Goal: Task Accomplishment & Management: Manage account settings

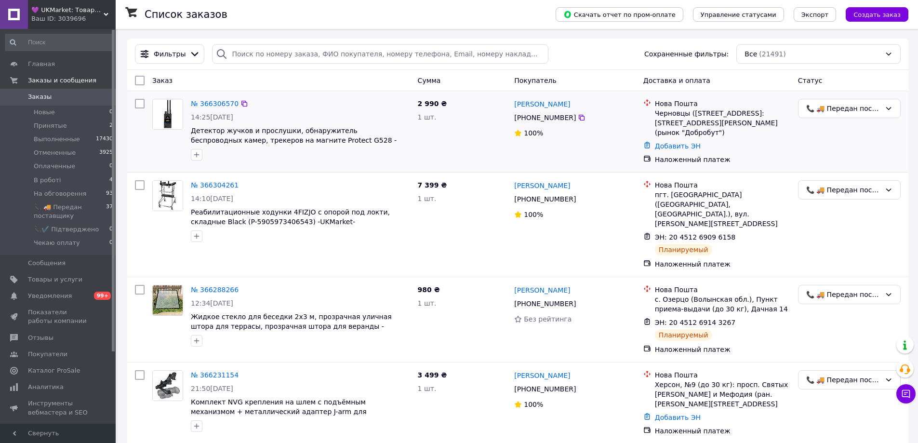
click at [476, 130] on div "2 990 ₴ 1 шт." at bounding box center [462, 131] width 97 height 73
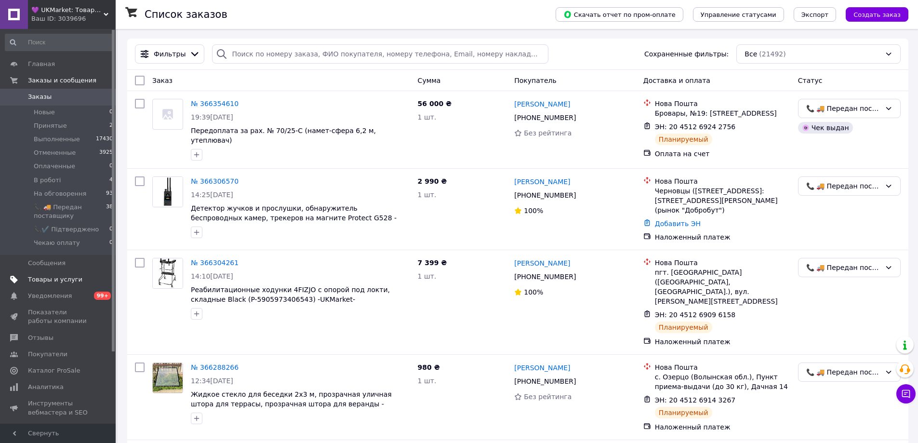
click at [35, 274] on link "Товары и услуги" at bounding box center [59, 279] width 119 height 16
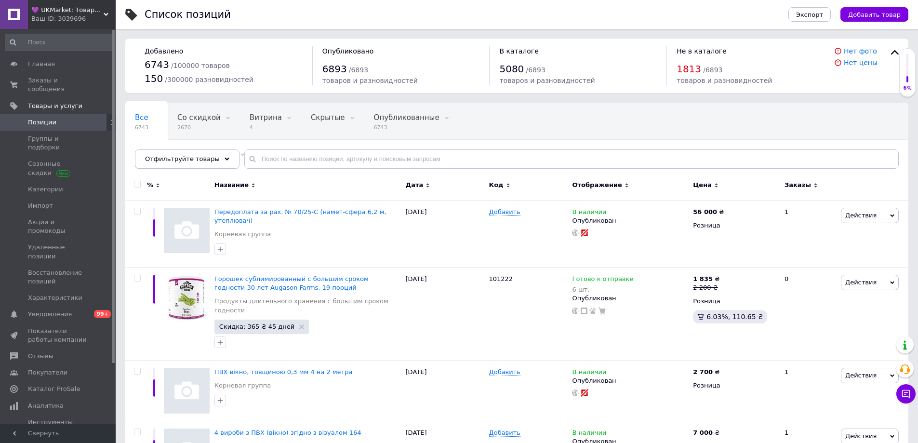
click at [153, 163] on div "Отфильтруйте товары" at bounding box center [187, 158] width 105 height 19
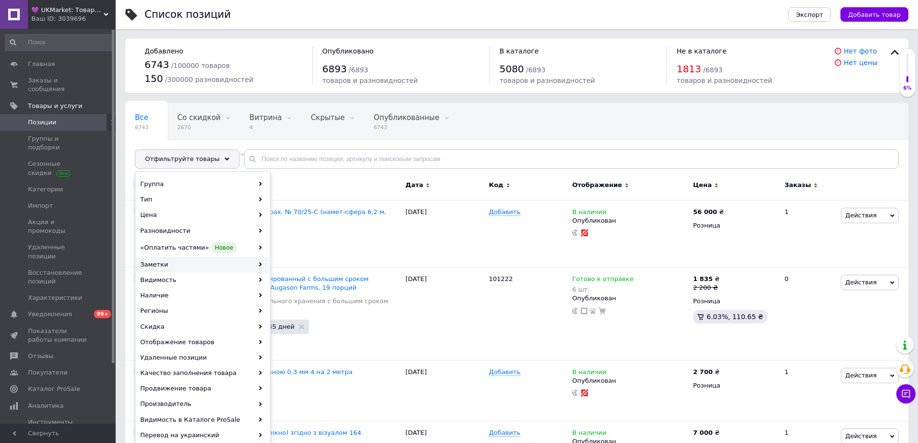
click at [181, 262] on div "Заметки" at bounding box center [203, 264] width 134 height 15
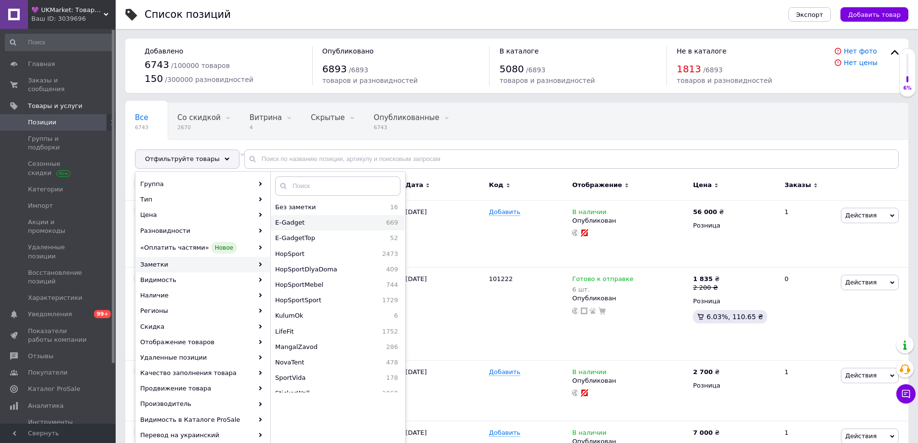
click at [317, 224] on span "E-Gadget" at bounding box center [314, 222] width 78 height 9
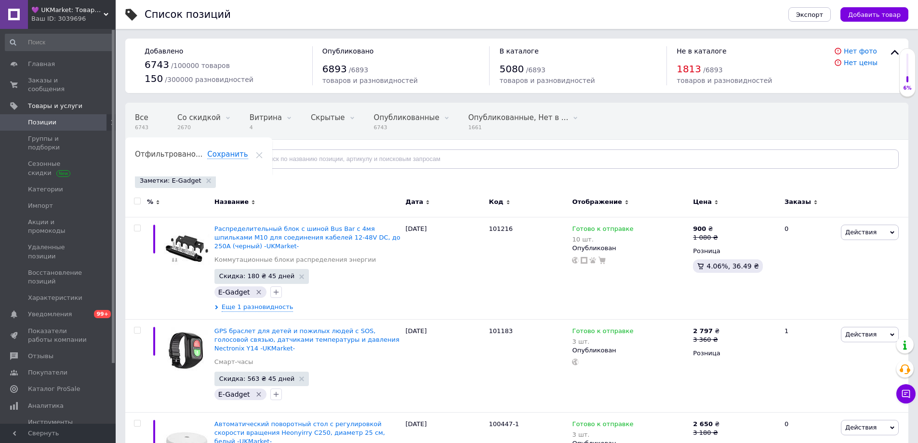
click at [702, 199] on span "Цена" at bounding box center [702, 202] width 19 height 9
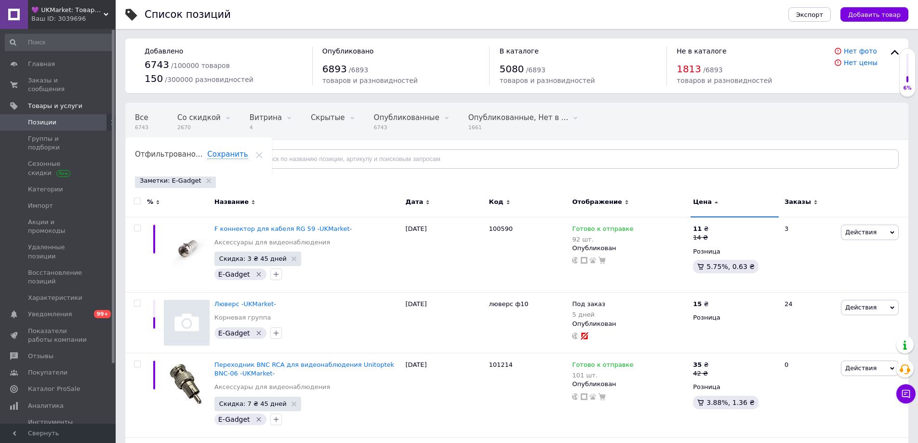
click at [699, 199] on span "Цена" at bounding box center [702, 202] width 19 height 9
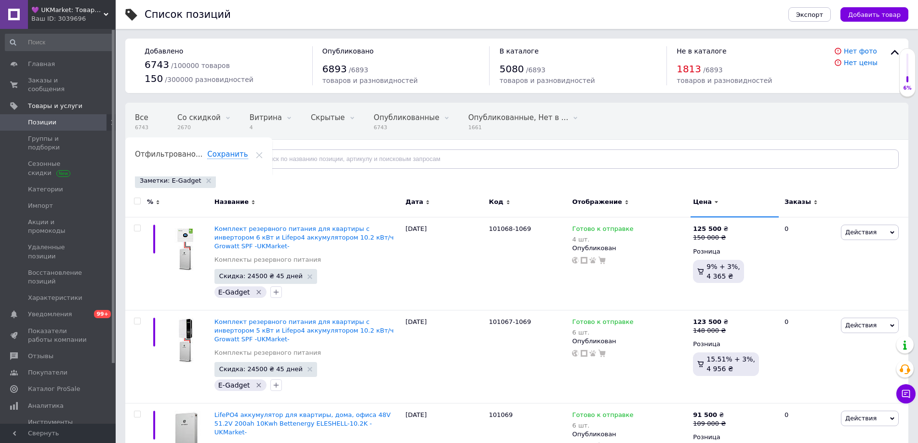
drag, startPoint x: 916, startPoint y: 8, endPoint x: 614, endPoint y: 13, distance: 302.1
click at [614, 13] on div "Список позиций" at bounding box center [457, 14] width 624 height 29
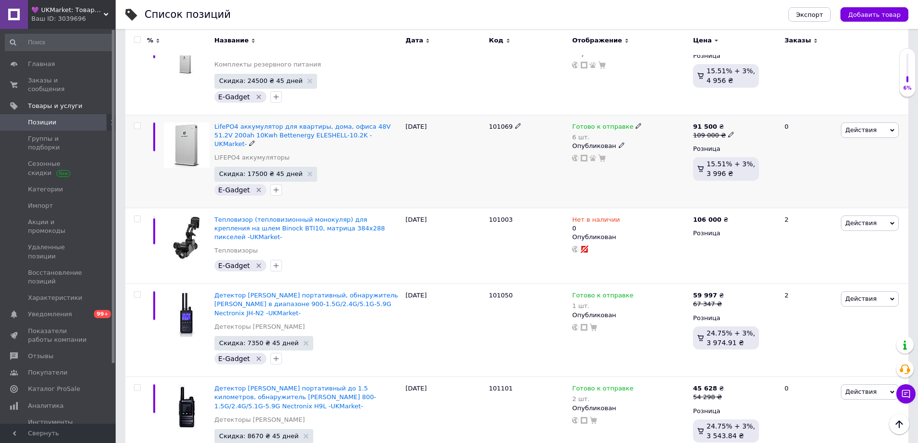
scroll to position [289, 0]
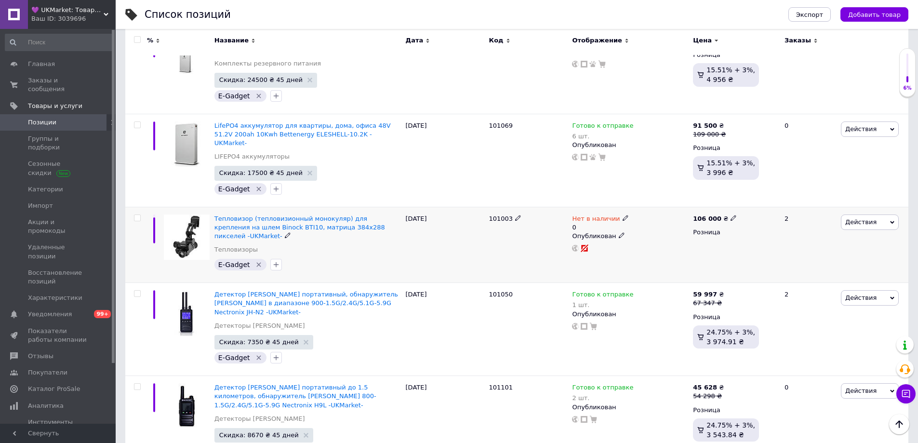
drag, startPoint x: 226, startPoint y: 216, endPoint x: 232, endPoint y: 220, distance: 6.6
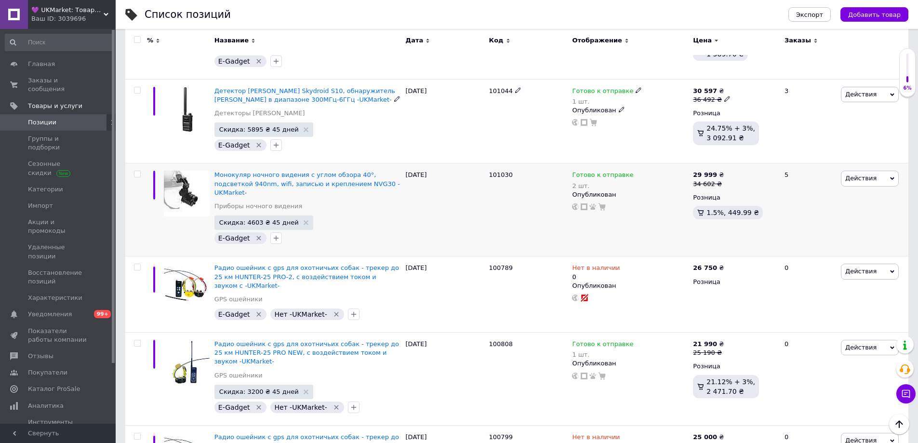
scroll to position [867, 0]
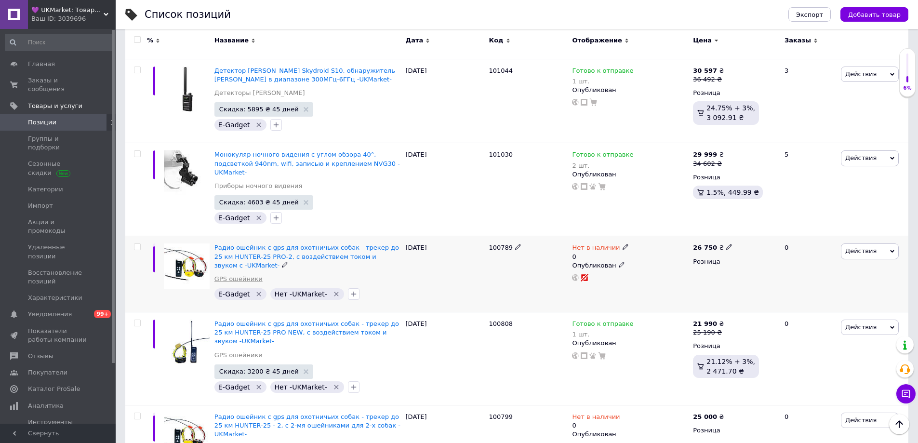
click at [241, 275] on link "GPS ошейники" at bounding box center [238, 279] width 48 height 9
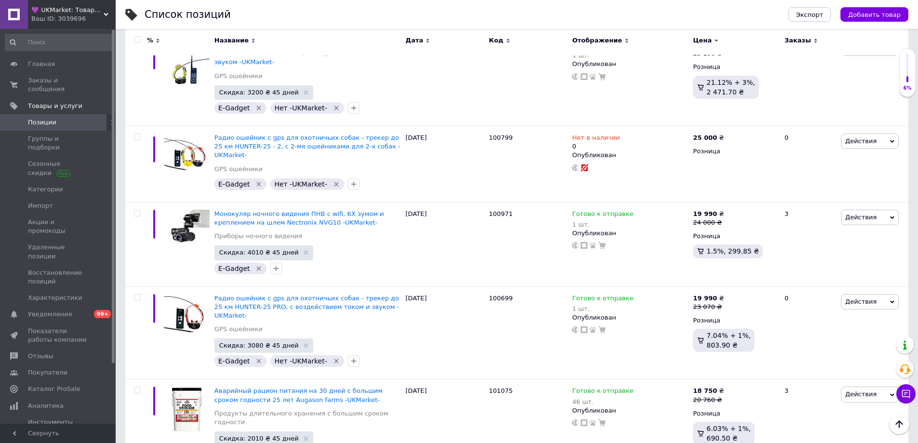
scroll to position [1176, 0]
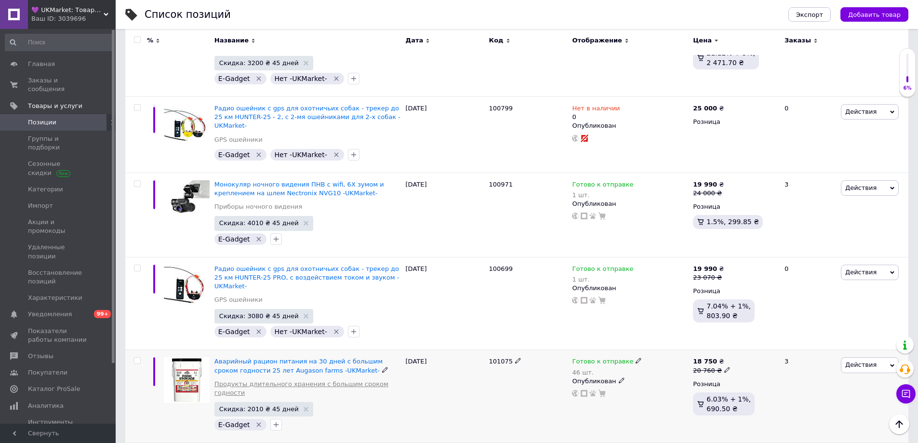
click at [229, 380] on link "Продукты длительного хранения с большим сроком годности" at bounding box center [307, 388] width 186 height 17
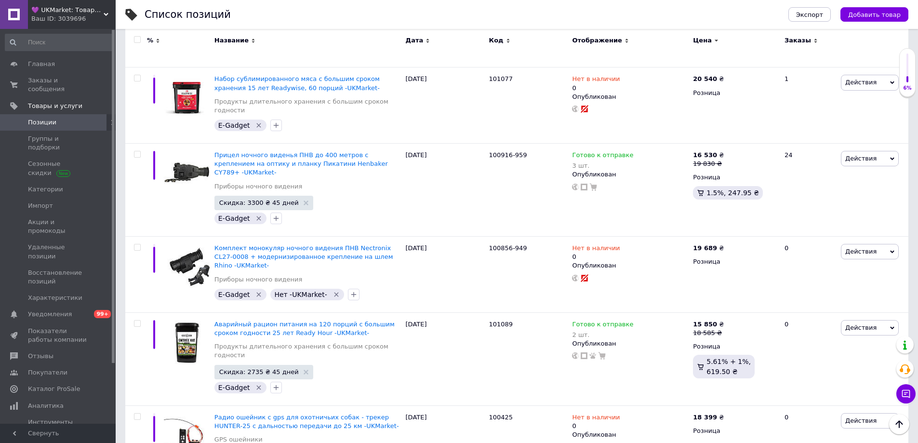
scroll to position [1704, 0]
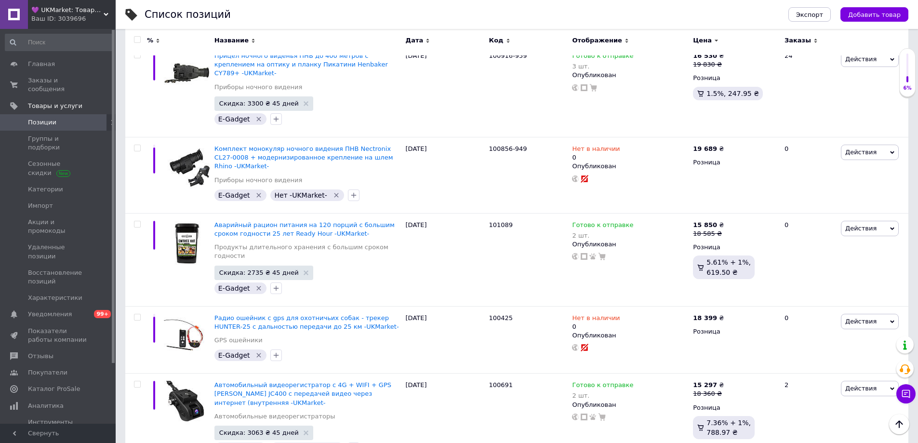
scroll to position [1800, 0]
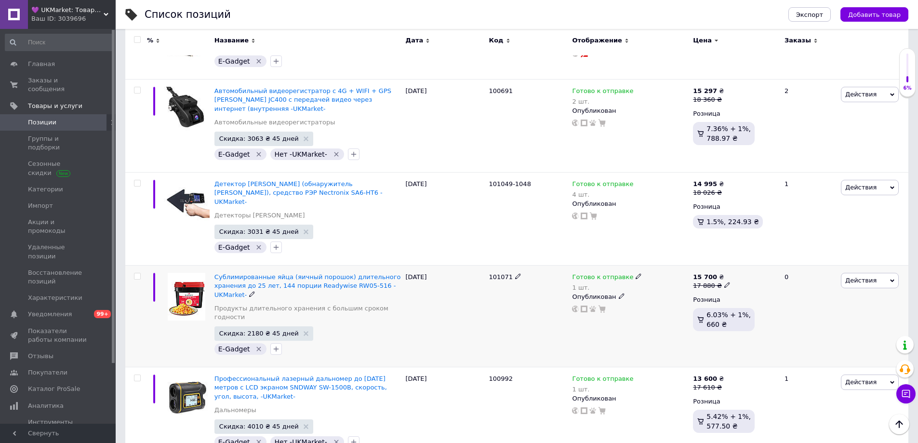
scroll to position [2041, 0]
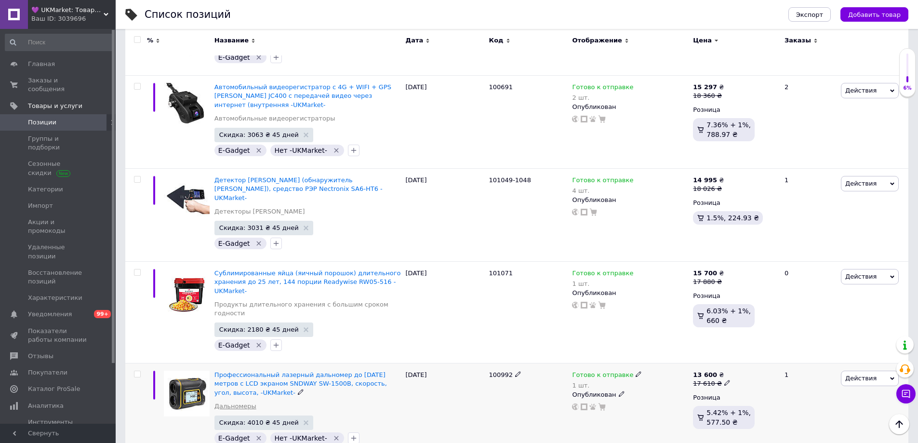
click at [223, 402] on link "Дальномеры" at bounding box center [235, 406] width 42 height 9
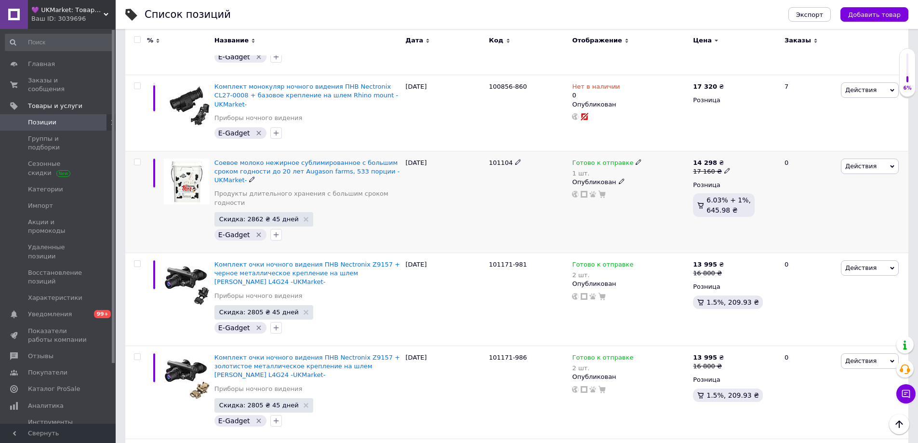
scroll to position [2523, 0]
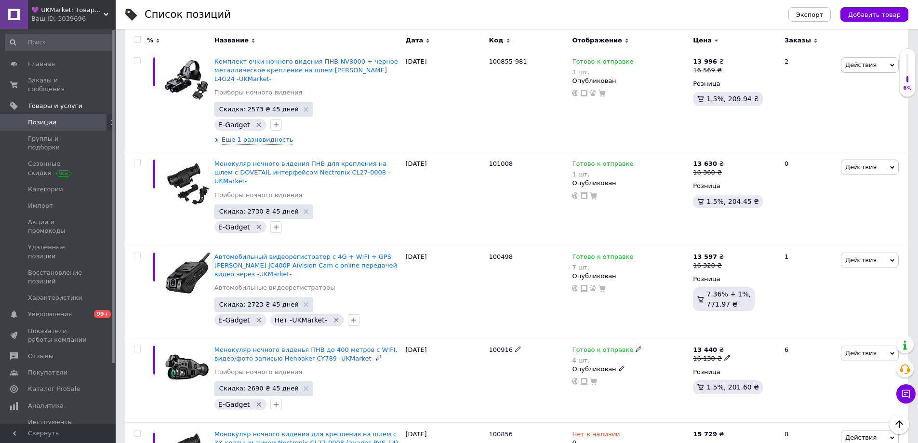
scroll to position [3005, 0]
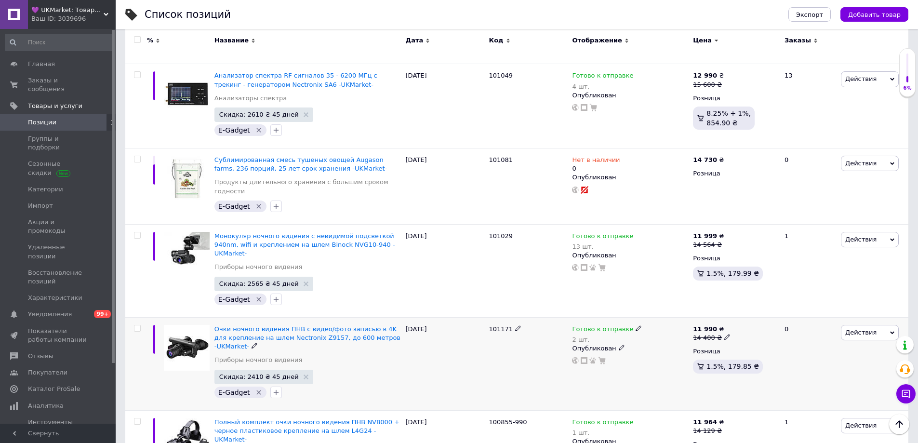
scroll to position [3486, 0]
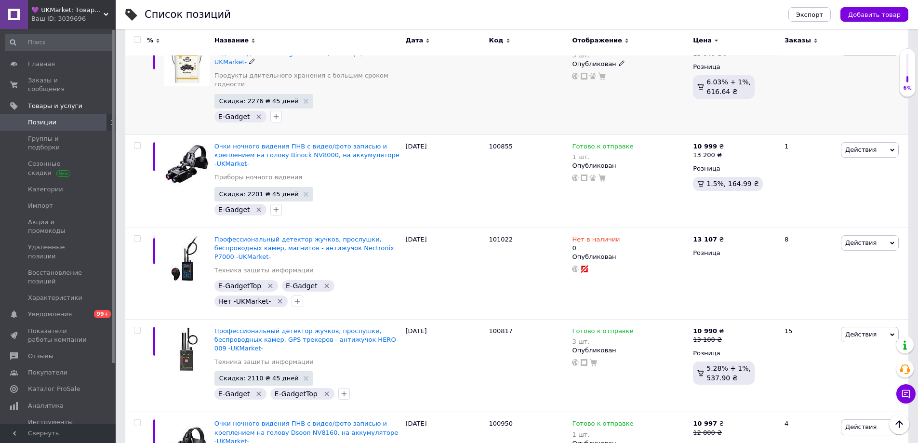
scroll to position [4113, 0]
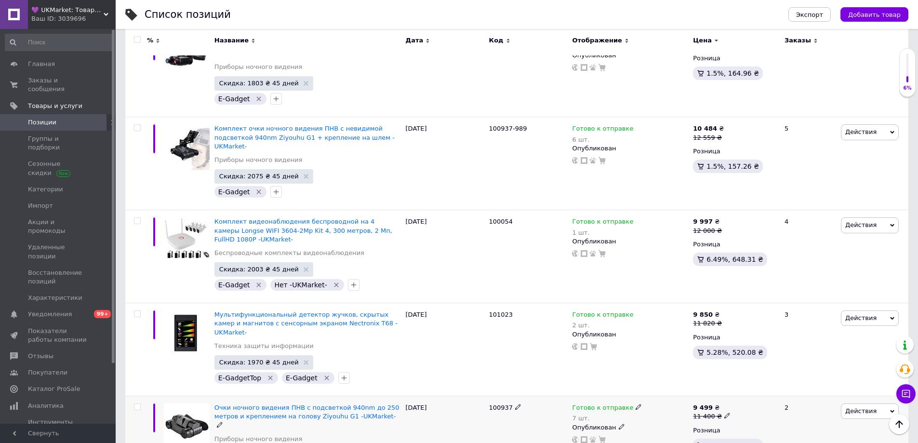
scroll to position [4498, 0]
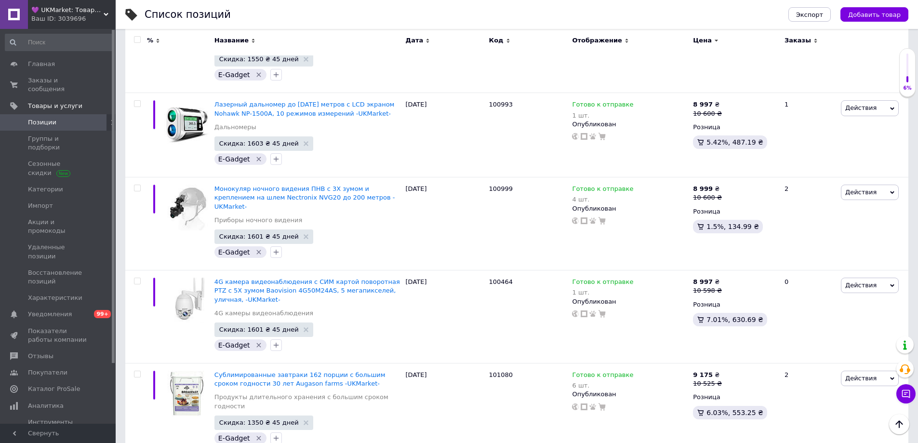
scroll to position [5606, 0]
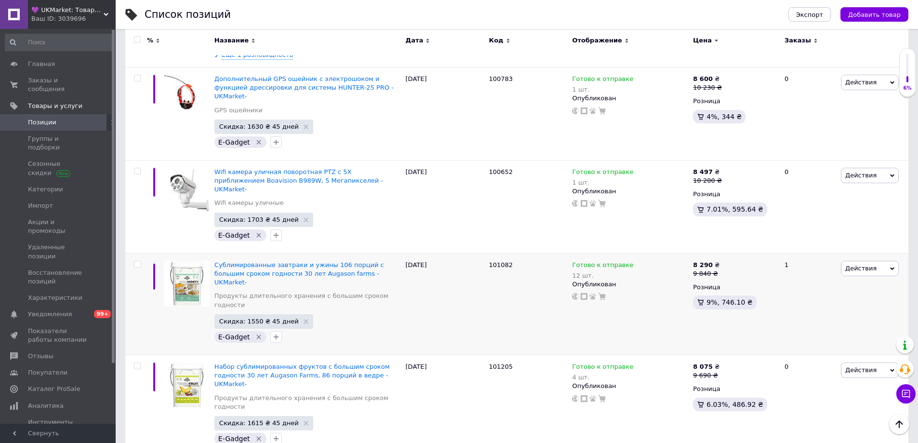
scroll to position [6136, 0]
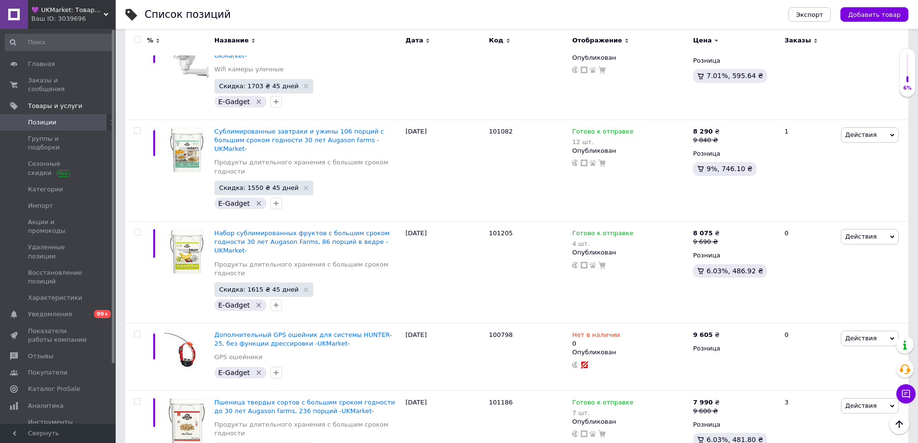
scroll to position [6233, 0]
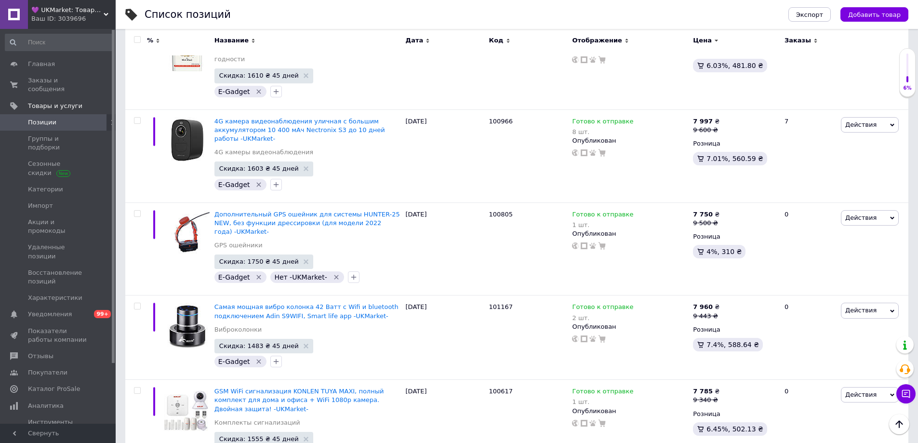
scroll to position [6618, 0]
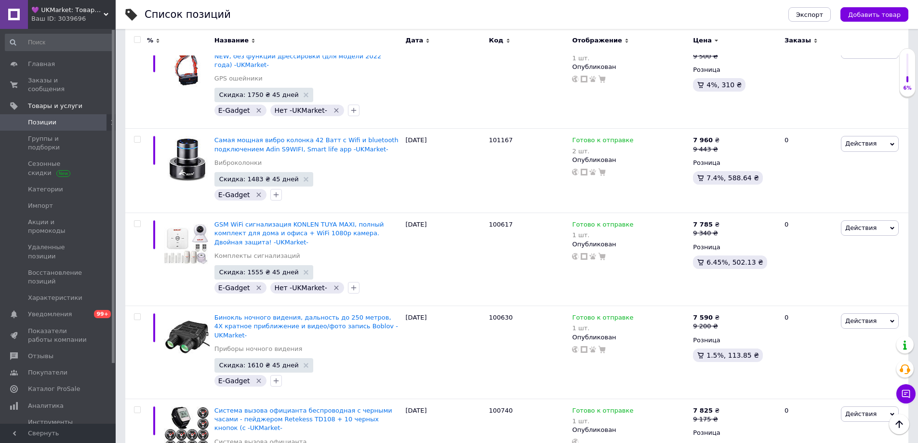
scroll to position [6763, 0]
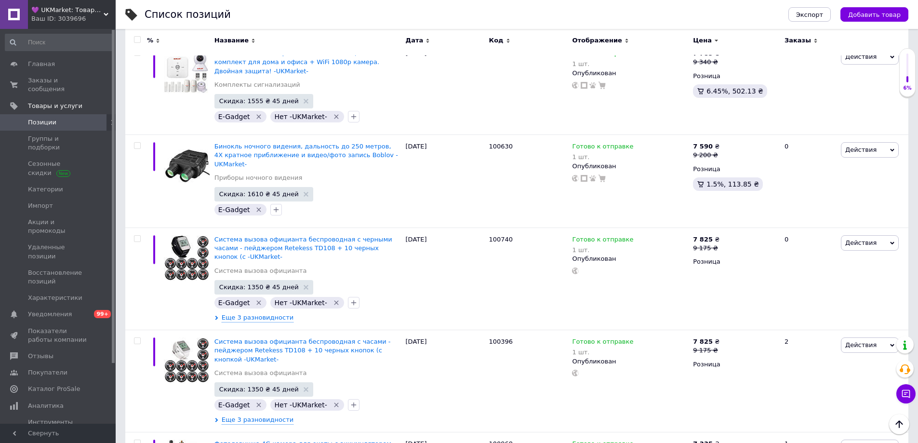
scroll to position [6955, 0]
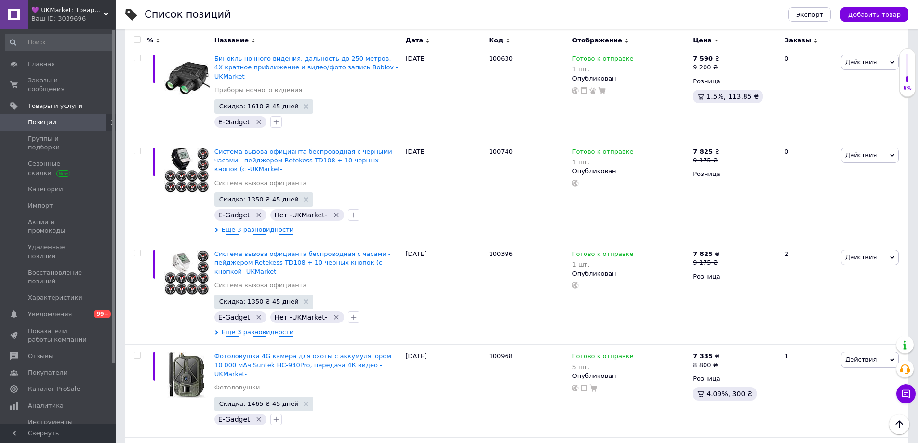
scroll to position [7052, 0]
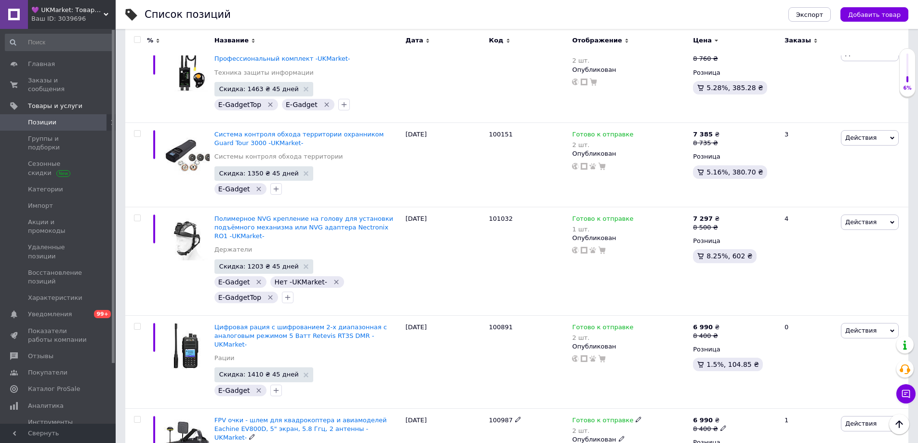
scroll to position [7437, 0]
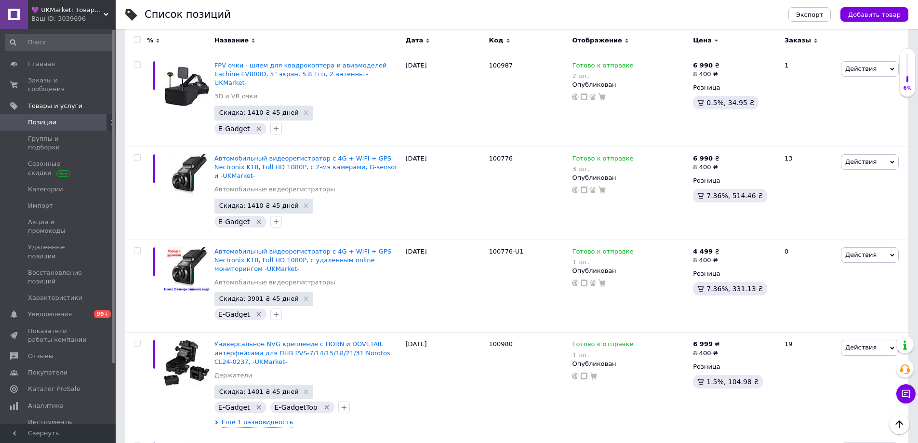
scroll to position [7823, 0]
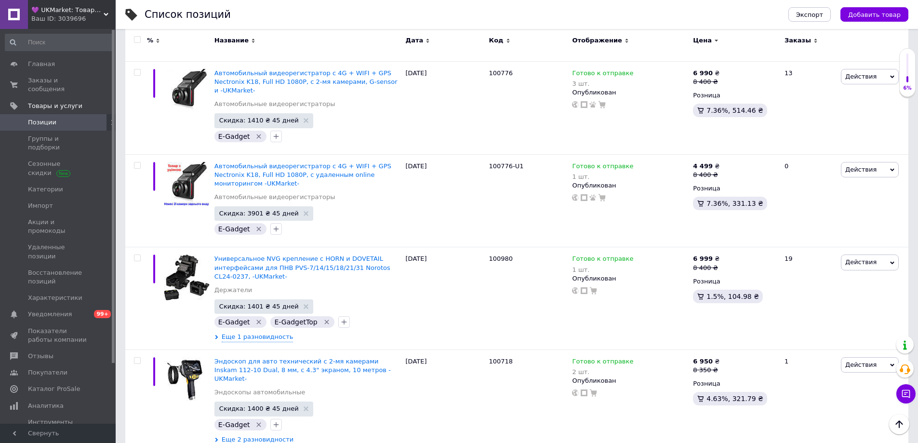
scroll to position [7871, 0]
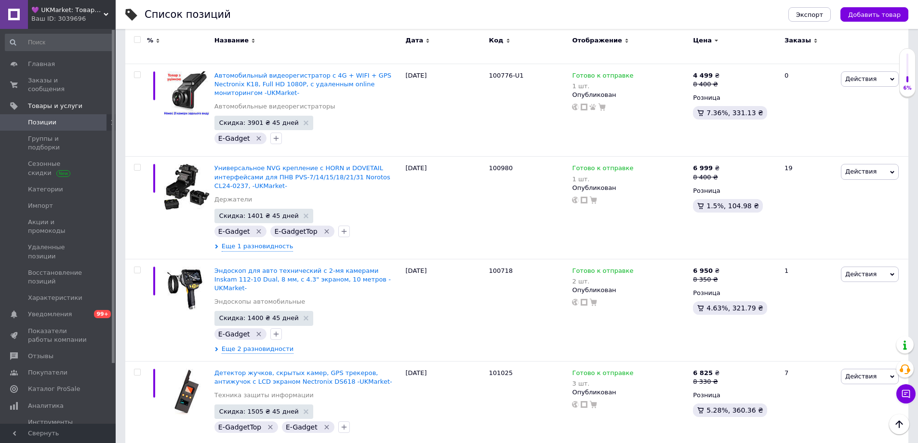
scroll to position [7967, 0]
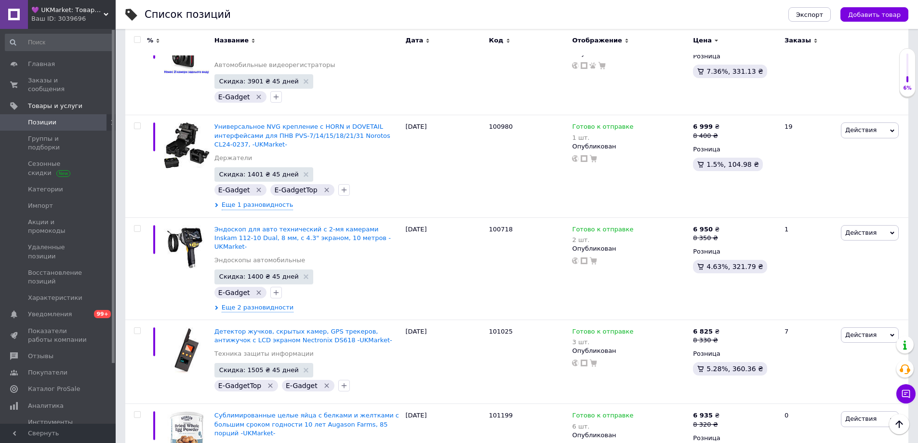
scroll to position [8064, 0]
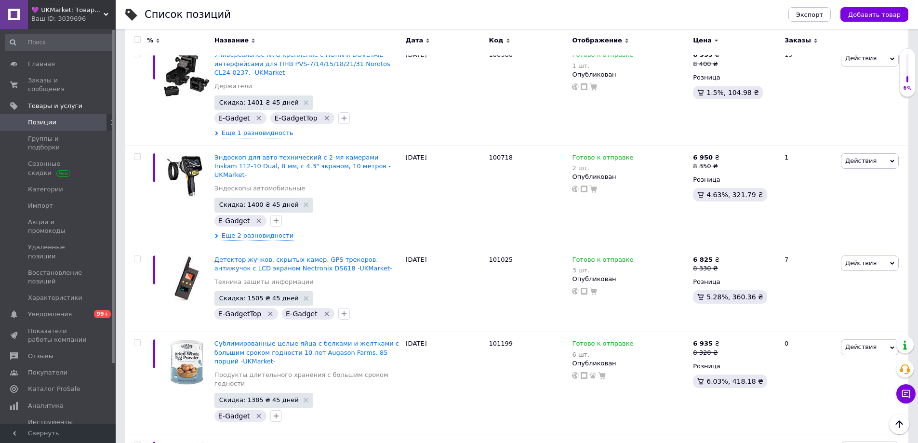
drag, startPoint x: 225, startPoint y: 301, endPoint x: 284, endPoint y: 289, distance: 59.5
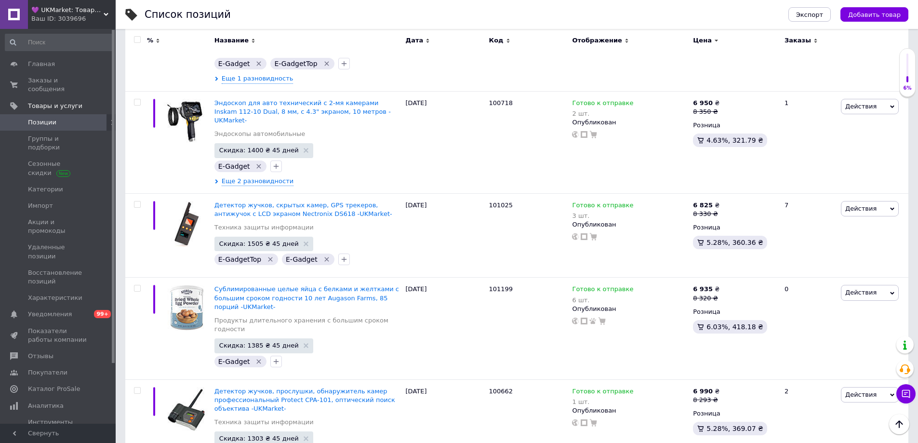
scroll to position [8160, 0]
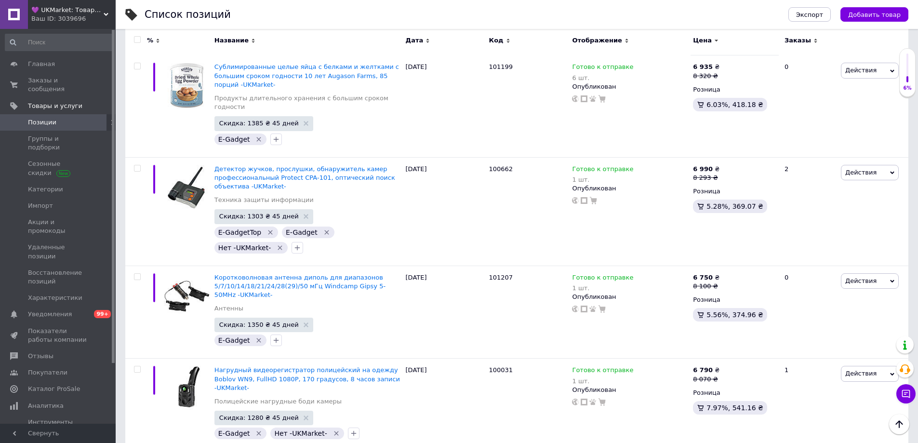
scroll to position [8342, 0]
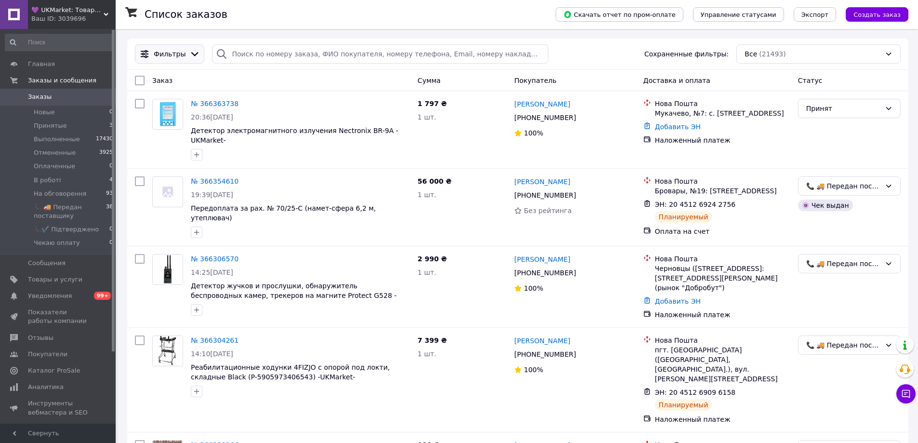
click at [161, 52] on span "Фильтры" at bounding box center [170, 54] width 32 height 10
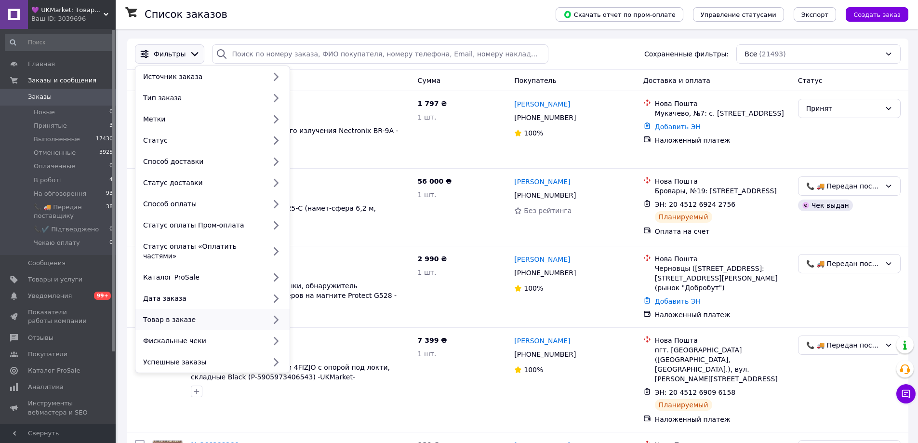
click at [153, 309] on div "Товар в заказе" at bounding box center [212, 319] width 154 height 21
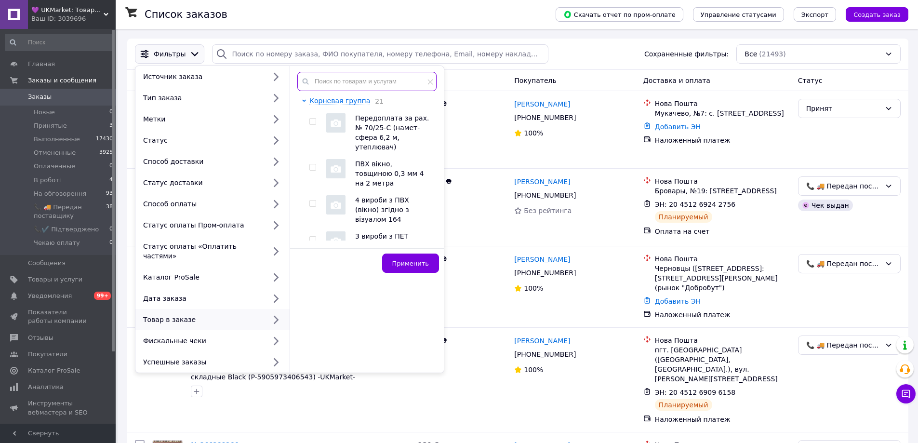
click at [406, 80] on input "text" at bounding box center [366, 81] width 139 height 19
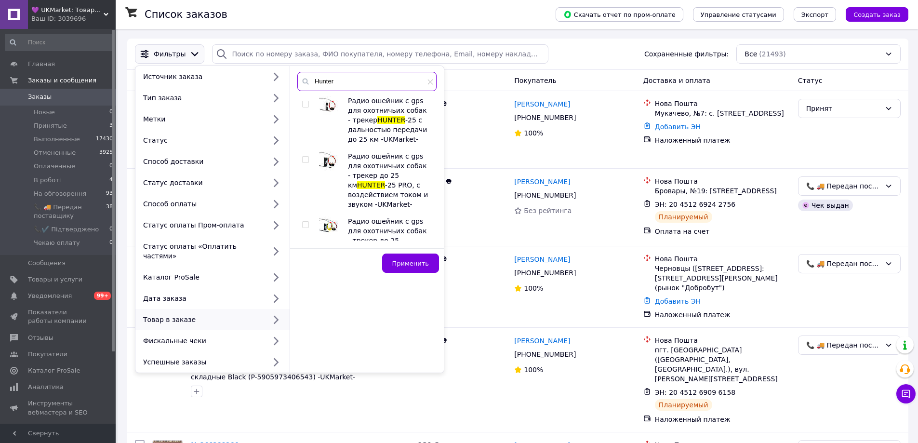
type input "Hunter"
click at [303, 107] on input "checkbox" at bounding box center [305, 104] width 6 height 6
checkbox input "true"
click at [304, 162] on input "checkbox" at bounding box center [305, 160] width 6 height 6
checkbox input "true"
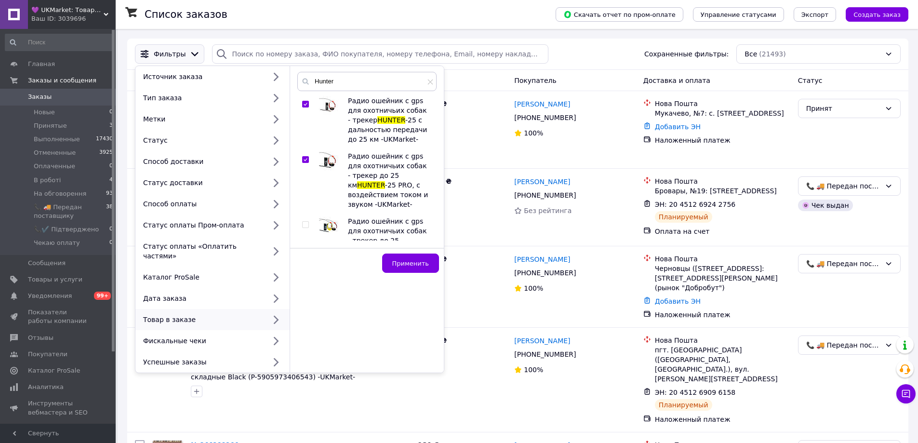
click at [305, 227] on input "checkbox" at bounding box center [305, 225] width 6 height 6
checkbox input "true"
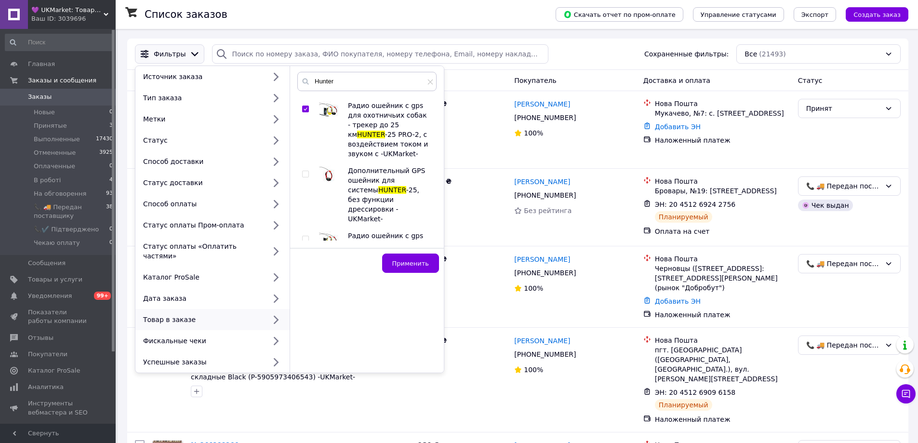
scroll to position [145, 0]
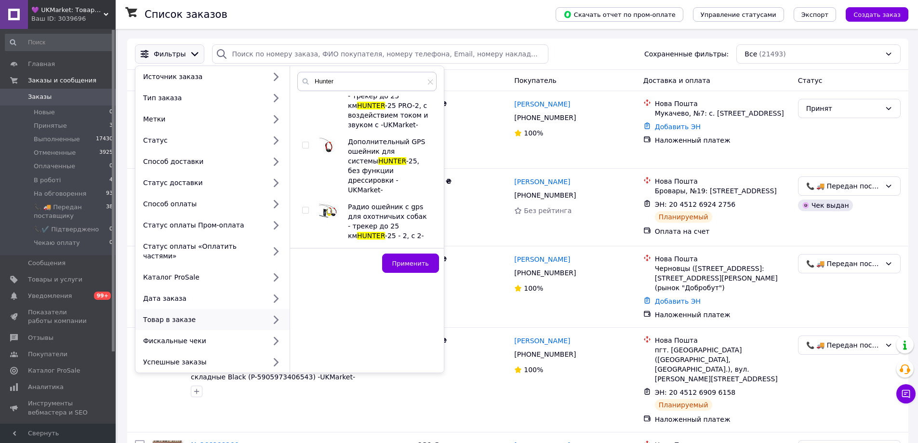
click at [303, 147] on input "checkbox" at bounding box center [305, 145] width 6 height 6
checkbox input "true"
click at [303, 207] on input "checkbox" at bounding box center [305, 210] width 6 height 6
checkbox input "true"
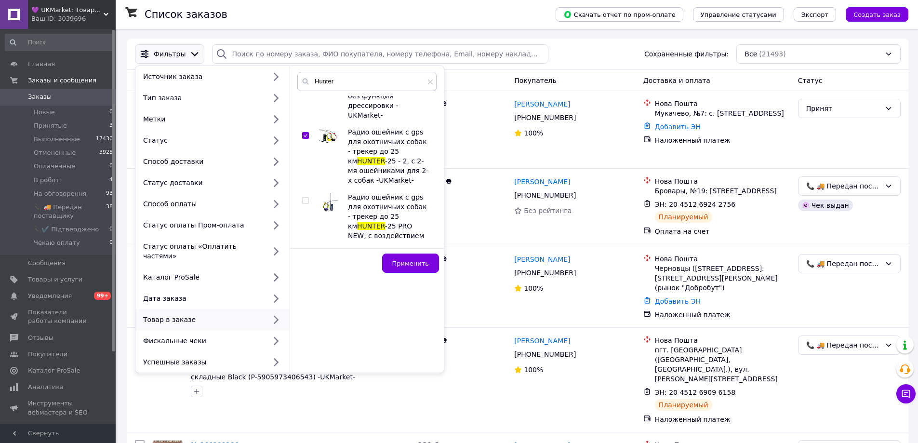
scroll to position [241, 0]
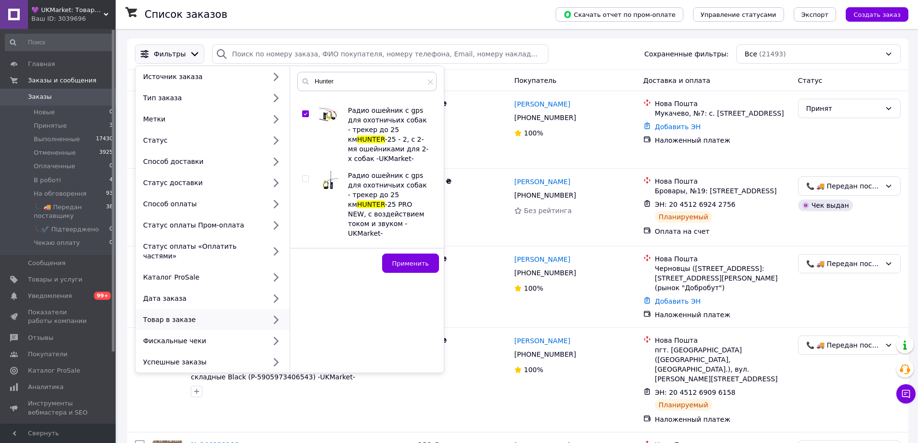
click at [304, 176] on input "checkbox" at bounding box center [305, 179] width 6 height 6
checkbox input "true"
click at [303, 251] on input "checkbox" at bounding box center [305, 254] width 6 height 6
checkbox input "true"
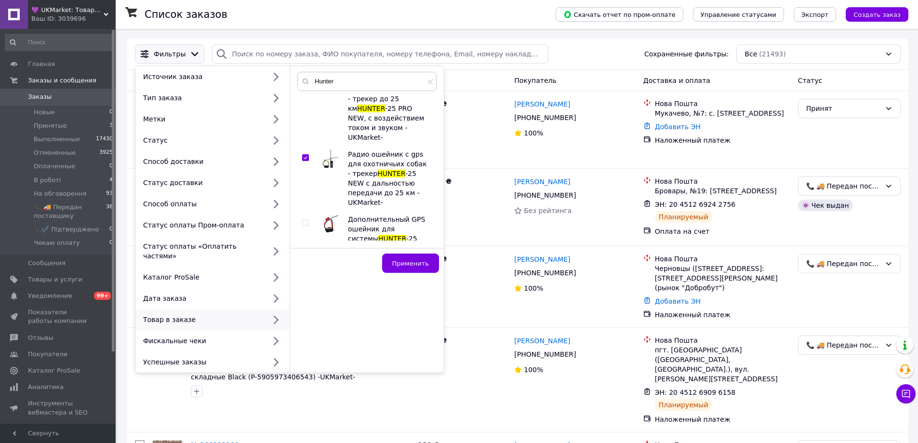
scroll to position [337, 0]
click at [304, 219] on input "checkbox" at bounding box center [305, 222] width 6 height 6
checkbox input "true"
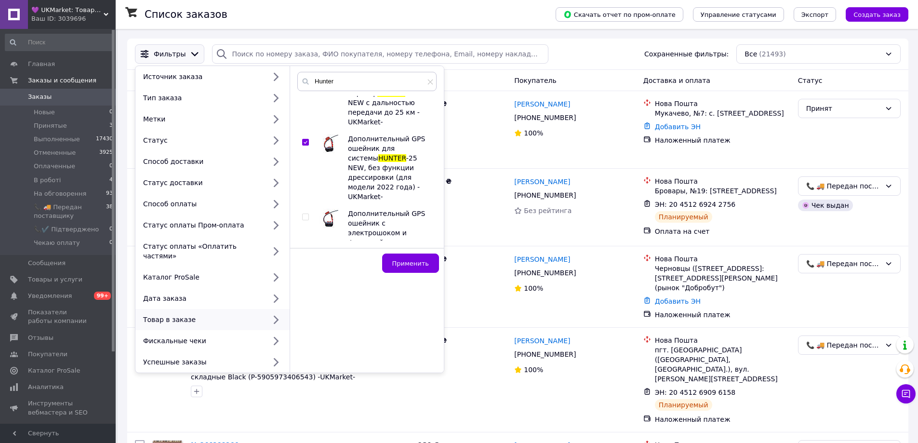
scroll to position [434, 0]
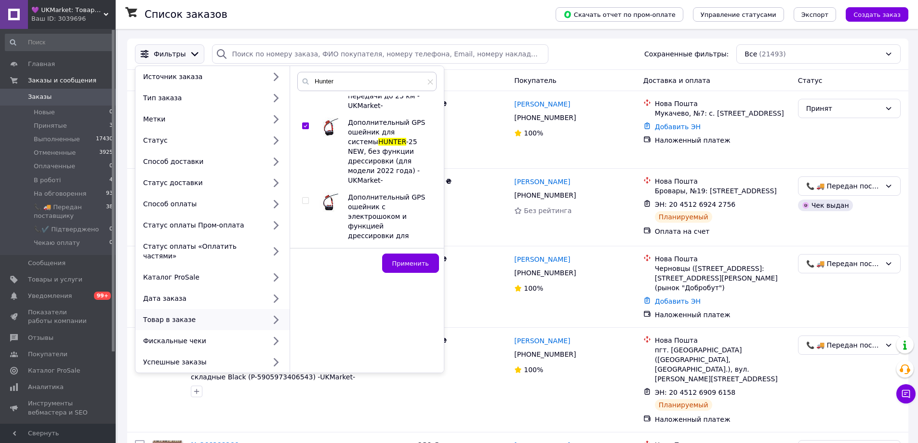
click at [303, 198] on input "checkbox" at bounding box center [305, 201] width 6 height 6
checkbox input "true"
click at [304, 282] on input "checkbox" at bounding box center [305, 285] width 6 height 6
checkbox input "true"
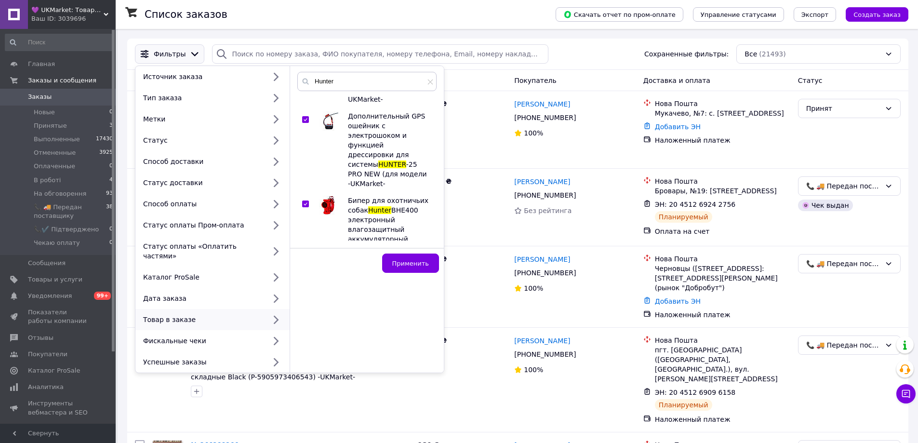
scroll to position [530, 0]
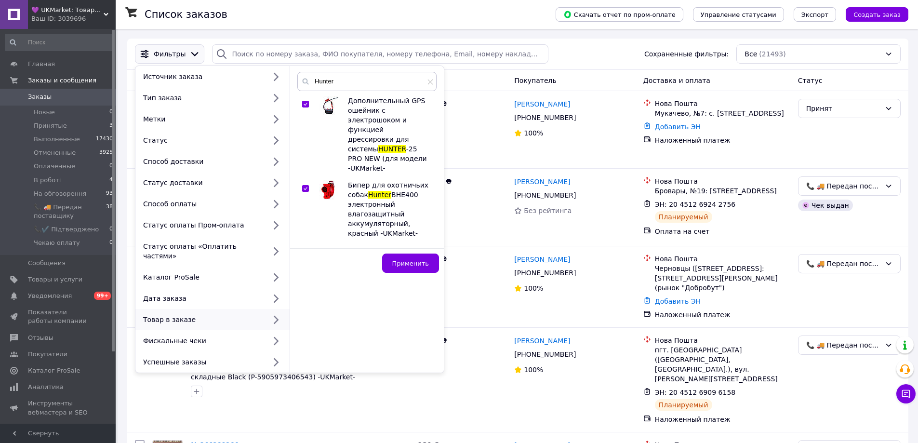
click at [304, 251] on input "checkbox" at bounding box center [305, 254] width 6 height 6
checkbox input "true"
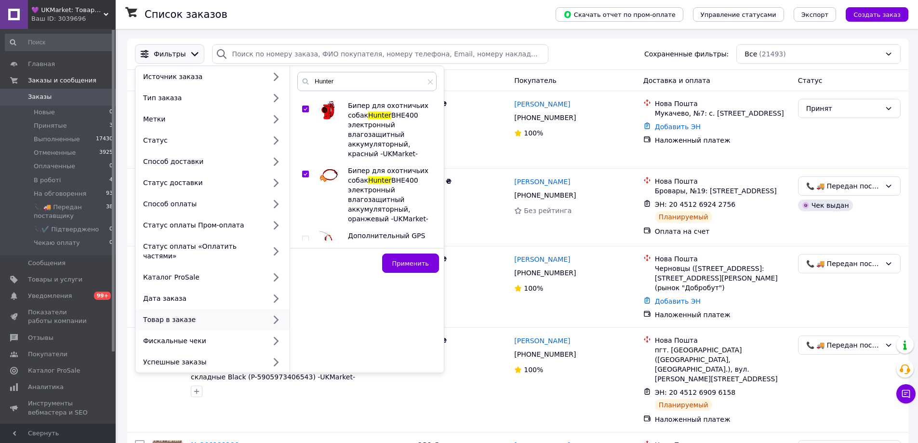
scroll to position [626, 0]
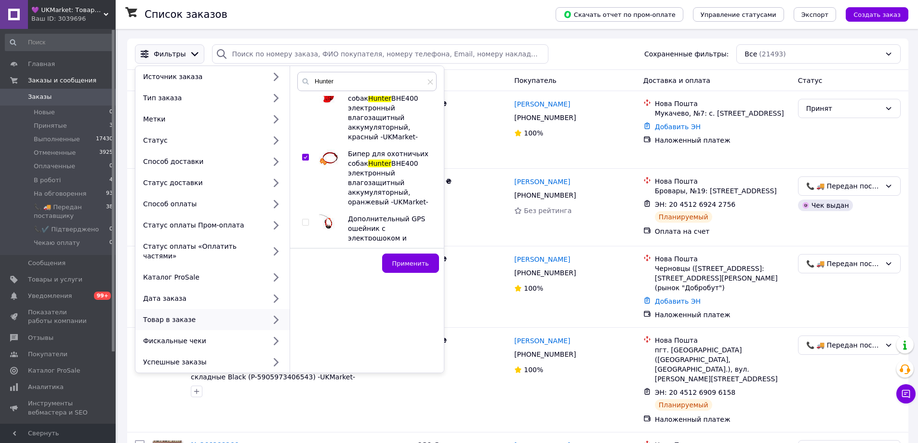
click at [304, 219] on input "checkbox" at bounding box center [305, 222] width 6 height 6
checkbox input "true"
click at [304, 294] on input "checkbox" at bounding box center [305, 297] width 6 height 6
checkbox input "true"
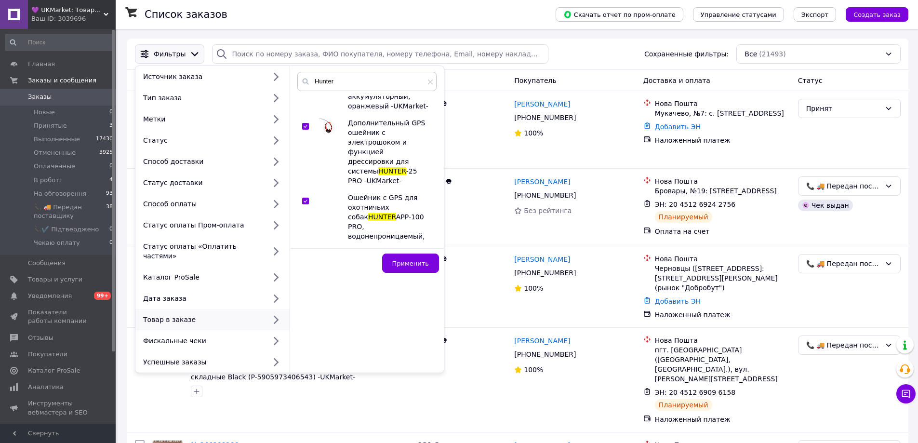
scroll to position [723, 0]
click at [304, 263] on input "checkbox" at bounding box center [305, 266] width 6 height 6
checkbox input "true"
click at [304, 328] on input "checkbox" at bounding box center [305, 331] width 6 height 6
checkbox input "true"
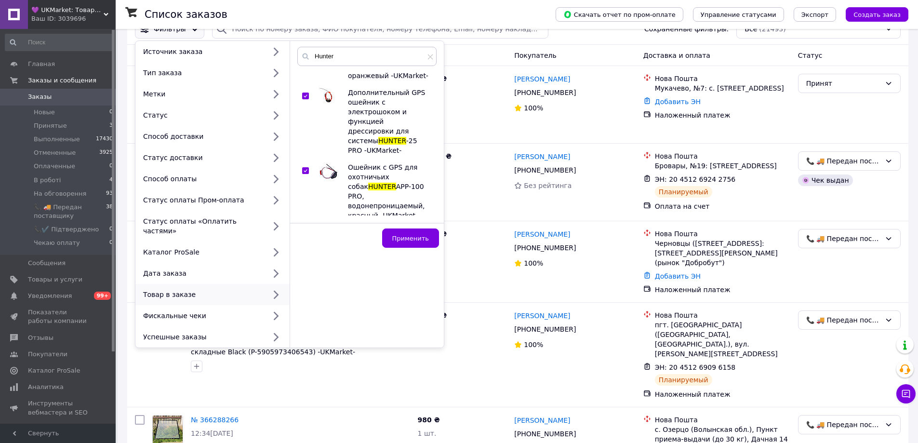
scroll to position [48, 0]
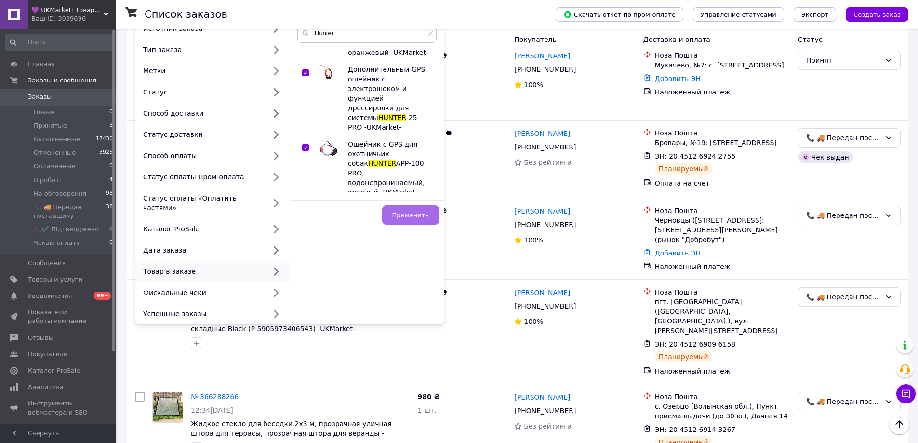
click at [403, 220] on button "Применить" at bounding box center [410, 214] width 57 height 19
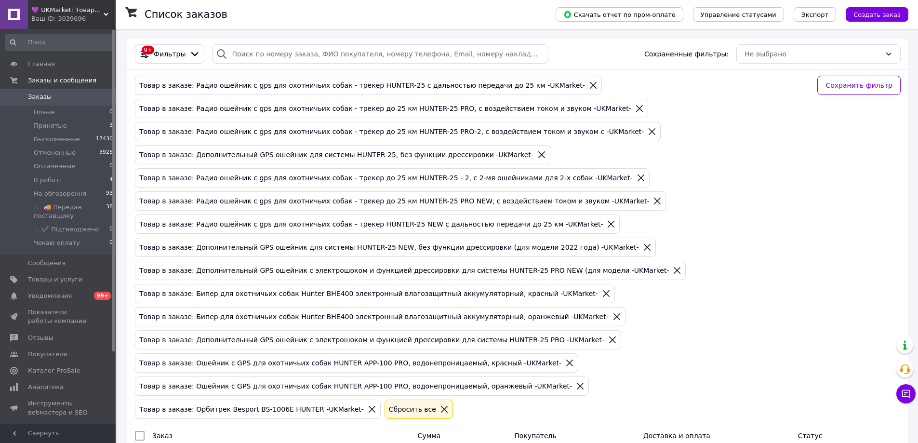
scroll to position [104, 0]
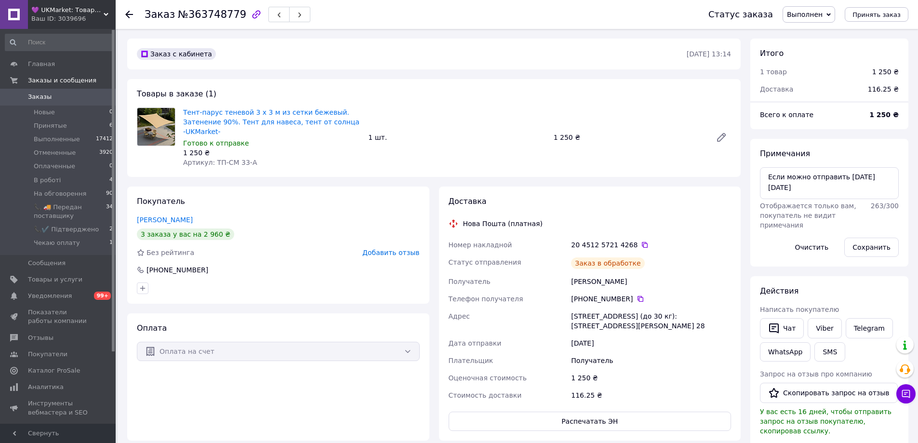
scroll to position [54, 0]
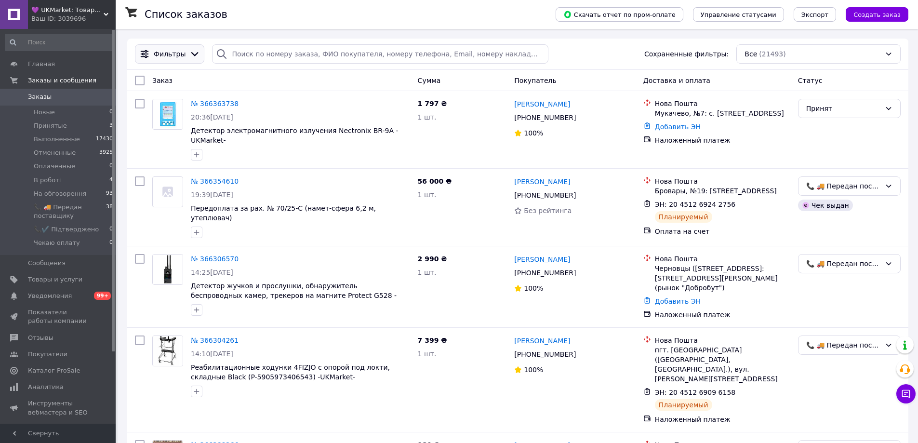
click at [163, 60] on div "Фильтры" at bounding box center [169, 53] width 69 height 19
click at [162, 56] on span "Фильтры" at bounding box center [170, 54] width 32 height 10
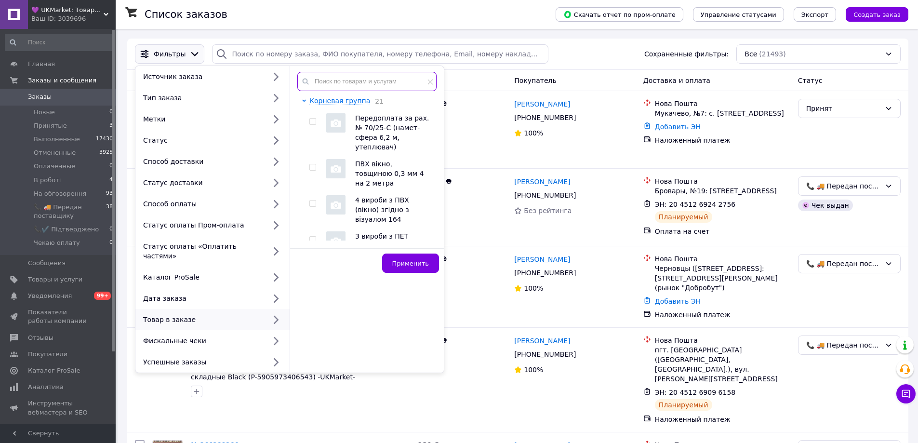
click at [411, 80] on input "text" at bounding box center [366, 81] width 139 height 19
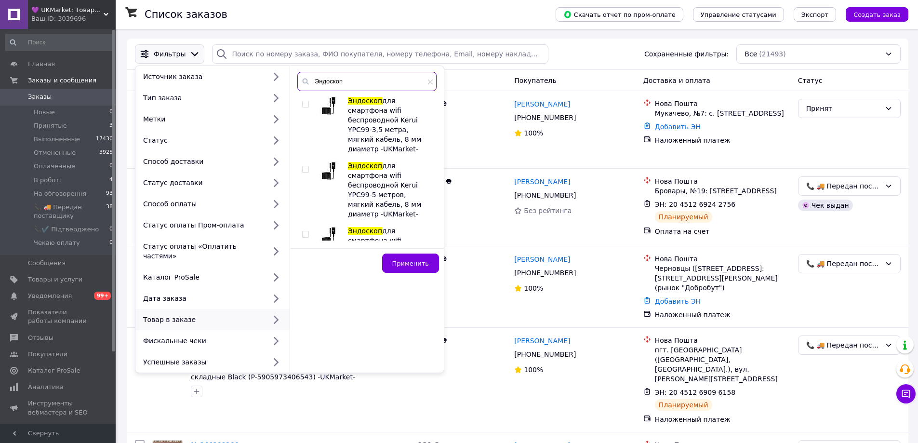
type input "Эндоскоп"
click at [303, 107] on input "checkbox" at bounding box center [305, 104] width 6 height 6
checkbox input "true"
click at [303, 166] on input "checkbox" at bounding box center [305, 169] width 6 height 6
checkbox input "true"
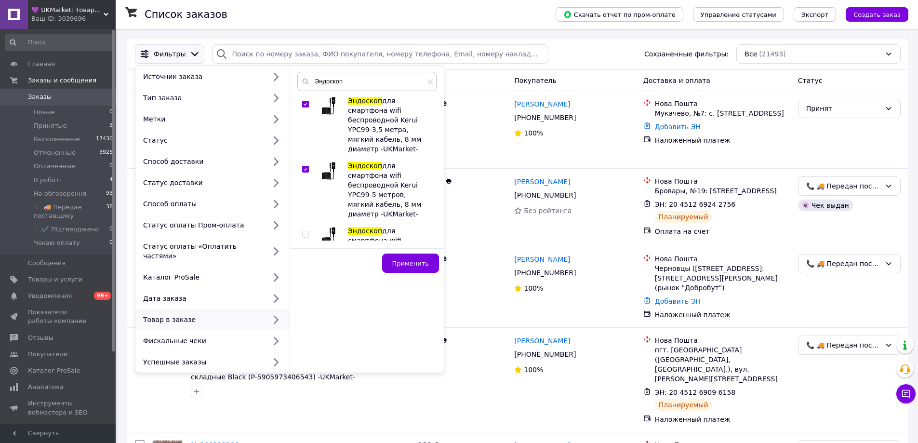
click at [303, 231] on input "checkbox" at bounding box center [305, 234] width 6 height 6
checkbox input "true"
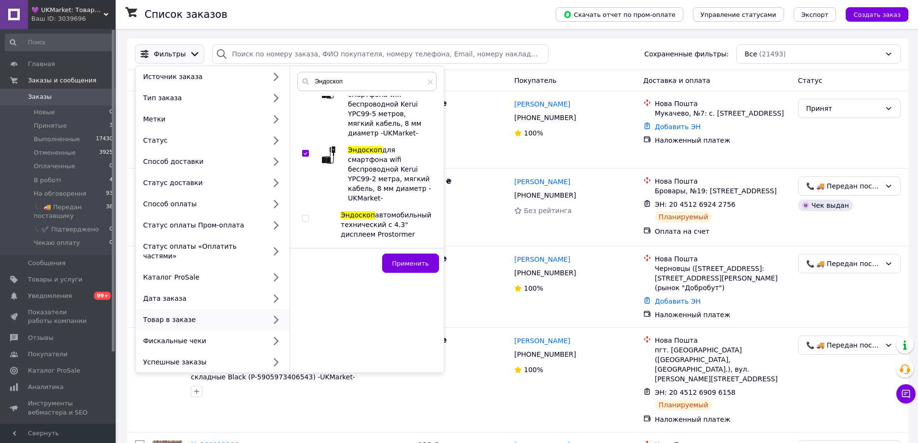
scroll to position [96, 0]
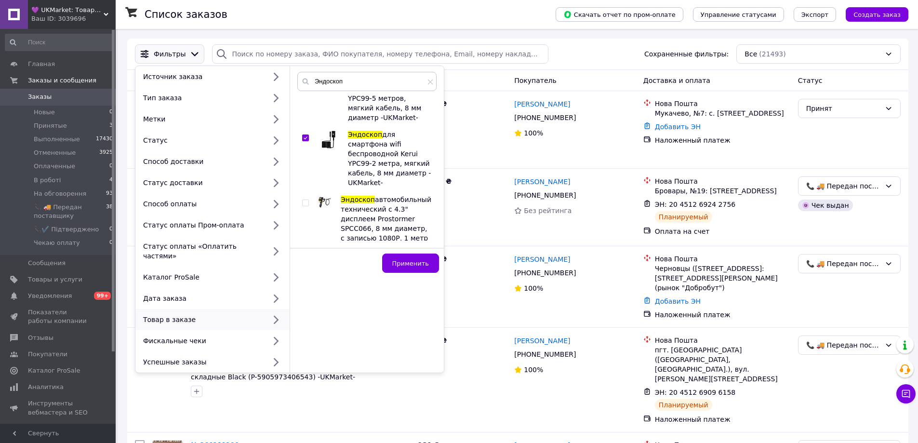
click at [305, 200] on input "checkbox" at bounding box center [305, 203] width 6 height 6
checkbox input "true"
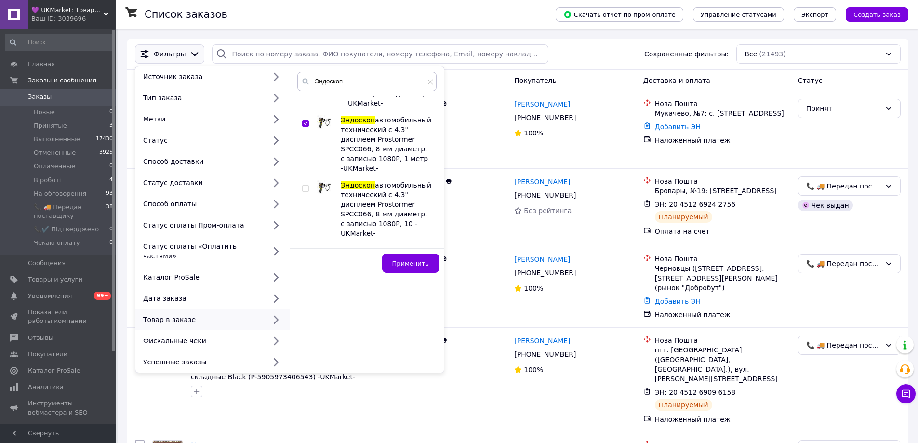
scroll to position [193, 0]
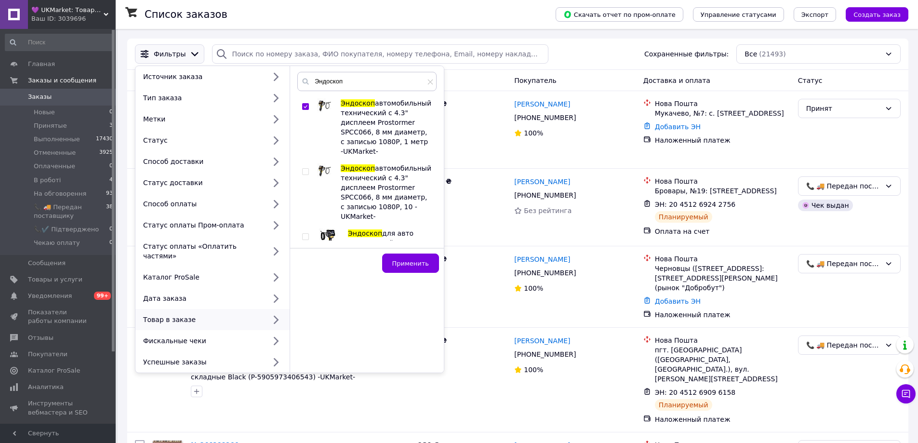
click at [303, 169] on input "checkbox" at bounding box center [305, 172] width 6 height 6
checkbox input "true"
click at [304, 234] on input "checkbox" at bounding box center [305, 237] width 6 height 6
checkbox input "true"
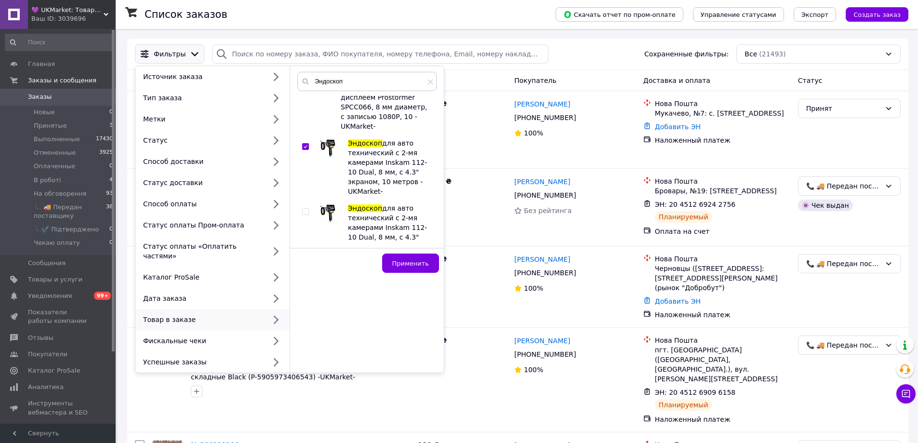
scroll to position [289, 0]
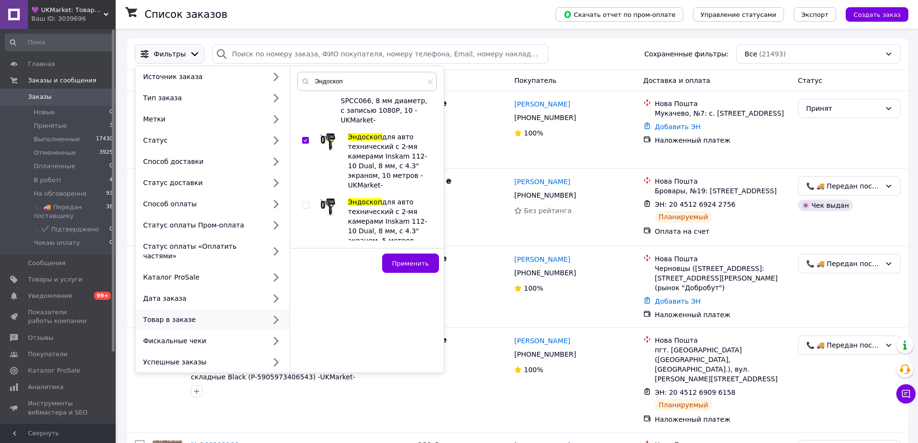
click at [304, 202] on input "checkbox" at bounding box center [305, 205] width 6 height 6
checkbox input "true"
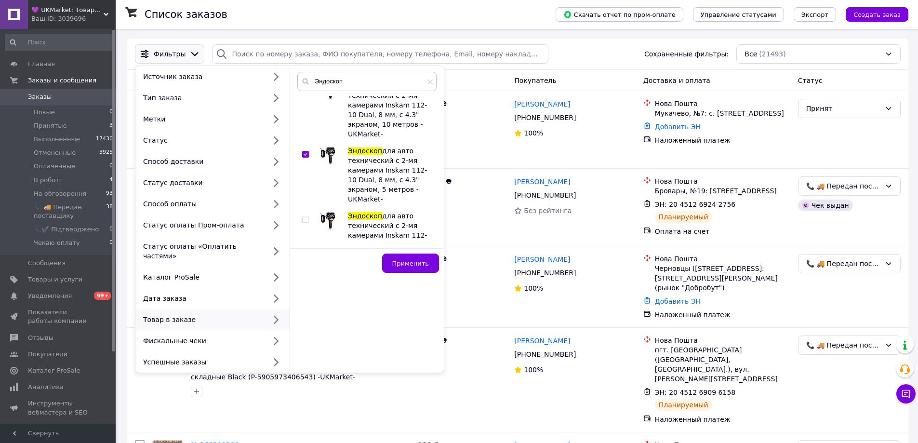
scroll to position [385, 0]
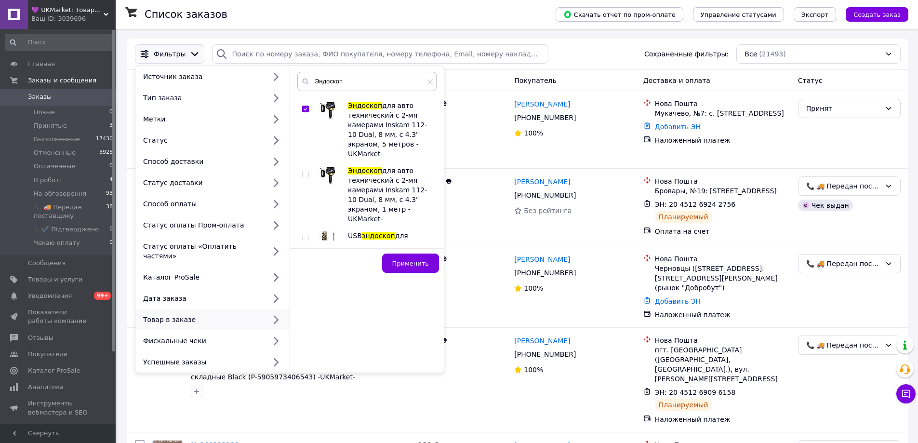
click at [305, 171] on input "checkbox" at bounding box center [305, 174] width 6 height 6
checkbox input "true"
click at [305, 236] on input "checkbox" at bounding box center [305, 239] width 6 height 6
checkbox input "true"
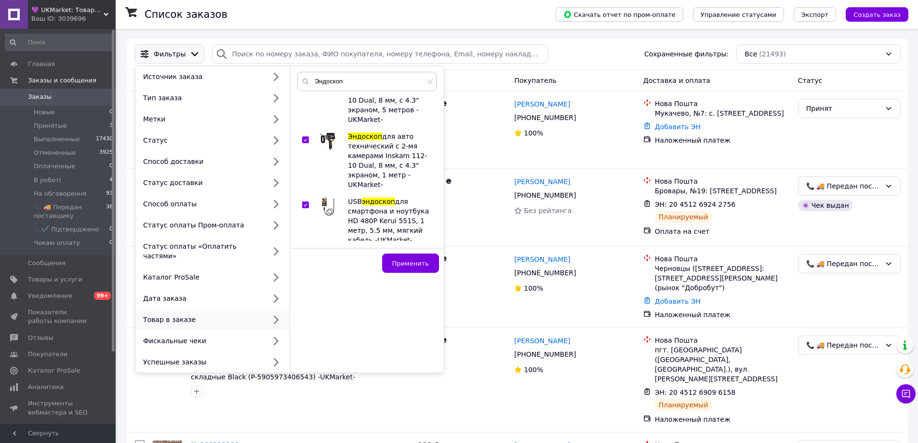
scroll to position [482, 0]
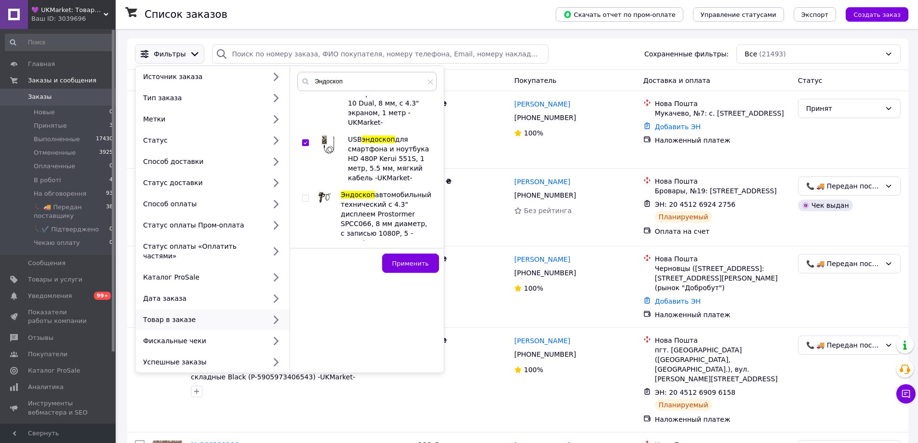
click at [305, 195] on input "checkbox" at bounding box center [305, 198] width 6 height 6
checkbox input "true"
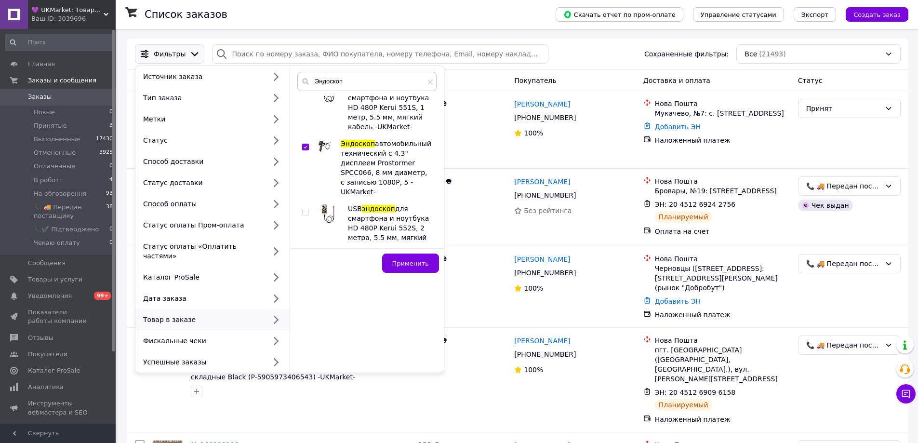
scroll to position [578, 0]
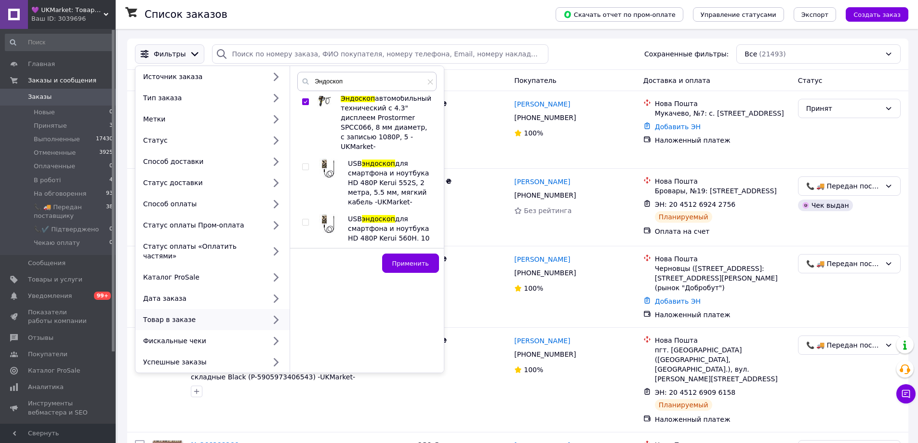
click at [303, 170] on input "checkbox" at bounding box center [305, 167] width 6 height 6
checkbox input "true"
click at [304, 223] on input "checkbox" at bounding box center [305, 222] width 6 height 6
checkbox input "true"
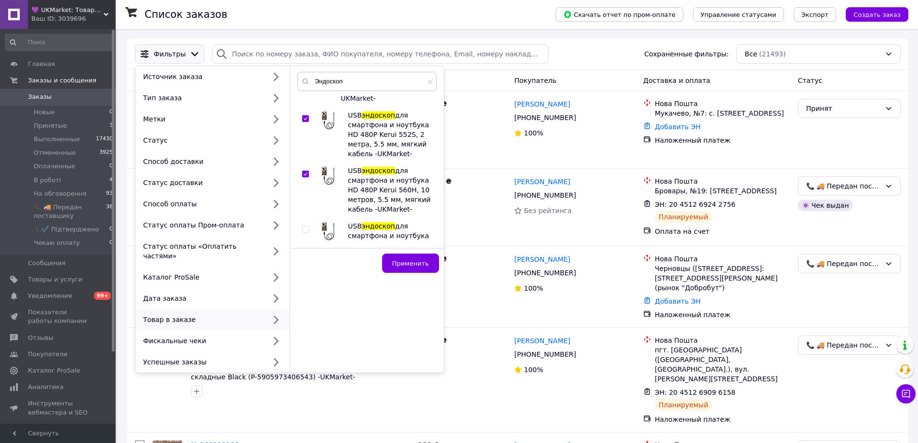
scroll to position [675, 0]
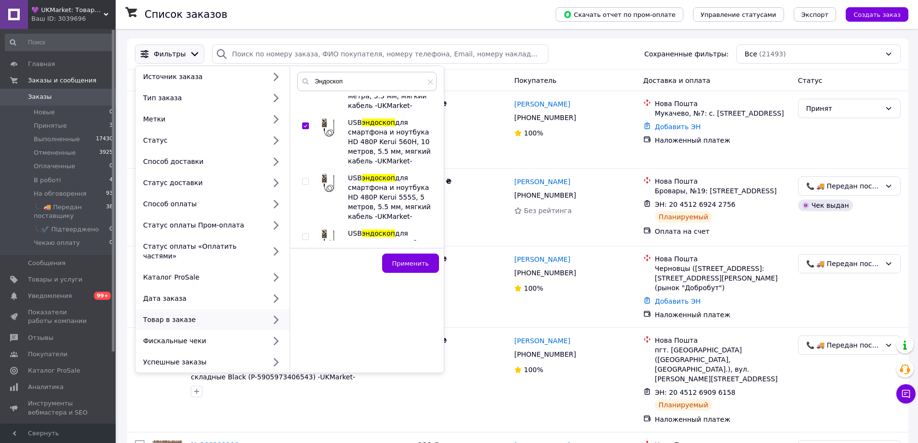
click at [303, 184] on input "checkbox" at bounding box center [305, 181] width 6 height 6
checkbox input "true"
click at [304, 239] on input "checkbox" at bounding box center [305, 237] width 6 height 6
checkbox input "true"
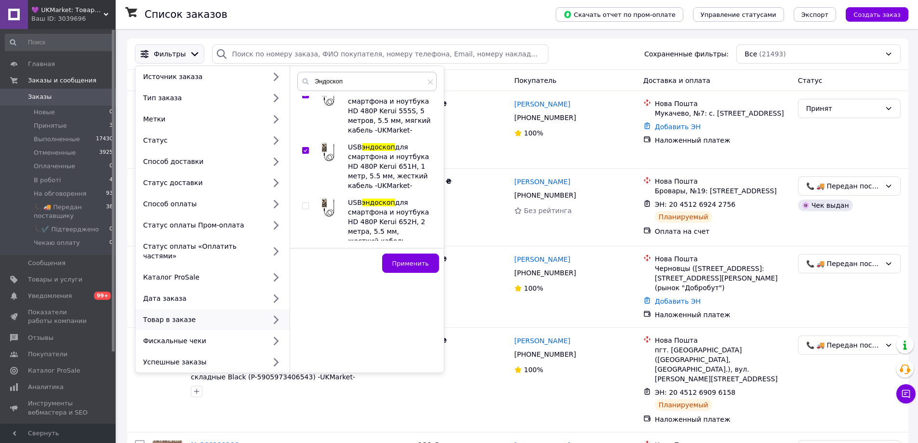
scroll to position [771, 0]
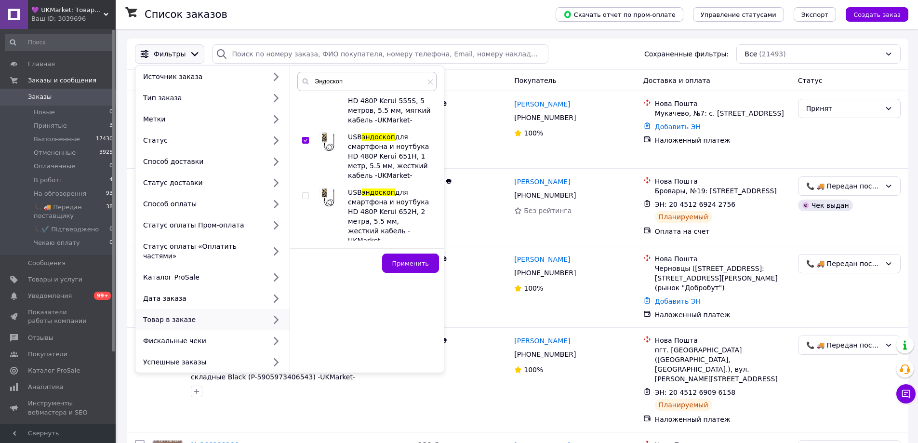
click at [304, 199] on input "checkbox" at bounding box center [305, 196] width 6 height 6
checkbox input "true"
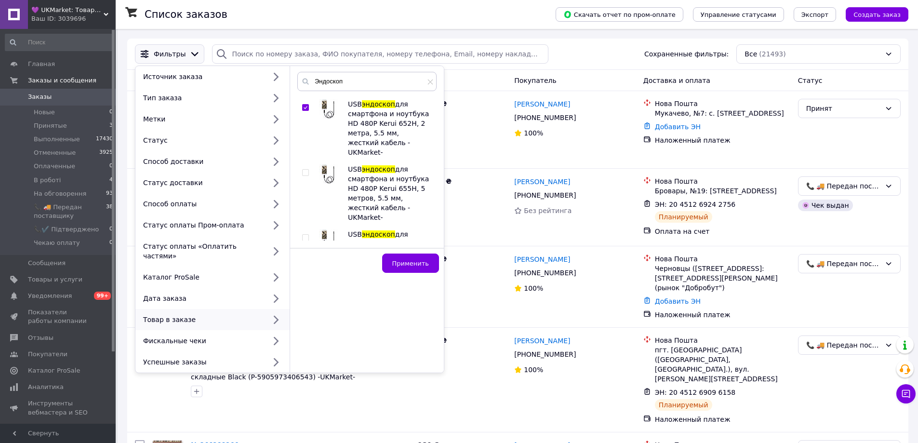
scroll to position [867, 0]
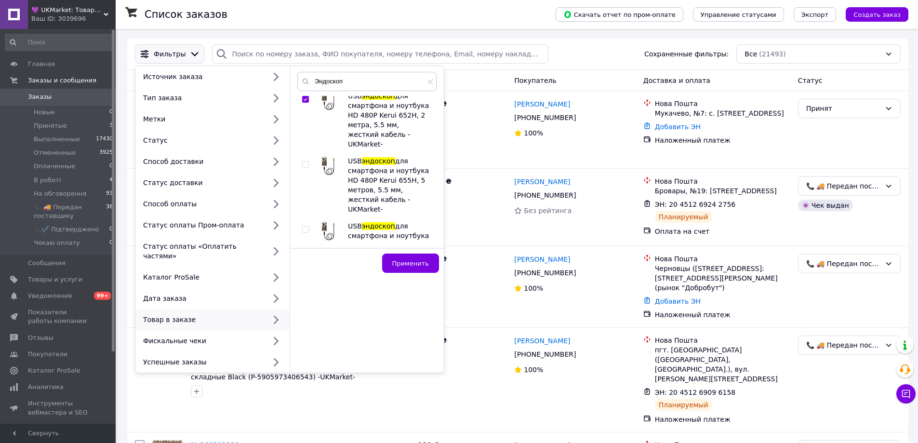
click at [304, 161] on input "checkbox" at bounding box center [305, 164] width 6 height 6
checkbox input "true"
click at [304, 226] on input "checkbox" at bounding box center [305, 229] width 6 height 6
checkbox input "true"
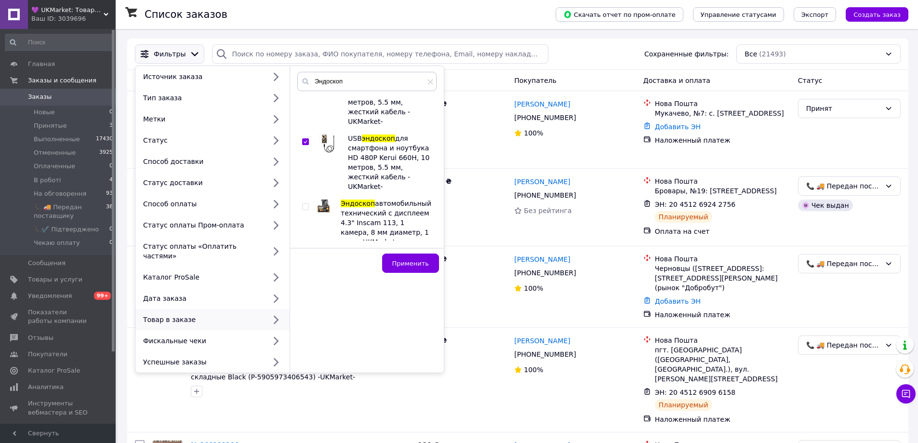
scroll to position [964, 0]
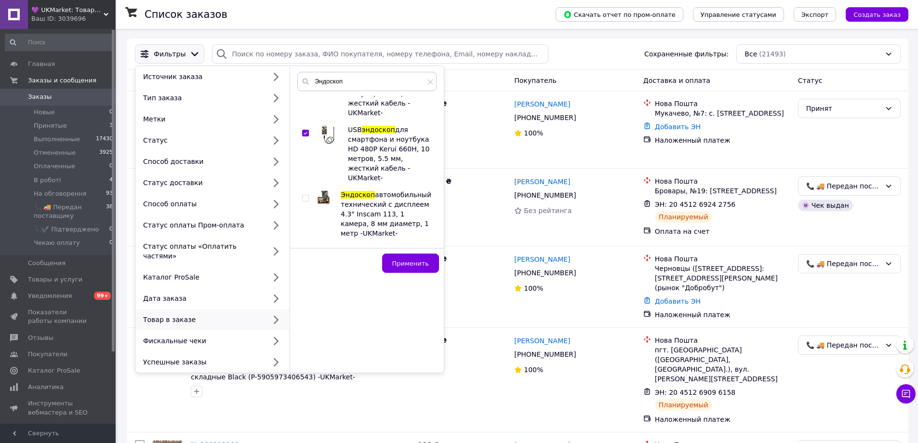
click at [304, 195] on input "checkbox" at bounding box center [305, 198] width 6 height 6
checkbox input "true"
click at [304, 251] on input "checkbox" at bounding box center [305, 254] width 6 height 6
checkbox input "true"
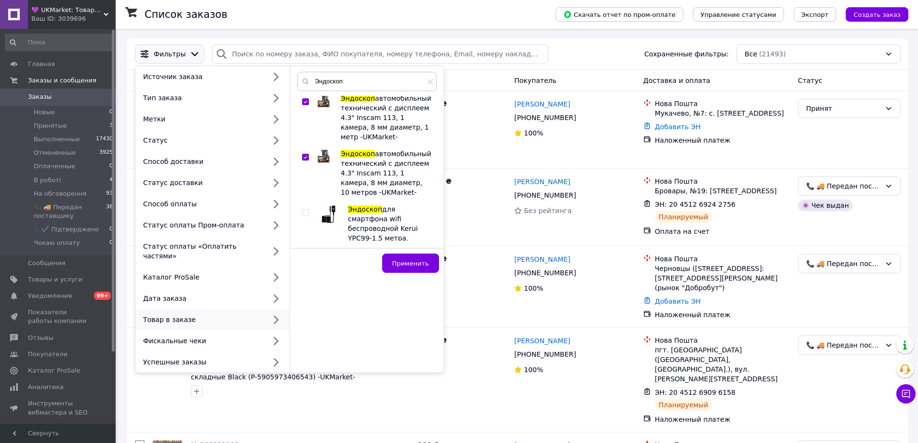
click at [304, 210] on input "checkbox" at bounding box center [305, 213] width 6 height 6
checkbox input "true"
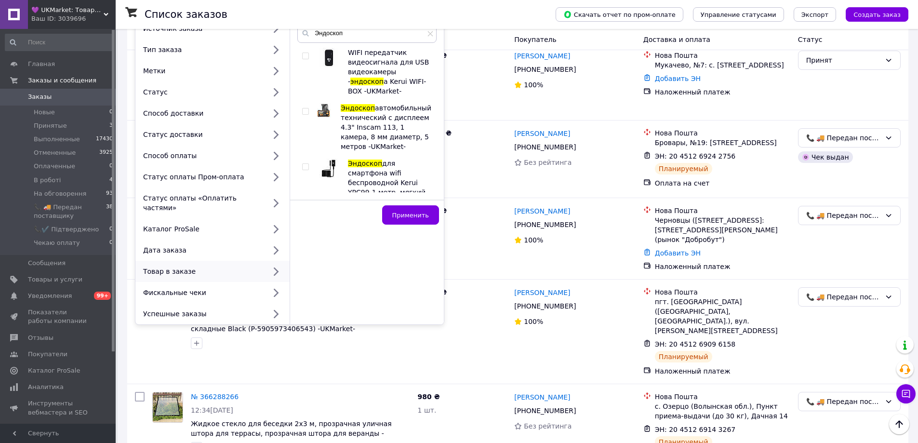
scroll to position [0, 0]
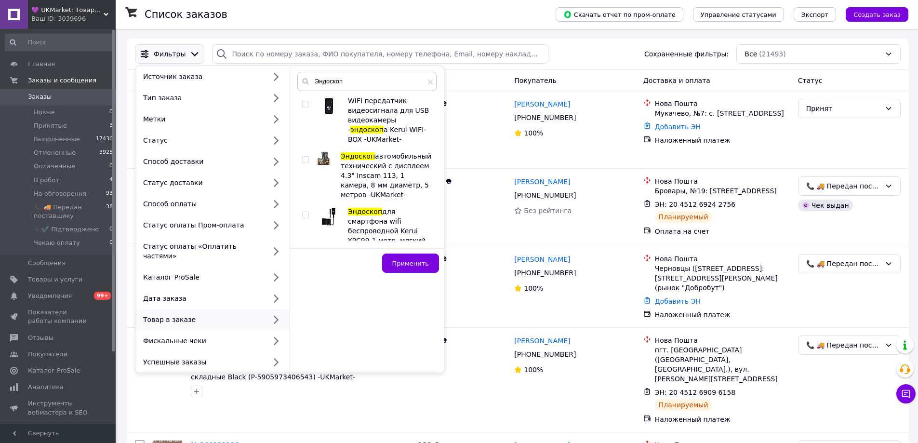
click at [303, 106] on input "checkbox" at bounding box center [305, 104] width 6 height 6
checkbox input "true"
click at [304, 163] on input "checkbox" at bounding box center [305, 160] width 6 height 6
checkbox input "true"
click at [303, 218] on input "checkbox" at bounding box center [305, 215] width 6 height 6
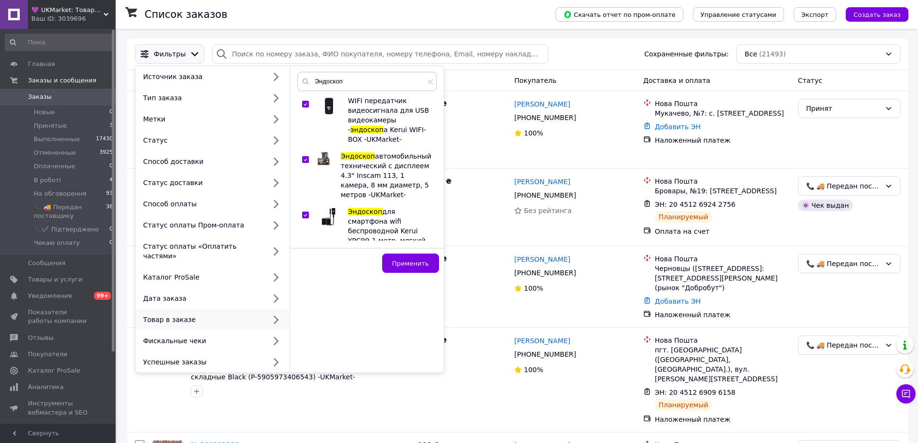
checkbox input "true"
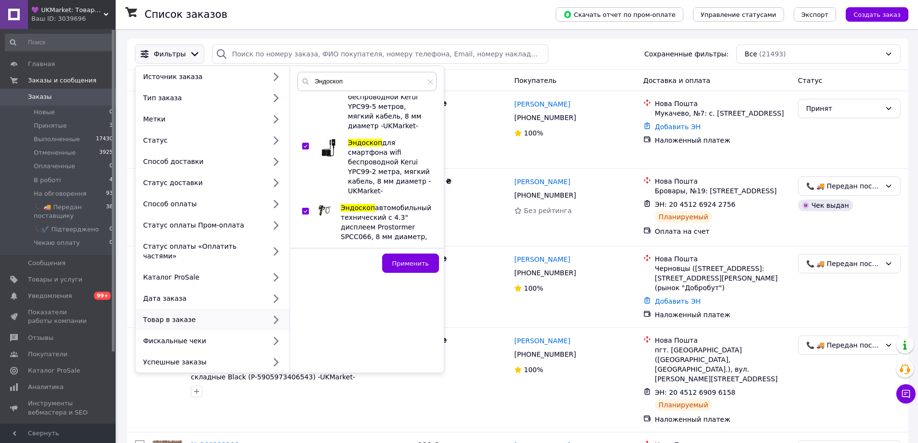
scroll to position [289, 0]
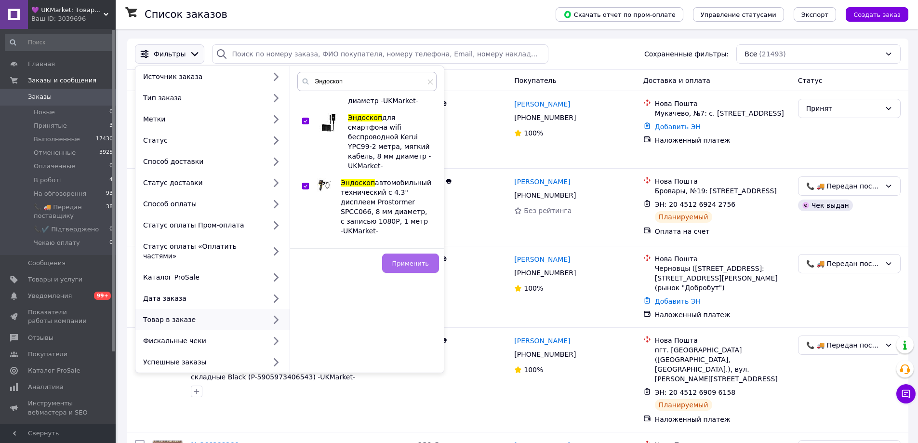
click at [402, 261] on span "Применить" at bounding box center [410, 263] width 37 height 7
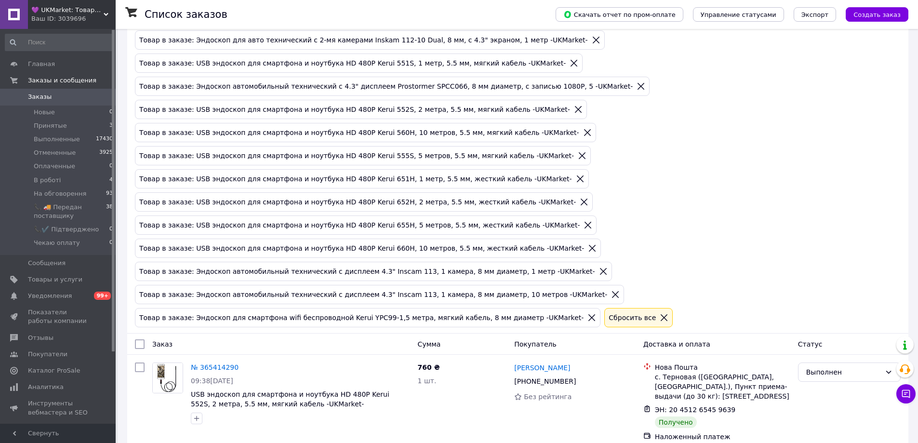
scroll to position [289, 0]
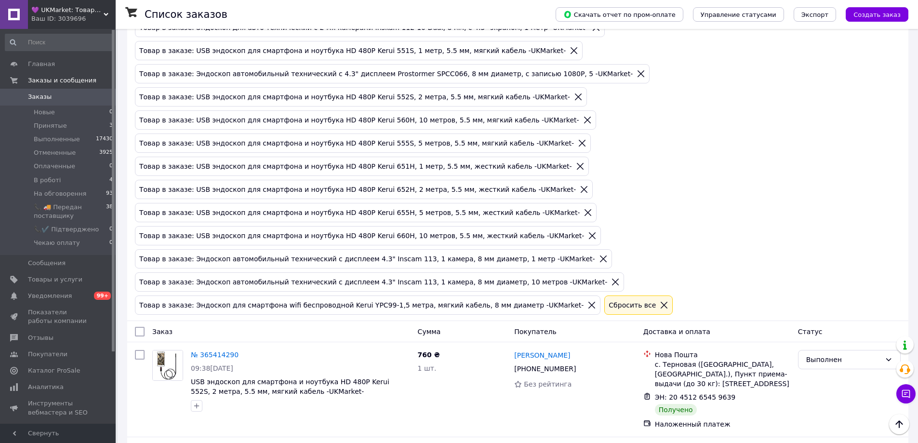
click at [607, 303] on div "Сбросить все" at bounding box center [632, 305] width 51 height 11
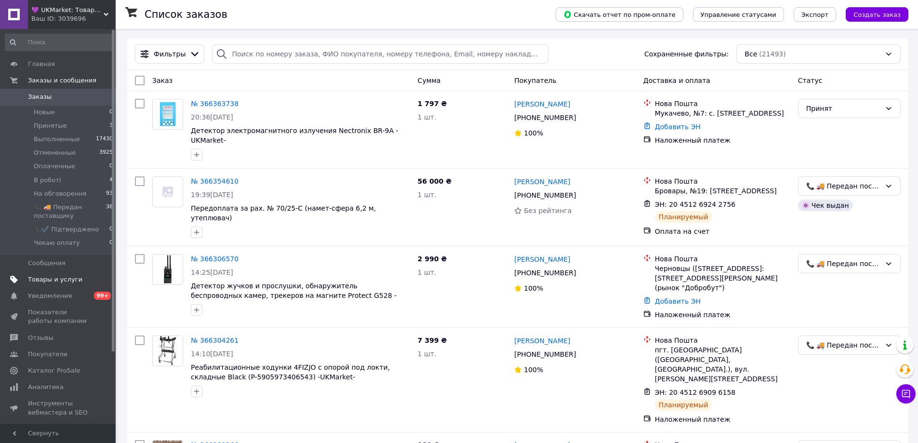
click at [36, 278] on span "Товары и услуги" at bounding box center [55, 279] width 54 height 9
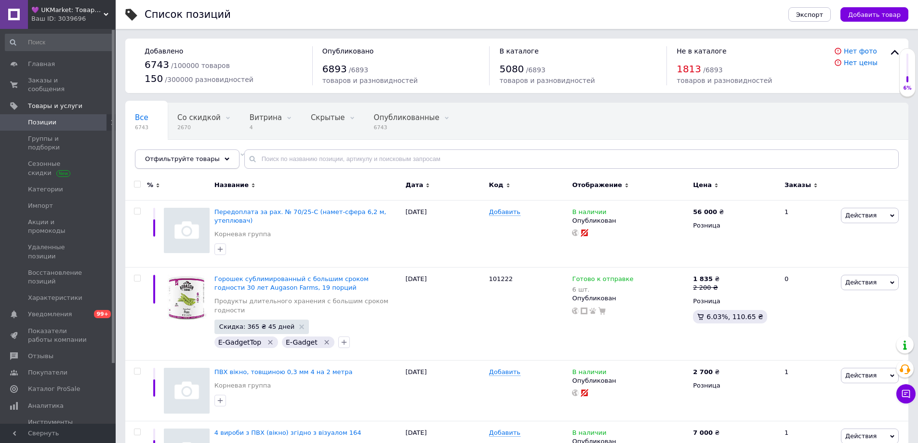
click at [158, 162] on span "Отфильтруйте товары" at bounding box center [182, 158] width 75 height 7
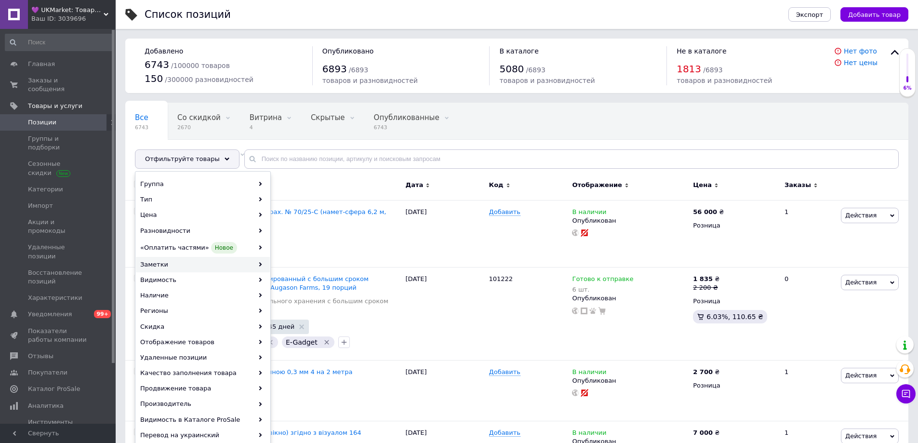
click at [179, 269] on div "Заметки" at bounding box center [203, 264] width 134 height 15
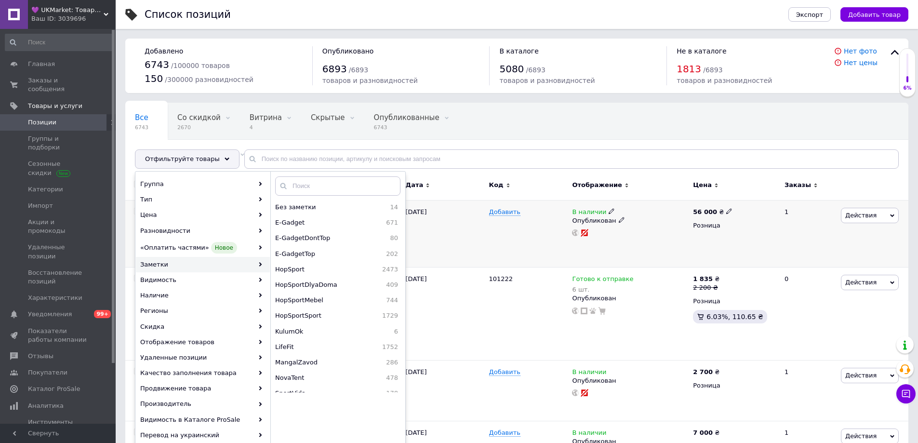
click at [456, 233] on div "[DATE]" at bounding box center [444, 233] width 83 height 67
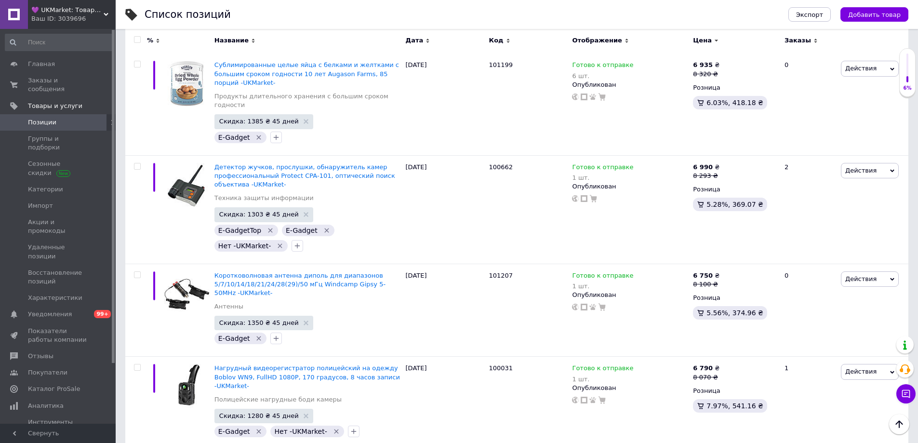
scroll to position [8342, 0]
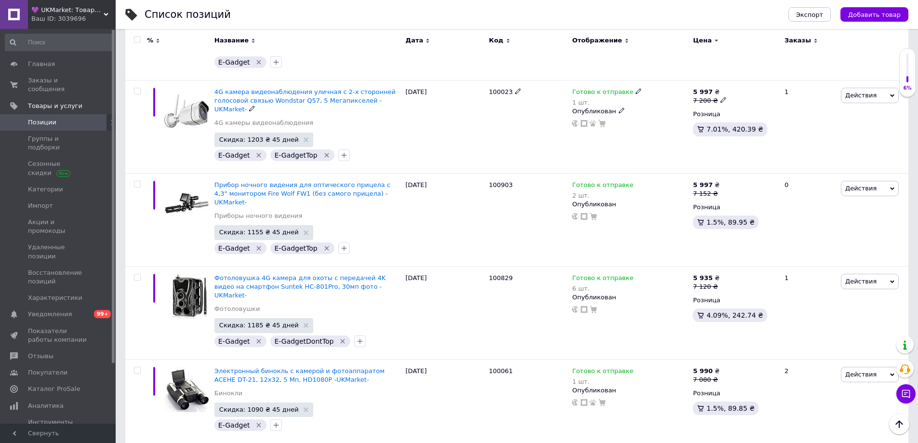
scroll to position [915, 0]
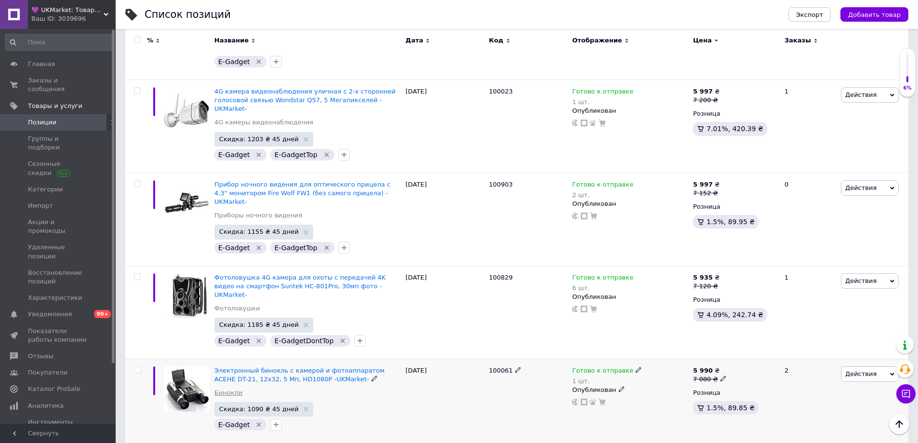
click at [226, 388] on link "Бинокли" at bounding box center [228, 392] width 28 height 9
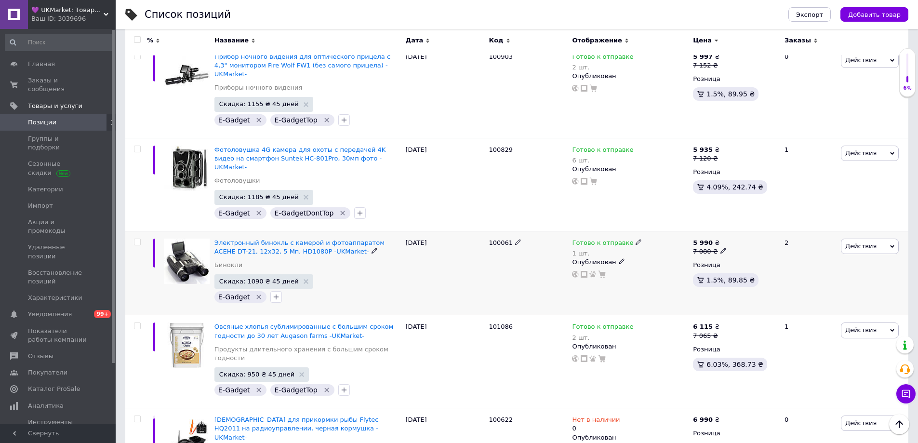
scroll to position [1060, 0]
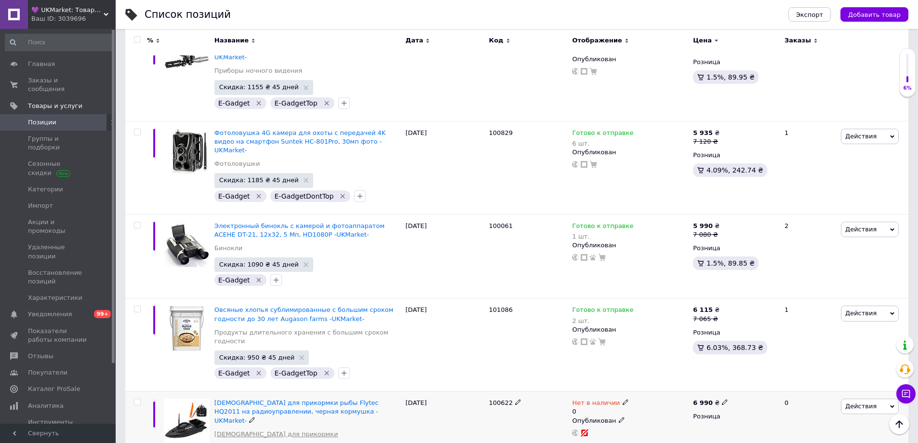
click at [230, 430] on link "[DEMOGRAPHIC_DATA] для прикормки" at bounding box center [276, 434] width 124 height 9
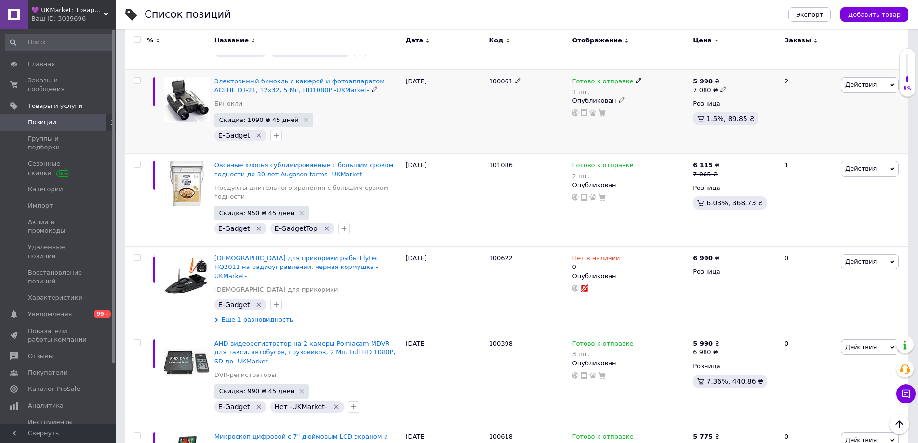
scroll to position [1253, 0]
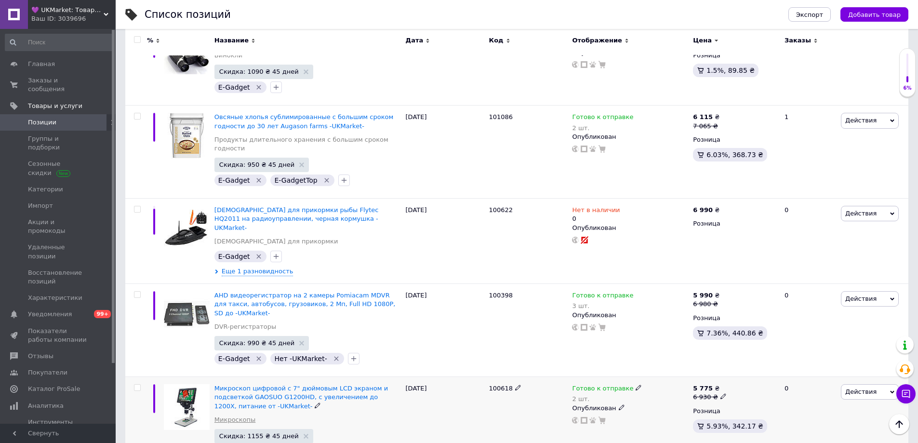
click at [231, 415] on link "Микроскопы" at bounding box center [234, 419] width 41 height 9
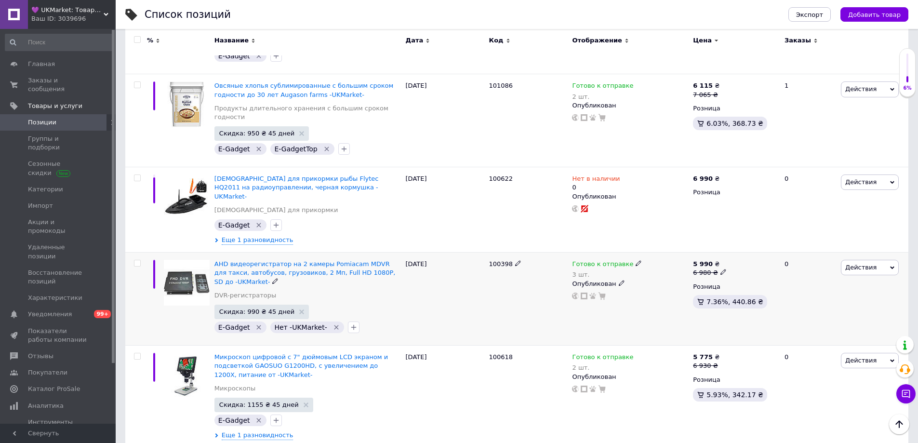
scroll to position [1349, 0]
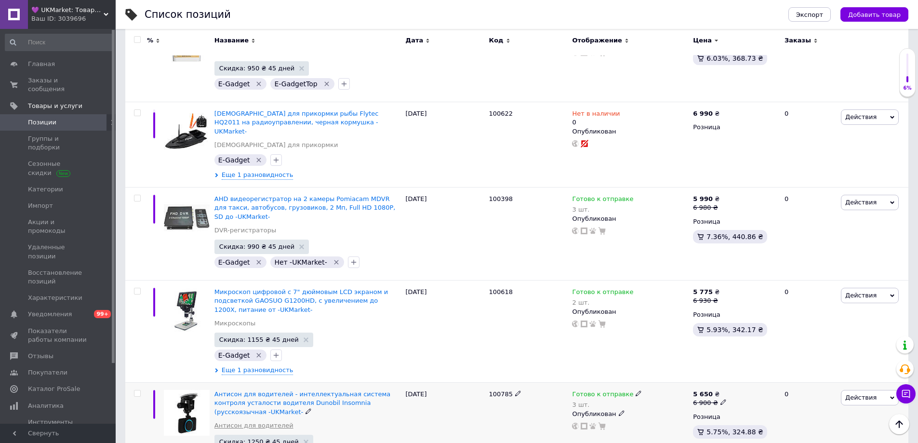
click at [228, 421] on link "Антисон для водителей" at bounding box center [253, 425] width 79 height 9
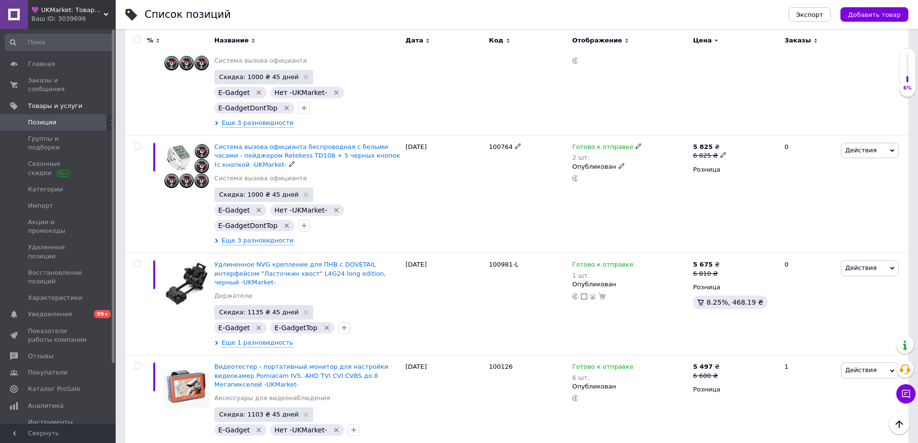
scroll to position [2015, 0]
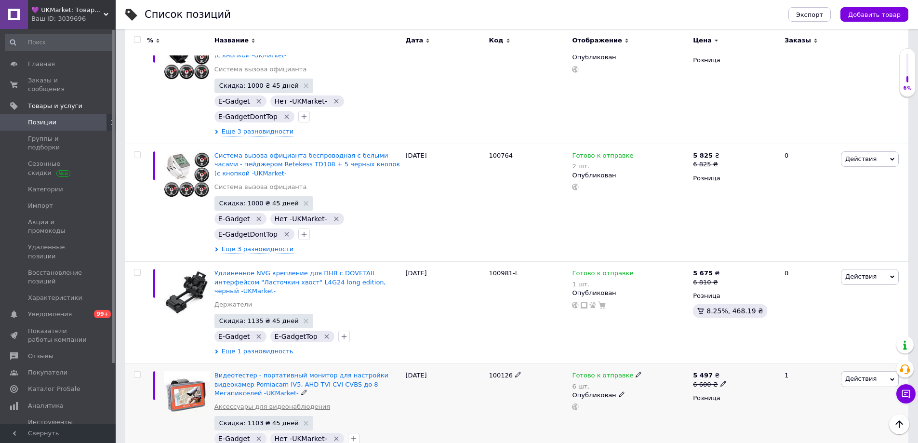
click at [233, 402] on link "Аксессуары для видеонаблюдения" at bounding box center [272, 406] width 116 height 9
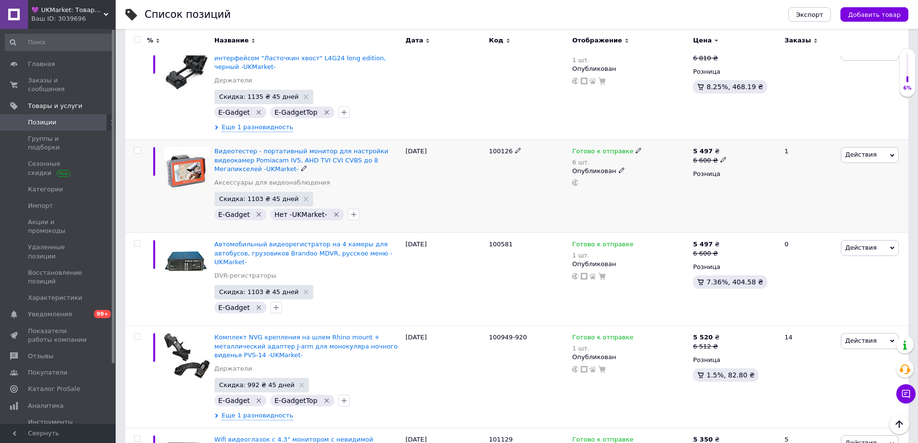
scroll to position [2256, 0]
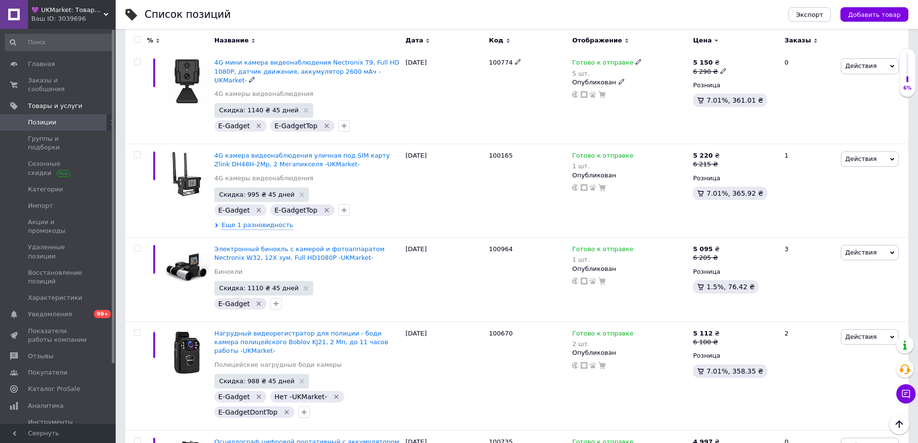
scroll to position [2834, 0]
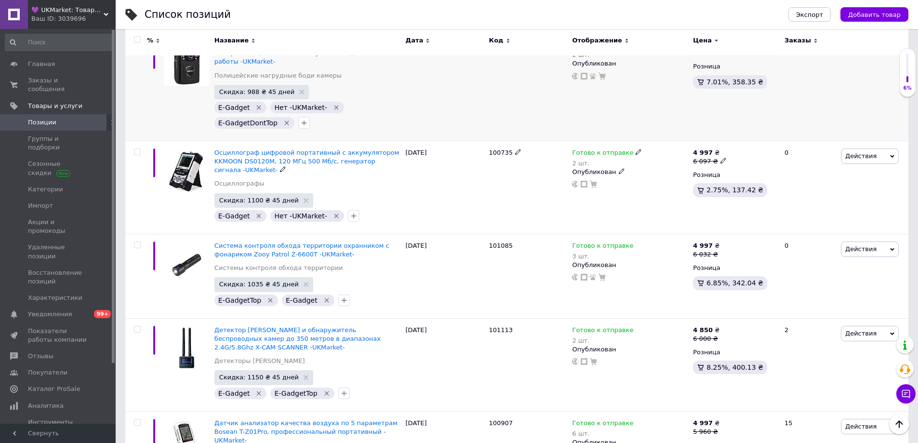
scroll to position [3123, 0]
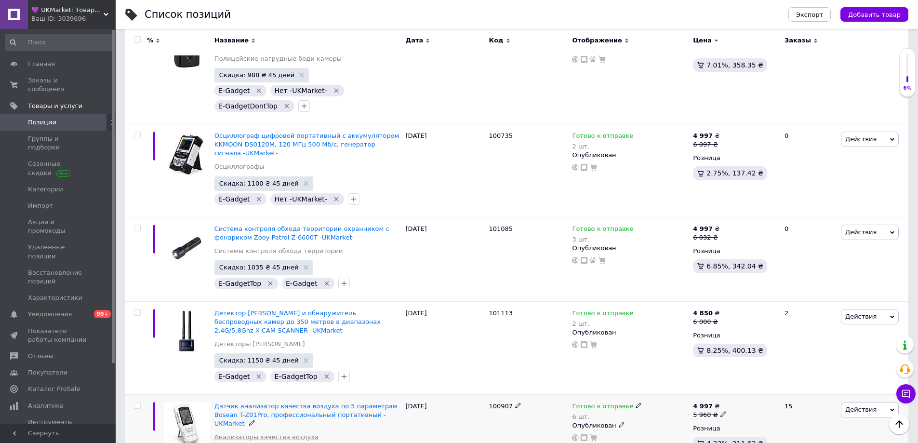
click at [232, 433] on link "Анализаторы качества воздуха" at bounding box center [266, 437] width 104 height 9
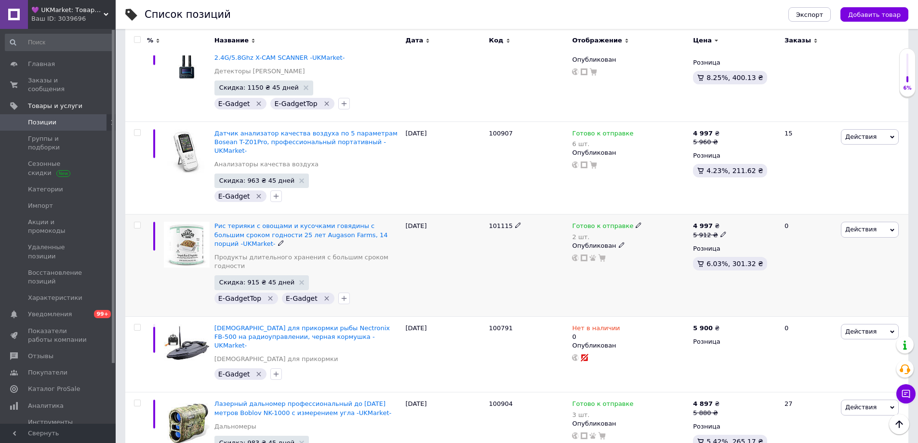
scroll to position [3412, 0]
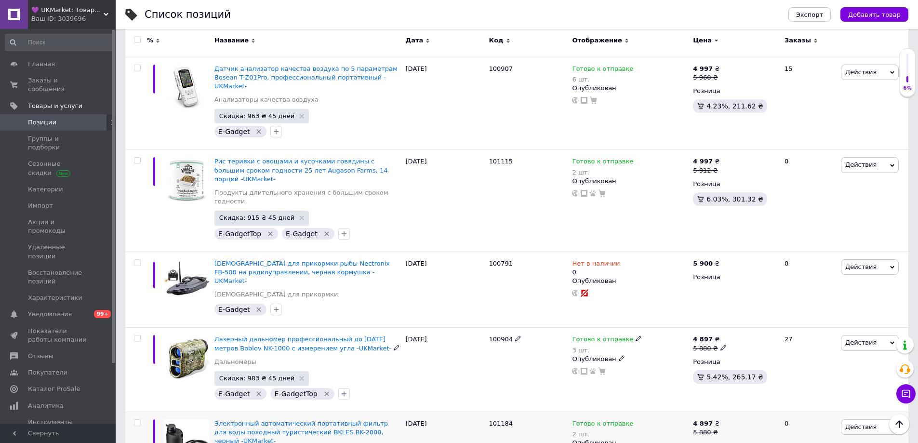
scroll to position [3509, 0]
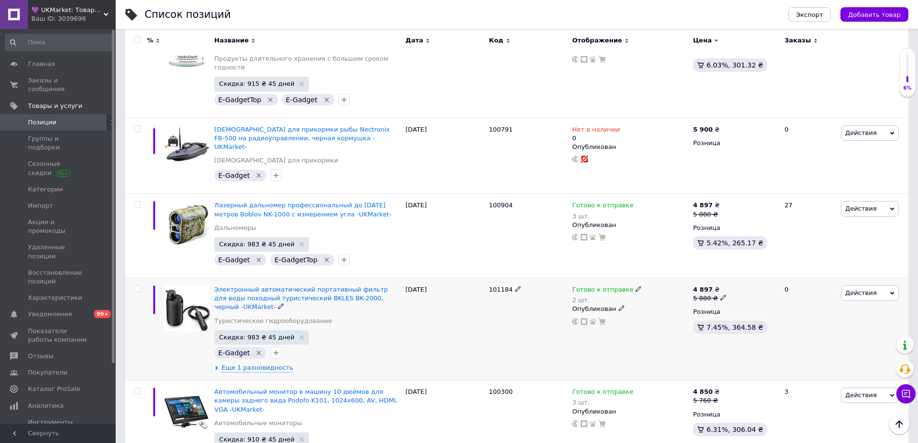
scroll to position [3605, 0]
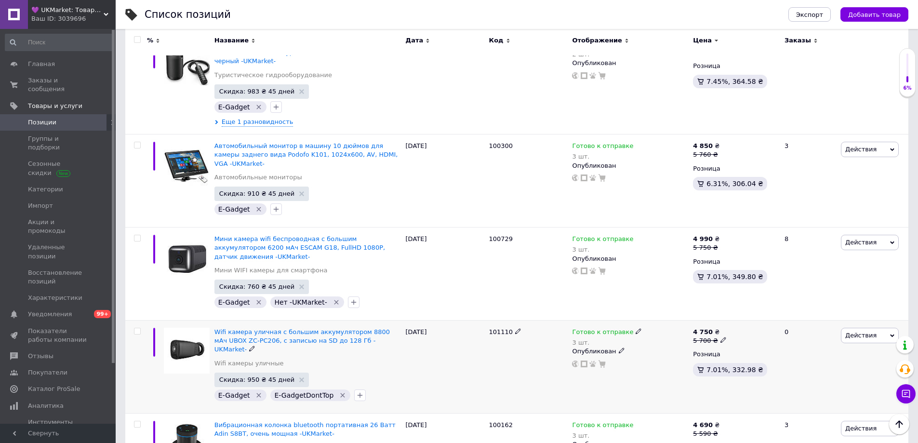
scroll to position [3846, 0]
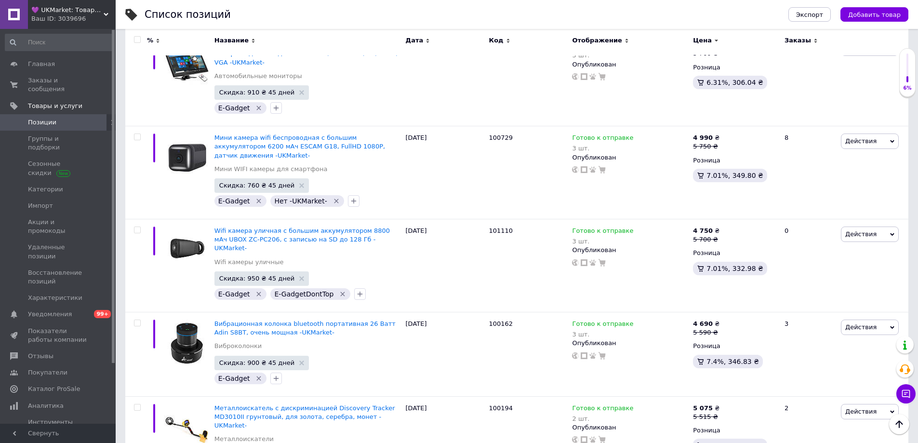
scroll to position [3942, 0]
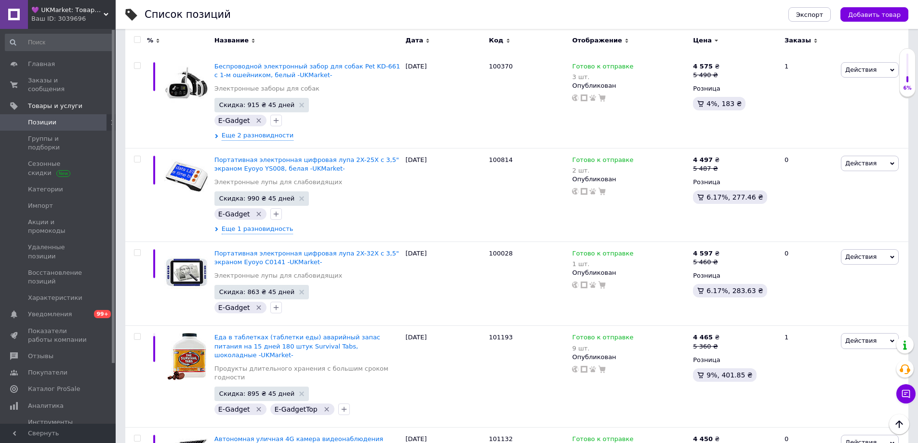
scroll to position [4424, 0]
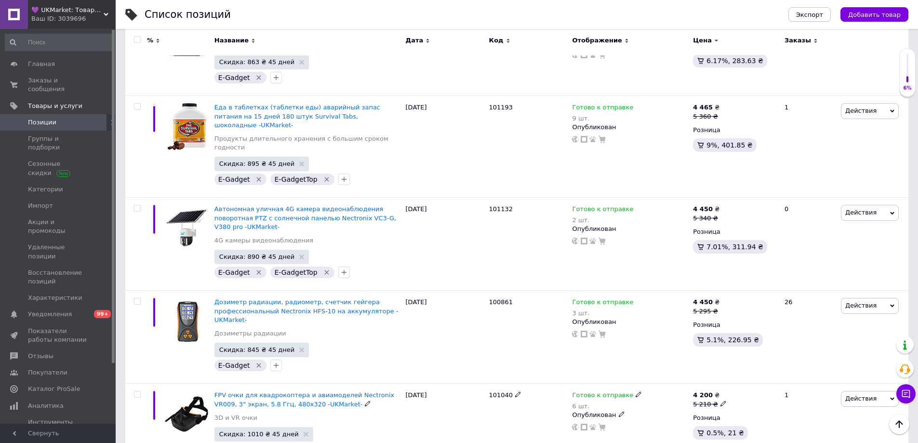
scroll to position [4617, 0]
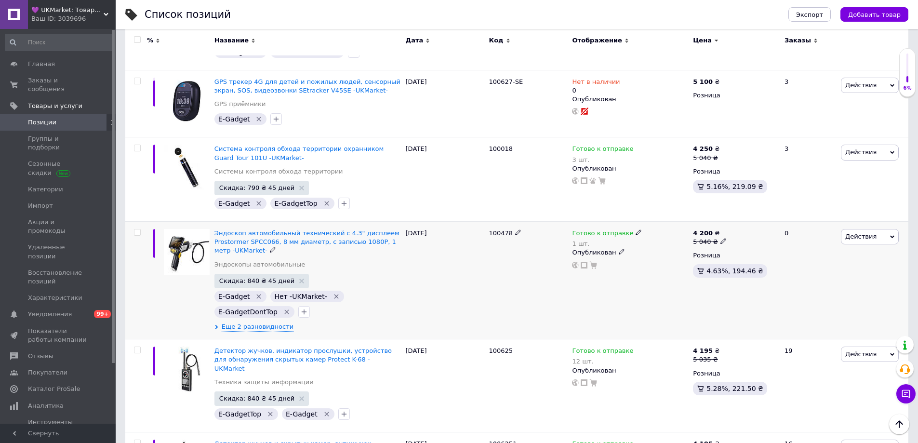
scroll to position [5195, 0]
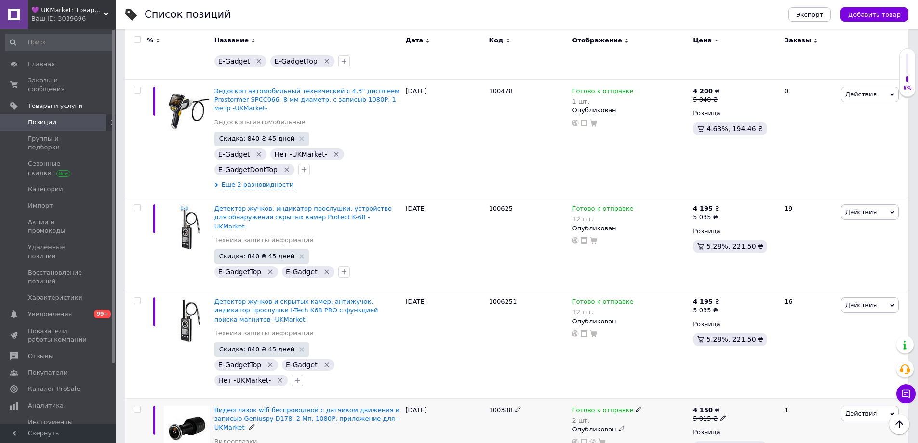
scroll to position [5339, 0]
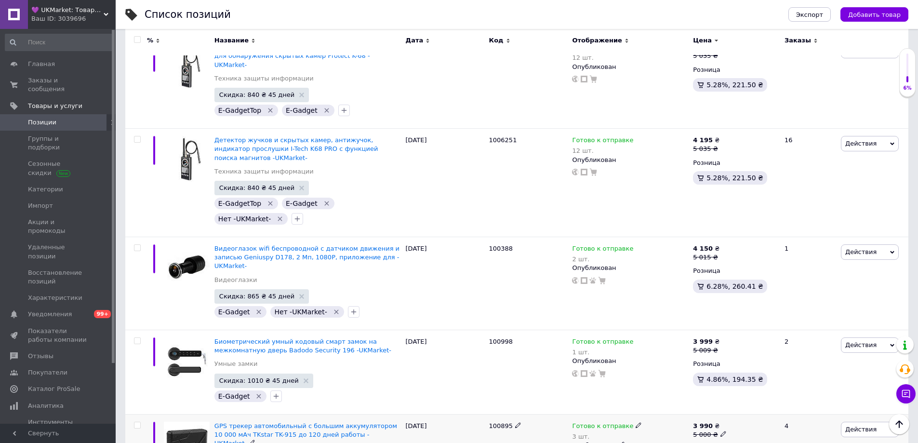
scroll to position [5532, 0]
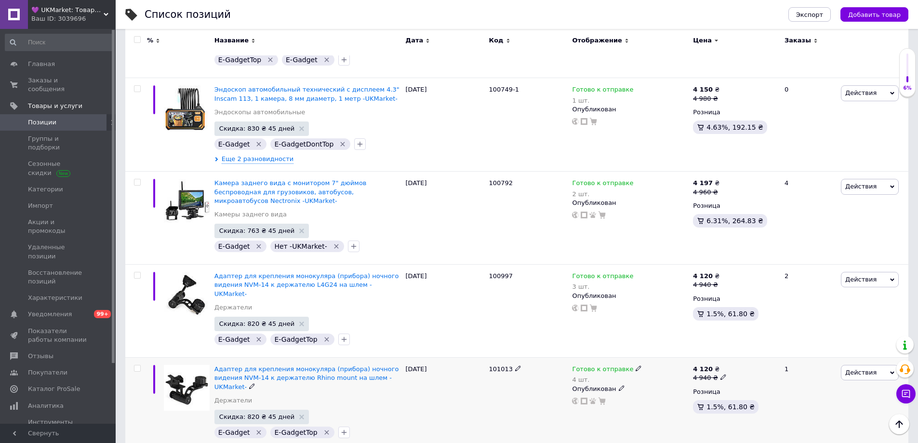
scroll to position [6399, 0]
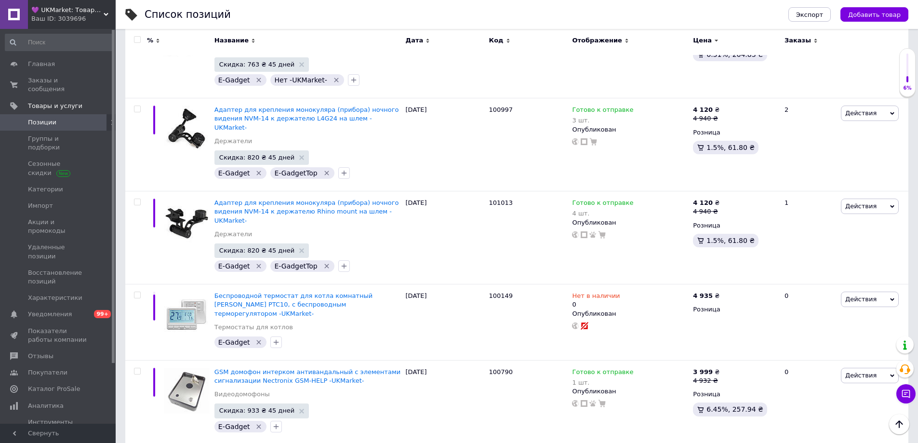
scroll to position [6592, 0]
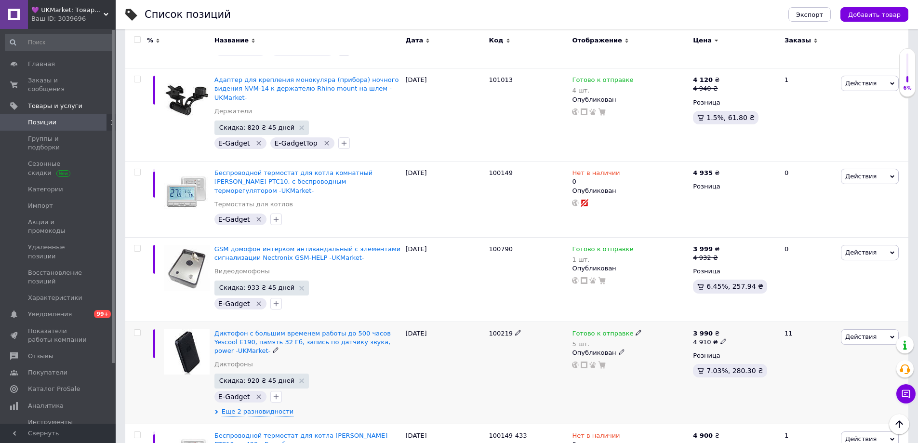
scroll to position [6689, 0]
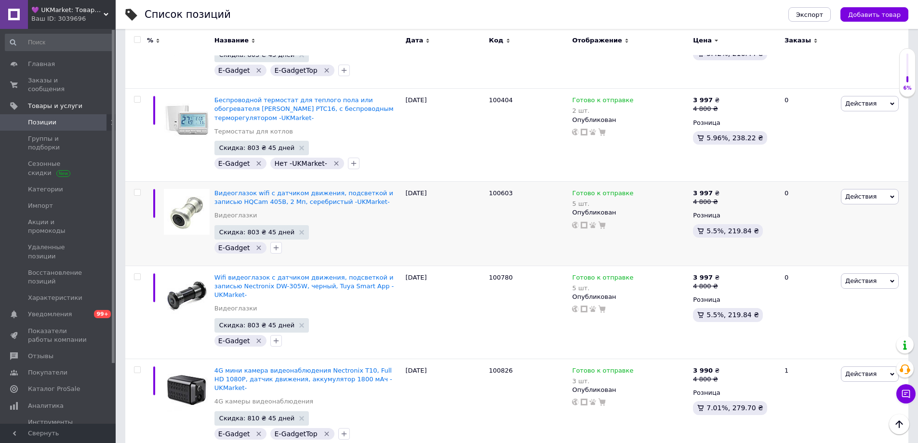
scroll to position [7363, 0]
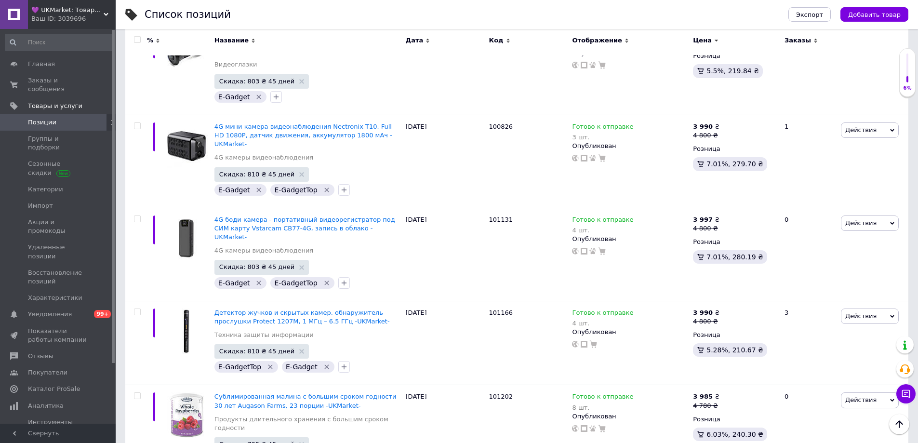
scroll to position [7604, 0]
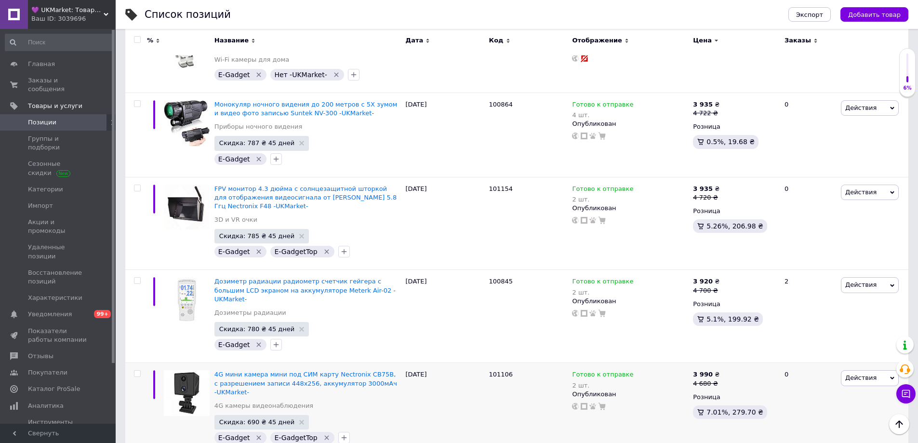
scroll to position [8279, 0]
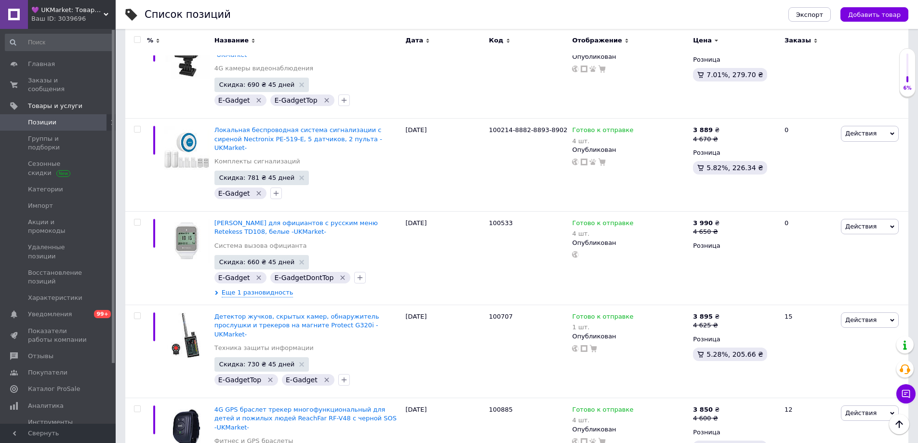
scroll to position [8570, 0]
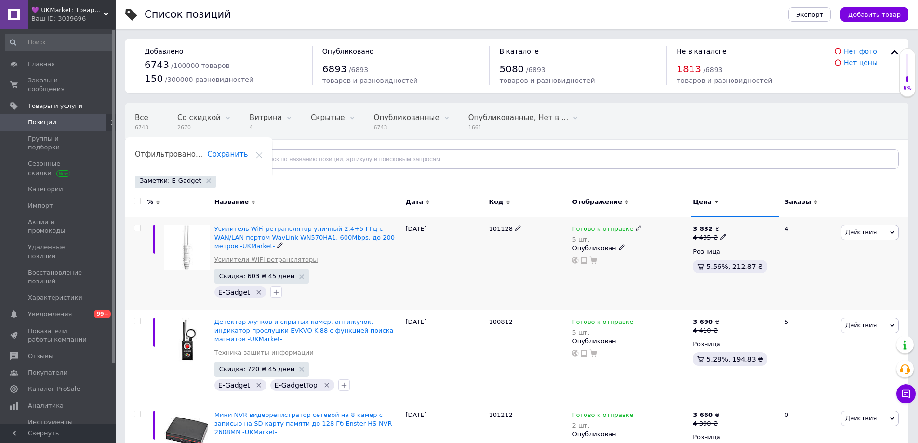
click at [223, 259] on link "Усилители WIFI ретрансляторы" at bounding box center [266, 259] width 104 height 9
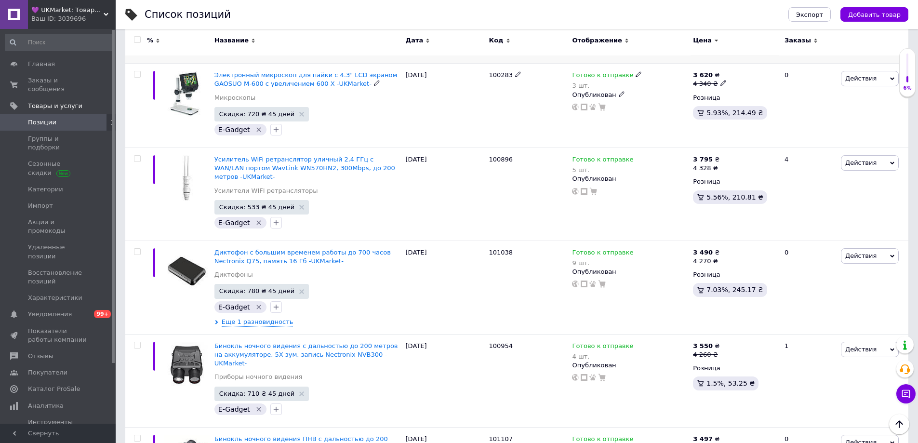
scroll to position [626, 0]
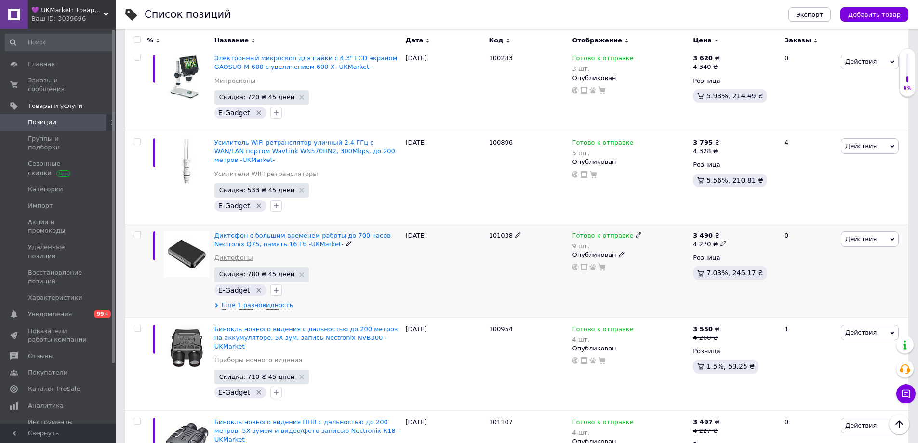
click at [231, 253] on link "Диктофоны" at bounding box center [233, 257] width 39 height 9
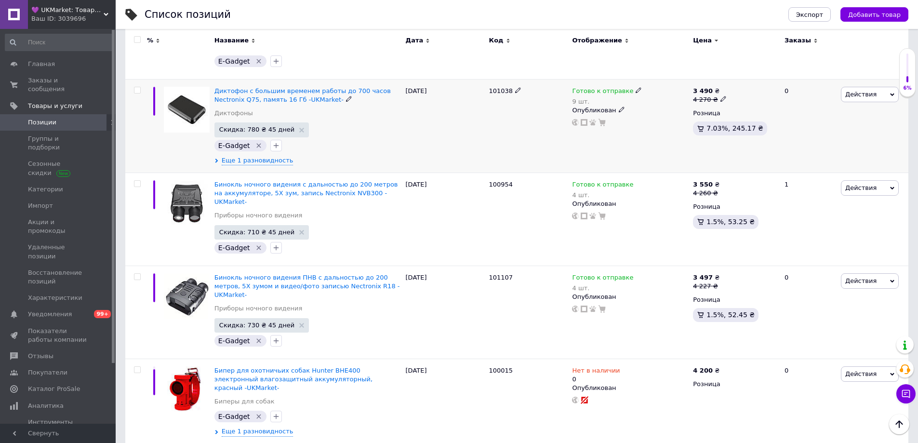
scroll to position [819, 0]
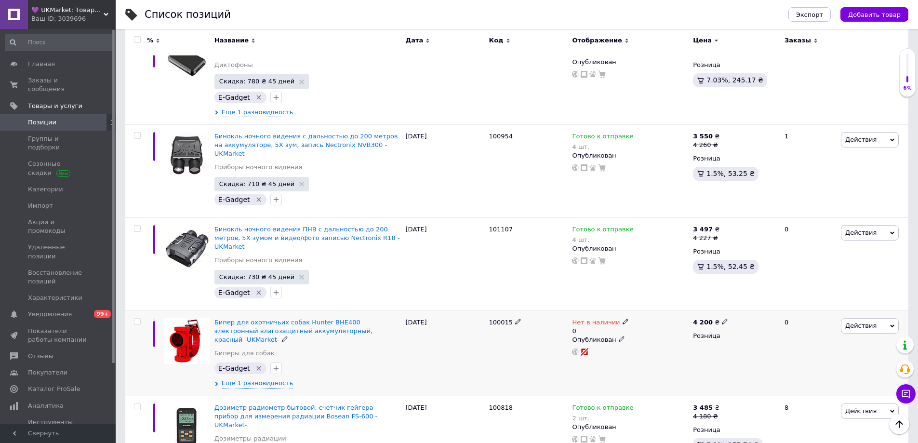
click at [230, 349] on link "Биперы для собак" at bounding box center [244, 353] width 60 height 9
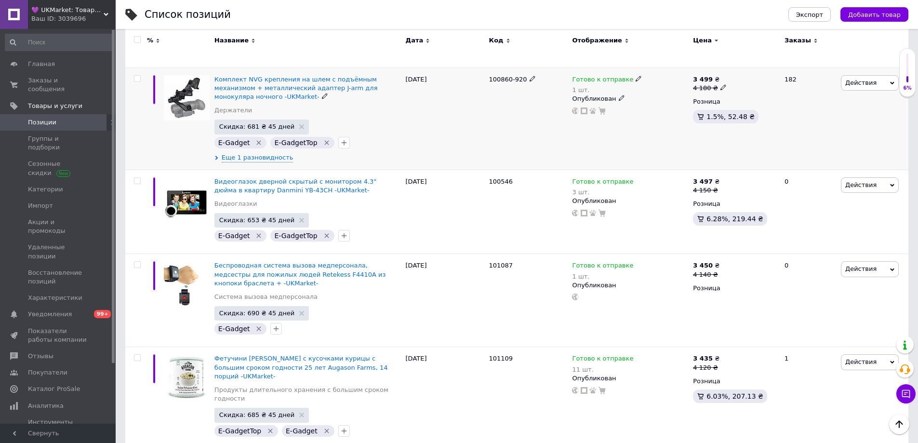
scroll to position [1253, 0]
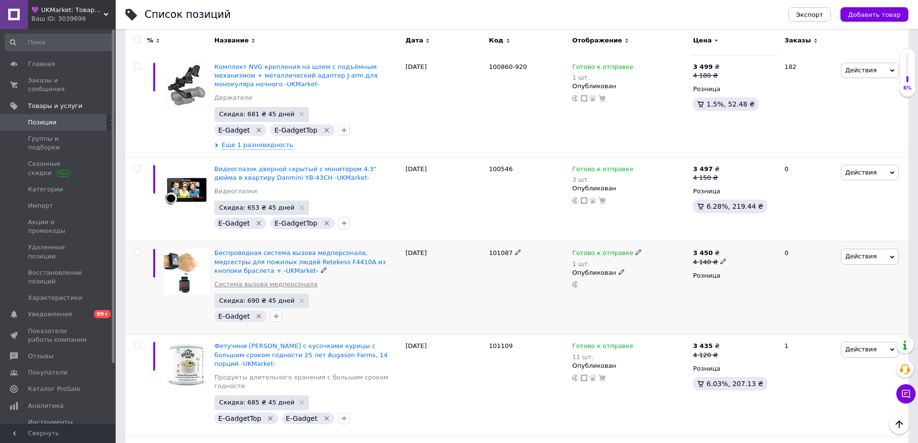
click at [229, 280] on link "Система вызова медперсонала" at bounding box center [265, 284] width 103 height 9
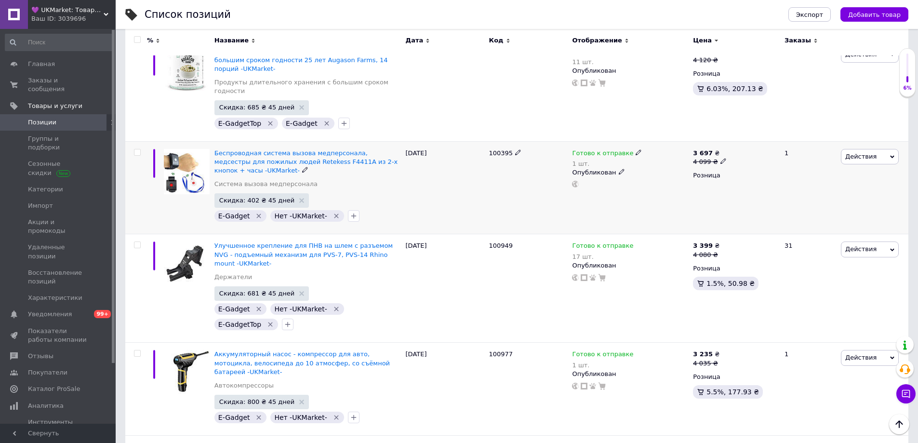
scroll to position [1590, 0]
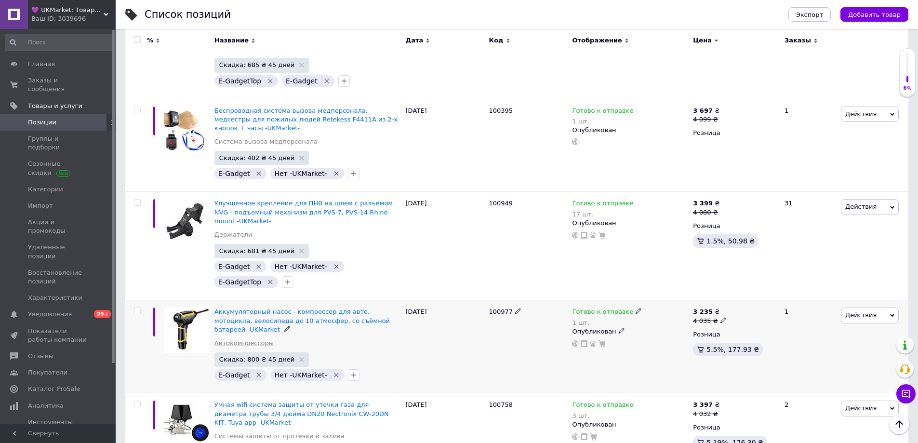
click at [230, 339] on link "Автокомпрессоры" at bounding box center [243, 343] width 59 height 9
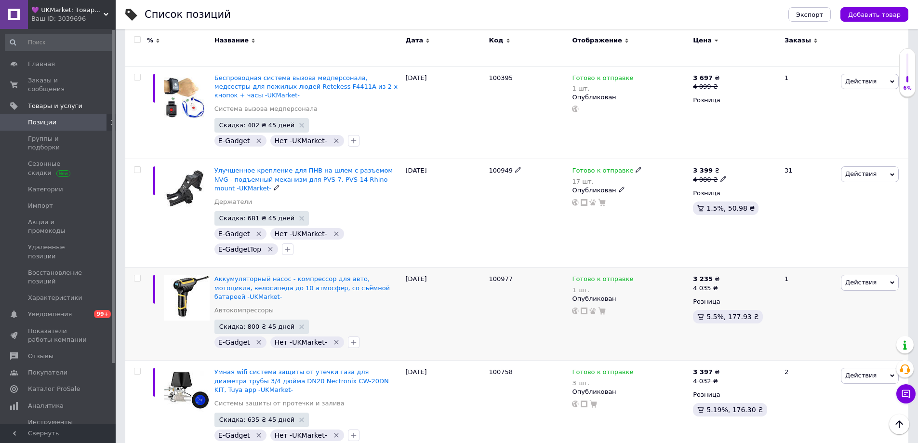
scroll to position [1686, 0]
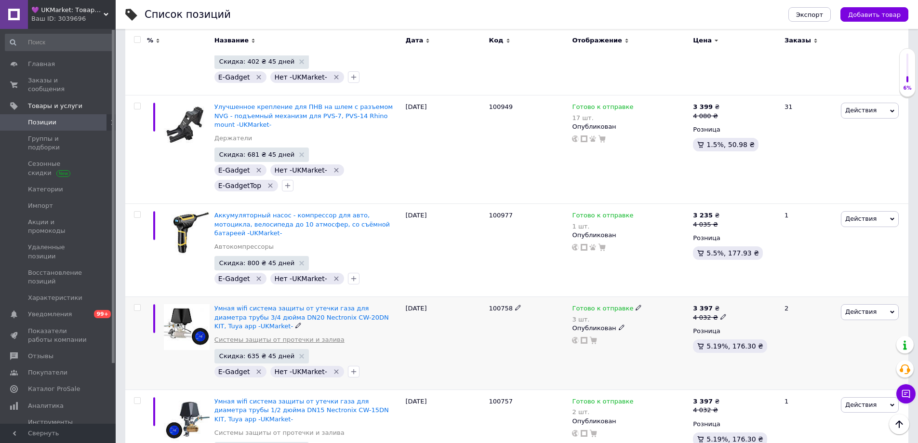
click at [230, 335] on link "Системы защиты от протечки и залива" at bounding box center [279, 339] width 130 height 9
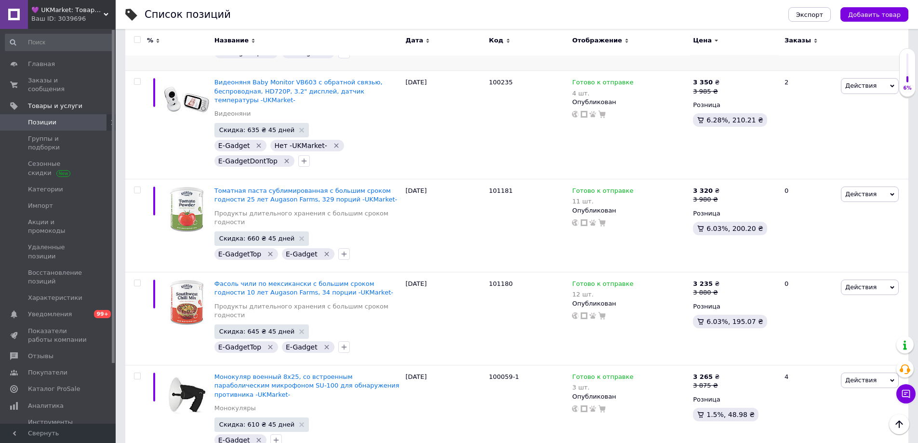
scroll to position [2216, 0]
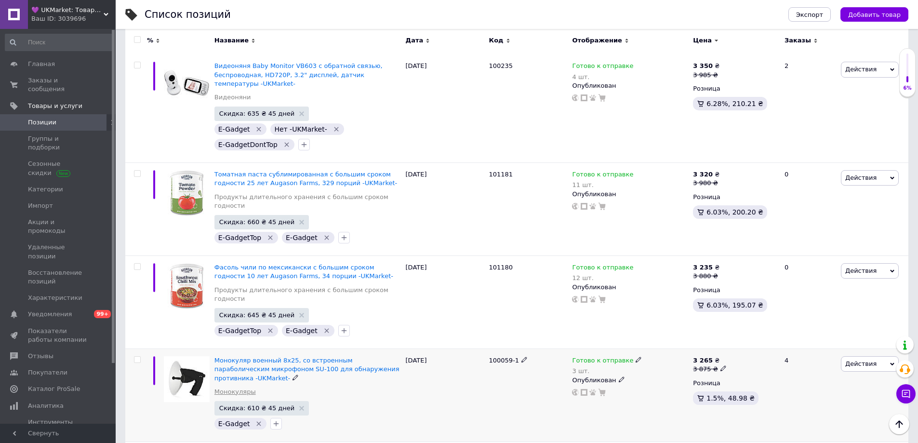
click at [226, 387] on link "Монокуляры" at bounding box center [234, 391] width 41 height 9
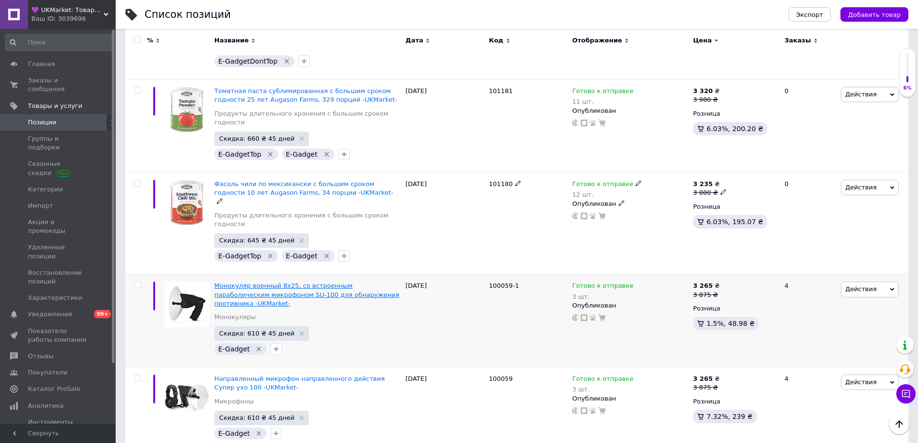
scroll to position [2313, 0]
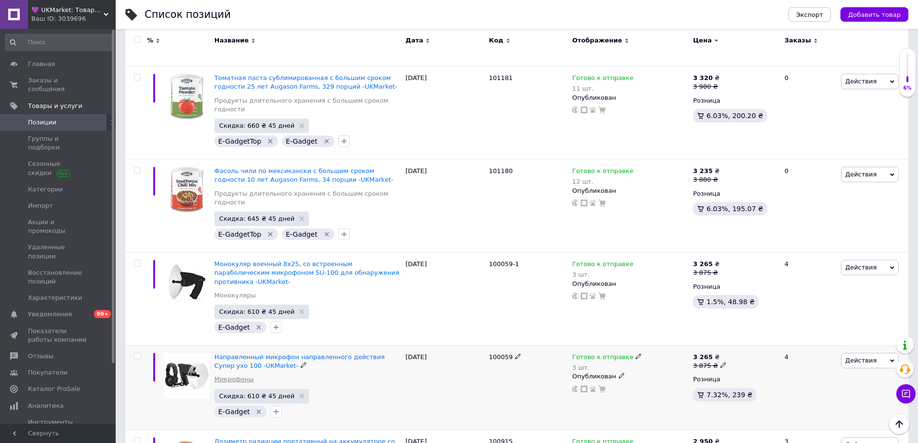
click at [228, 375] on link "Микрофоны" at bounding box center [234, 379] width 40 height 9
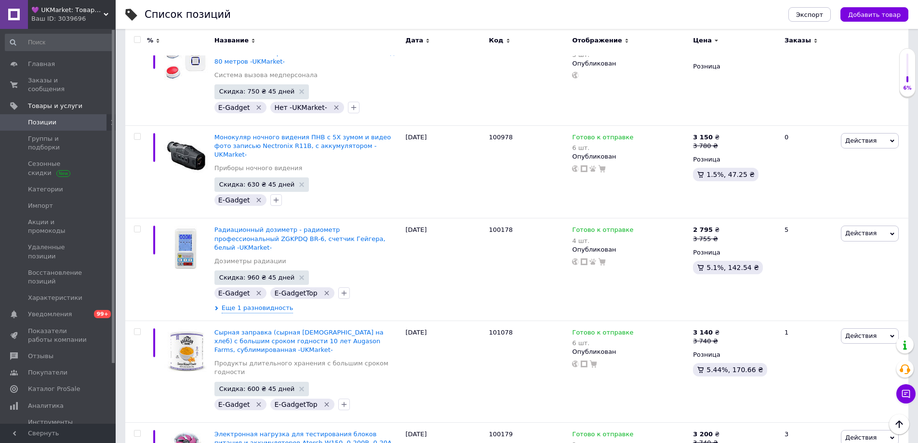
scroll to position [2795, 0]
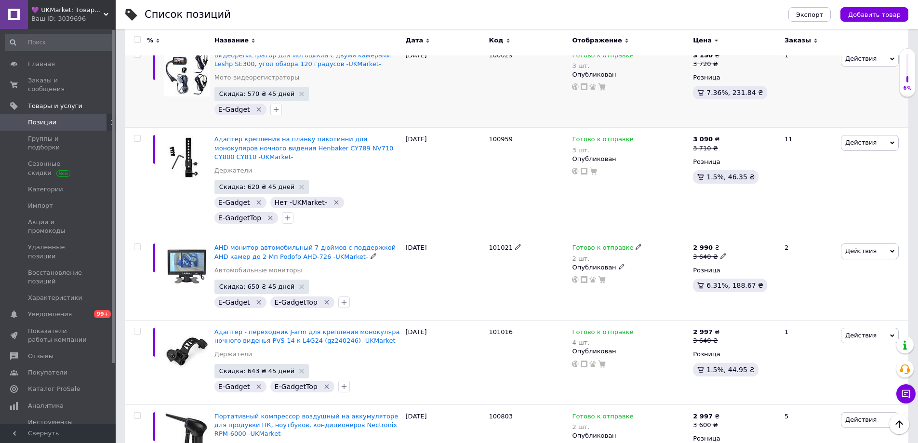
scroll to position [3276, 0]
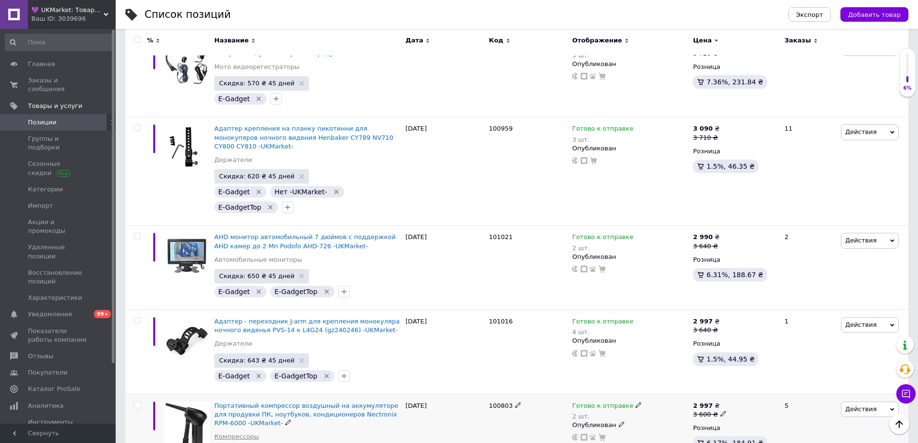
click at [231, 432] on link "Компрессоры" at bounding box center [236, 436] width 45 height 9
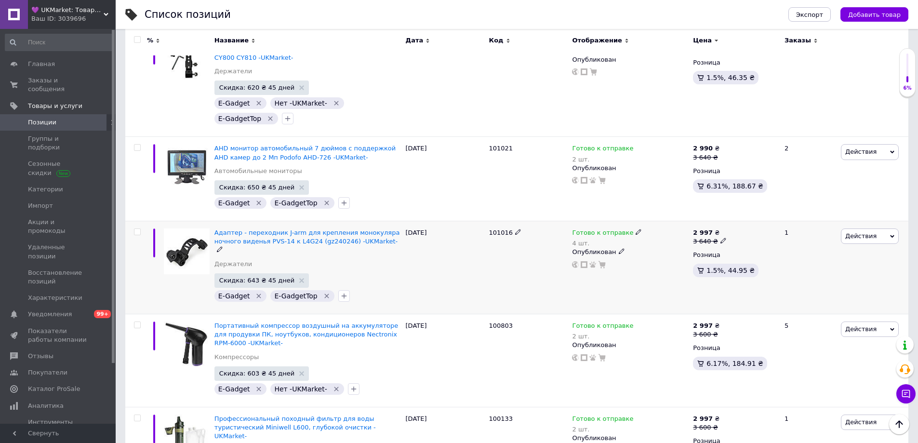
scroll to position [3373, 0]
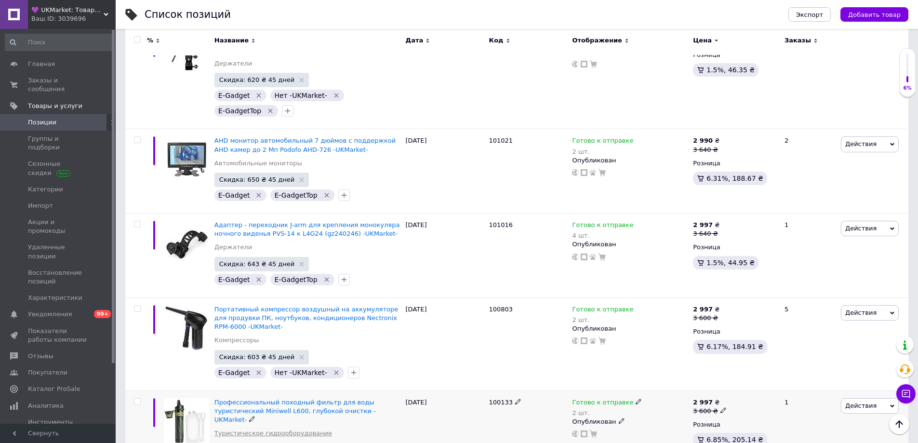
click at [236, 429] on link "Туристическое гидрооборудование" at bounding box center [273, 433] width 118 height 9
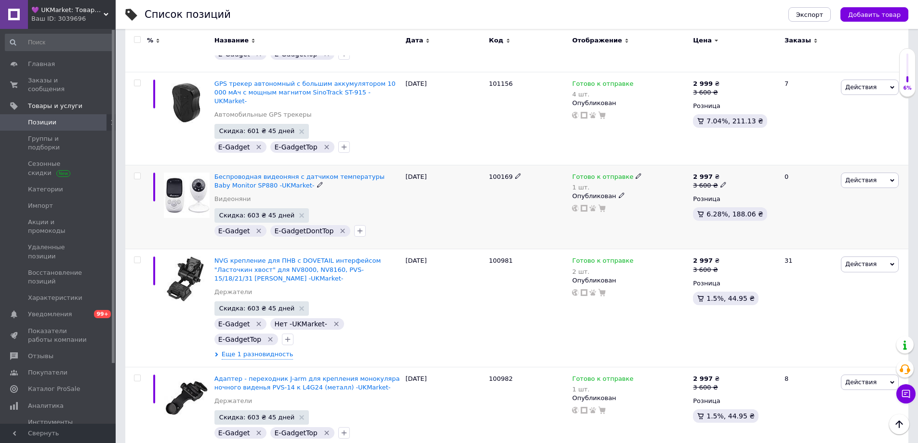
scroll to position [3806, 0]
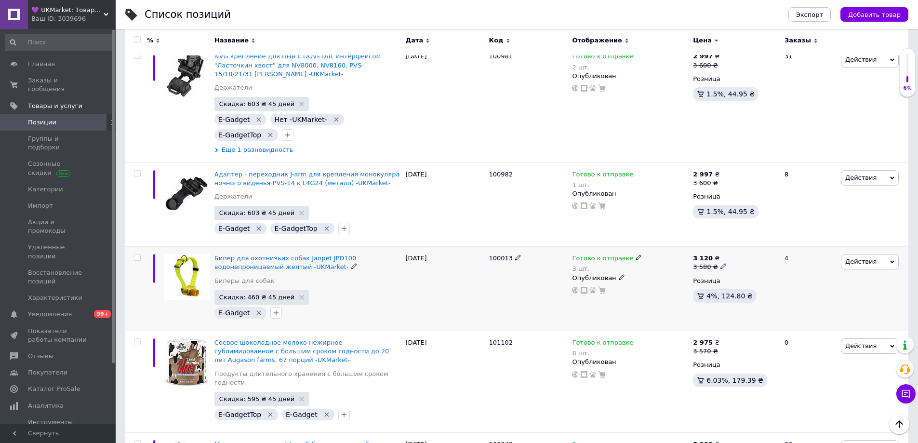
scroll to position [3999, 0]
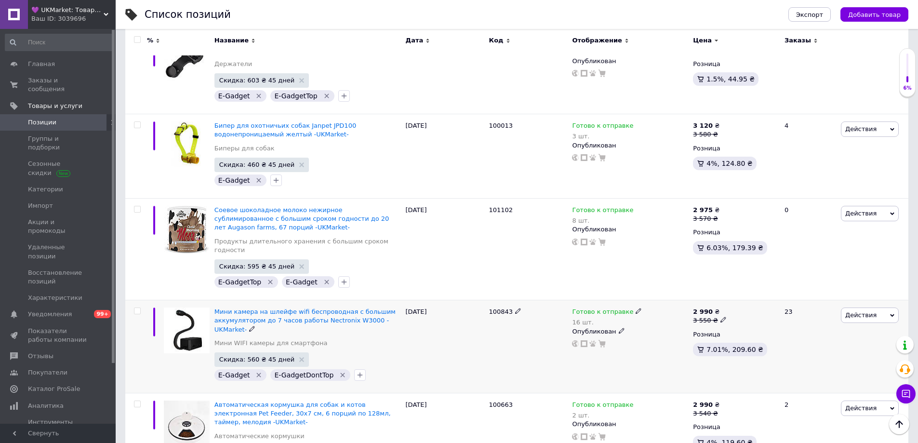
scroll to position [4144, 0]
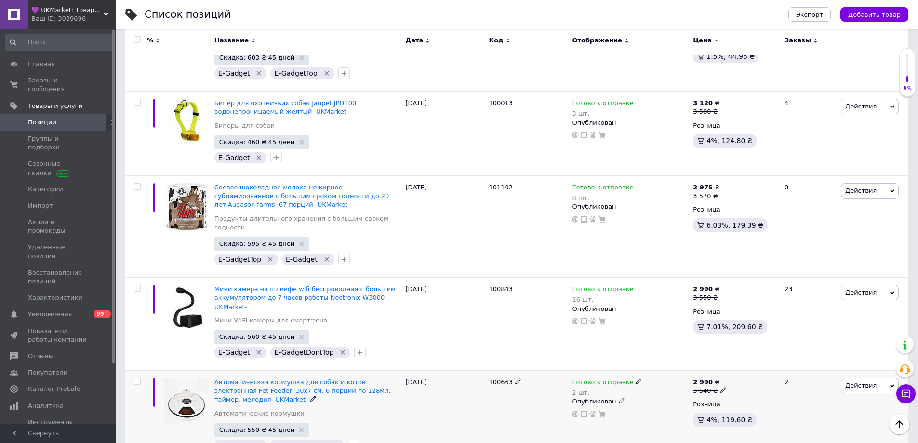
click at [233, 409] on link "Автоматические кормушки" at bounding box center [259, 413] width 90 height 9
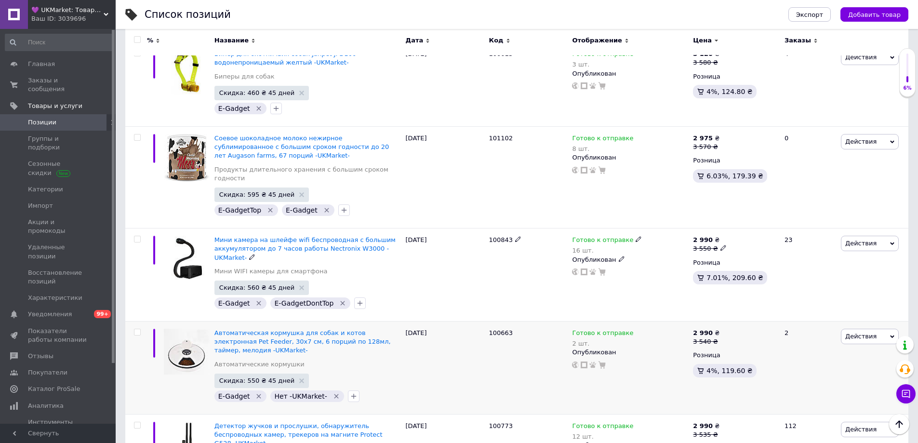
scroll to position [4240, 0]
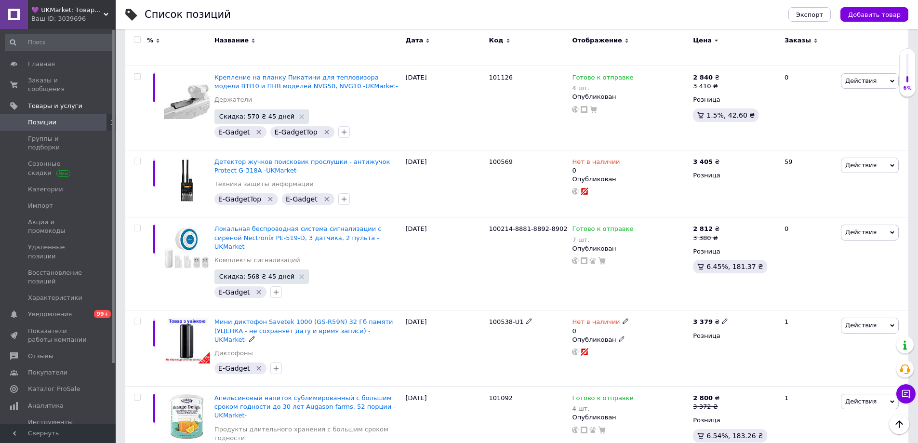
scroll to position [5099, 0]
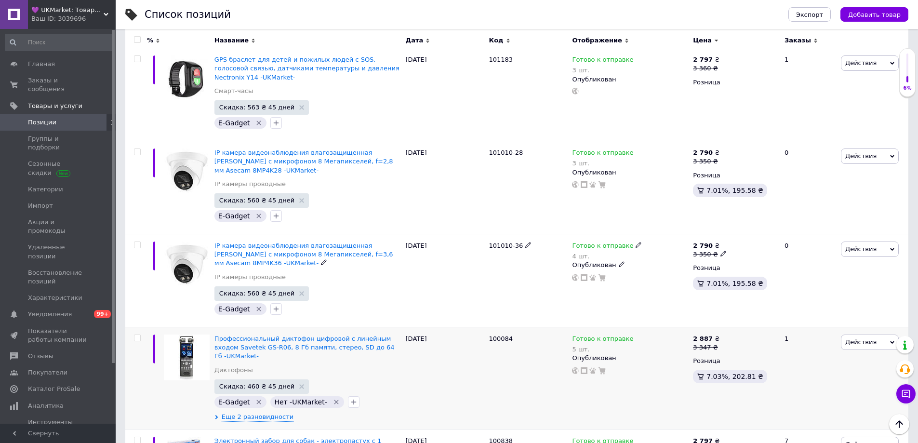
scroll to position [5532, 0]
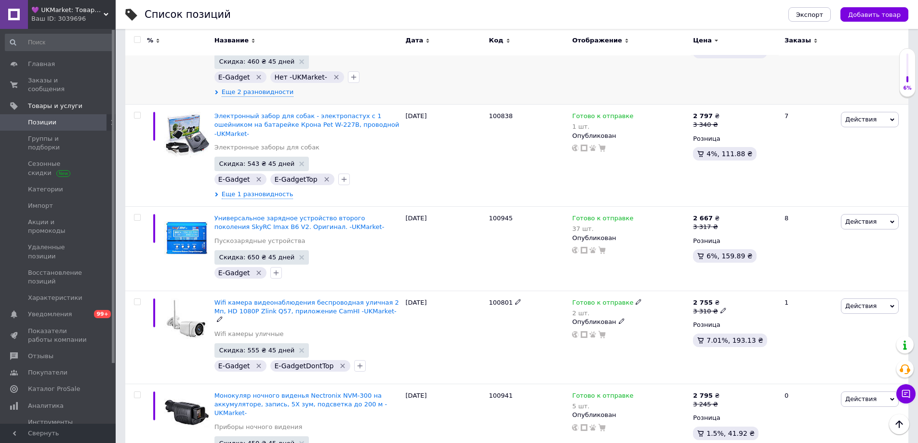
scroll to position [5869, 0]
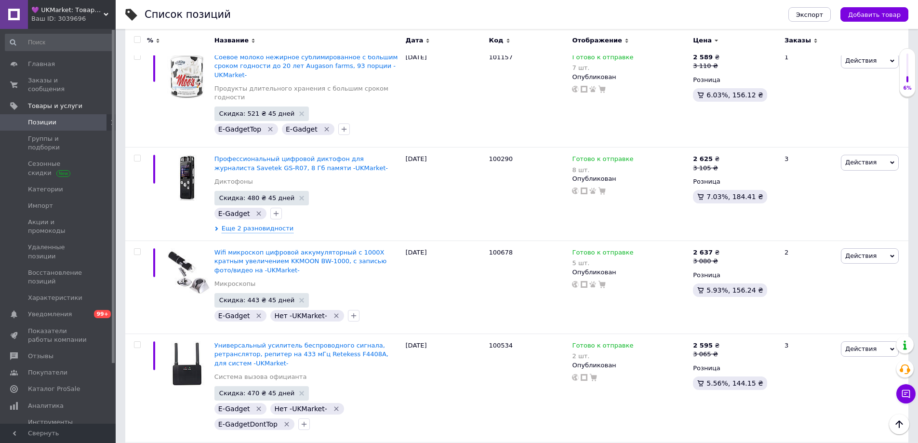
scroll to position [7026, 0]
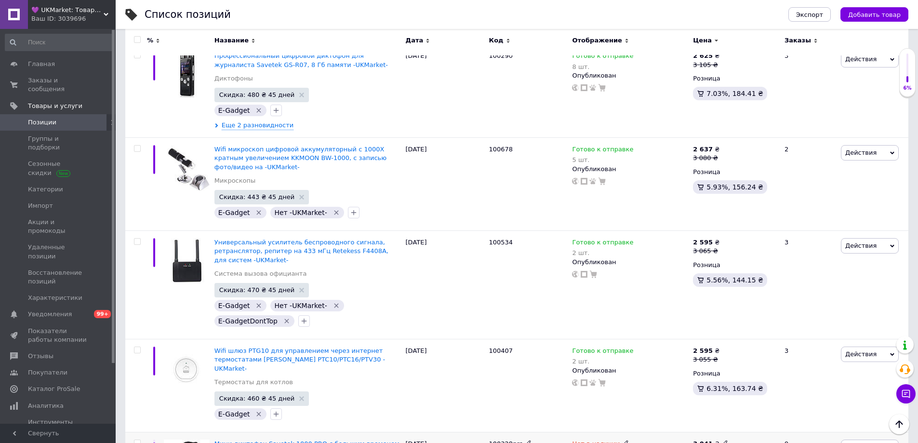
scroll to position [7122, 0]
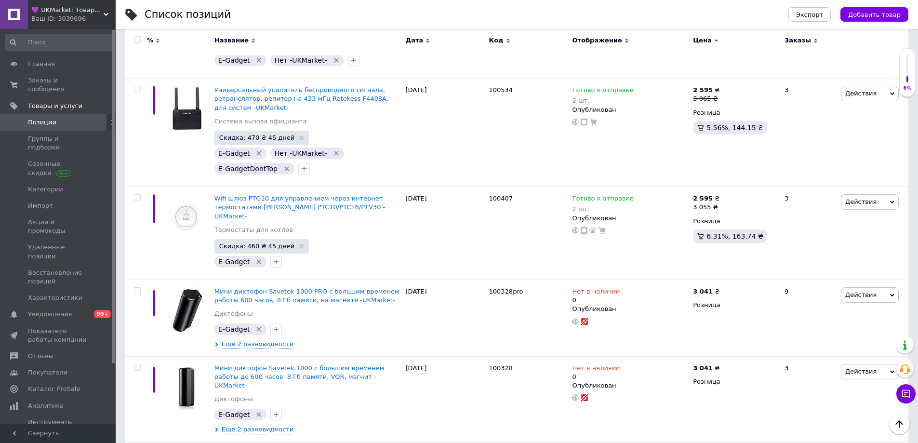
scroll to position [7315, 0]
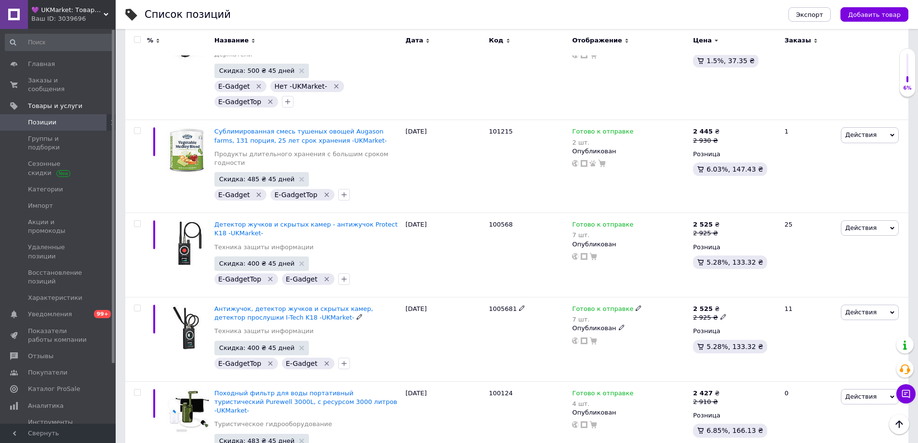
scroll to position [8530, 0]
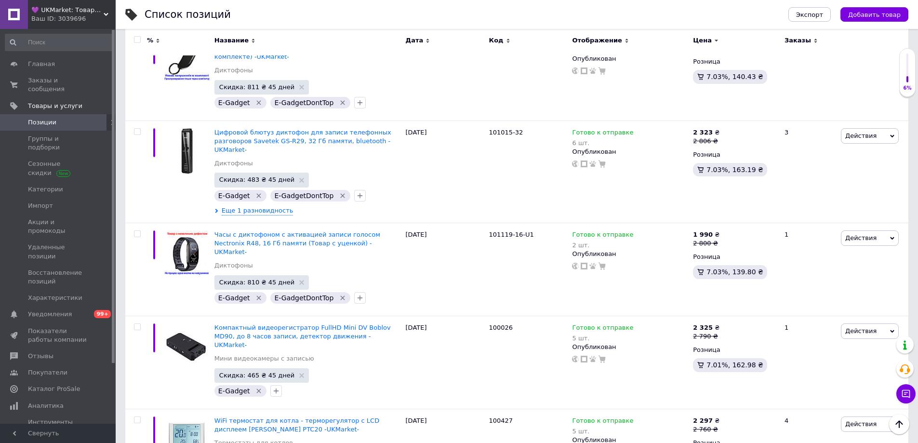
scroll to position [385, 0]
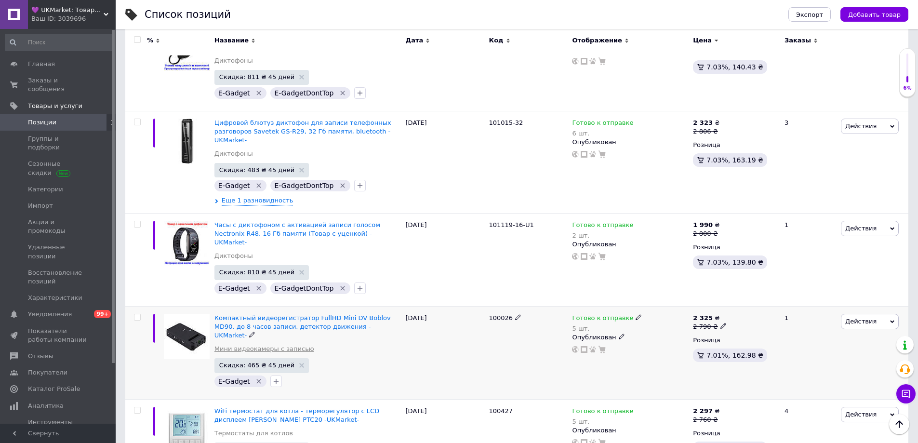
click at [226, 344] on link "Мини видеокамеры с записью" at bounding box center [264, 348] width 100 height 9
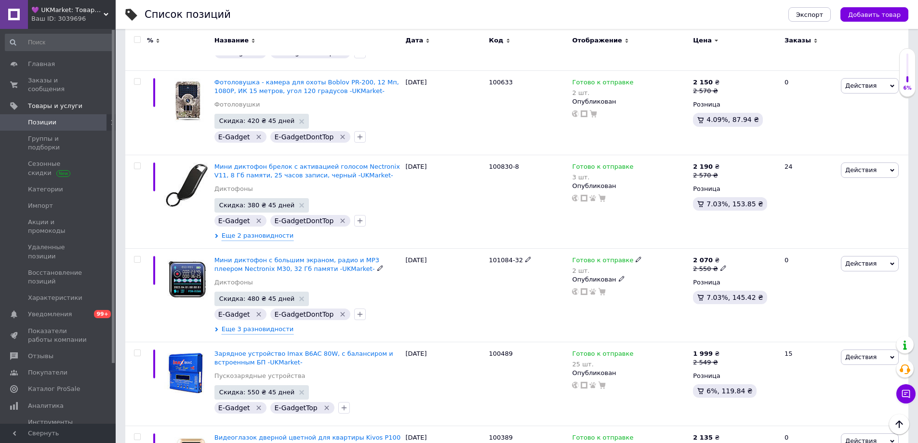
scroll to position [2602, 0]
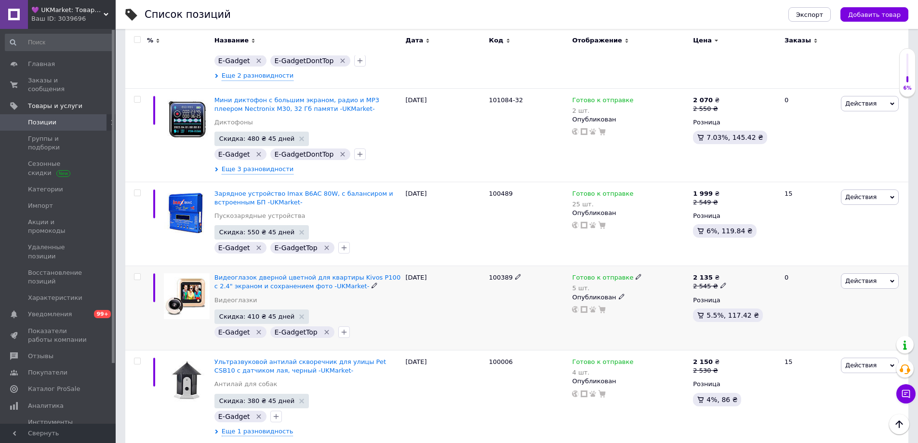
scroll to position [2746, 0]
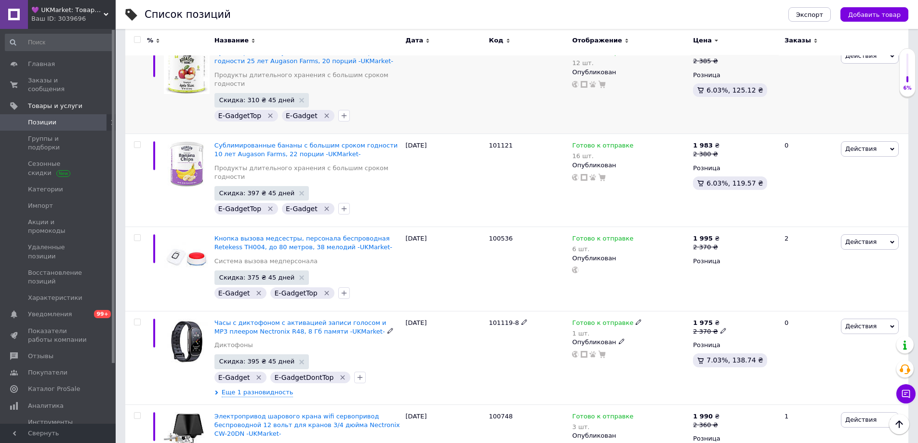
scroll to position [4625, 0]
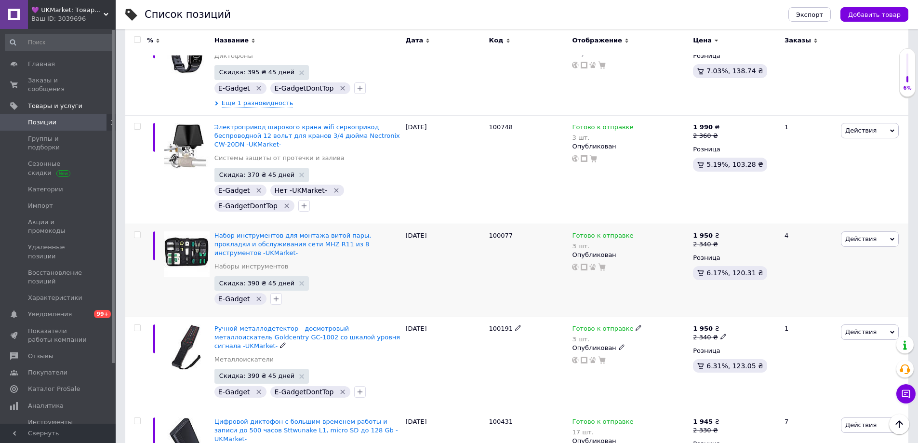
scroll to position [4915, 0]
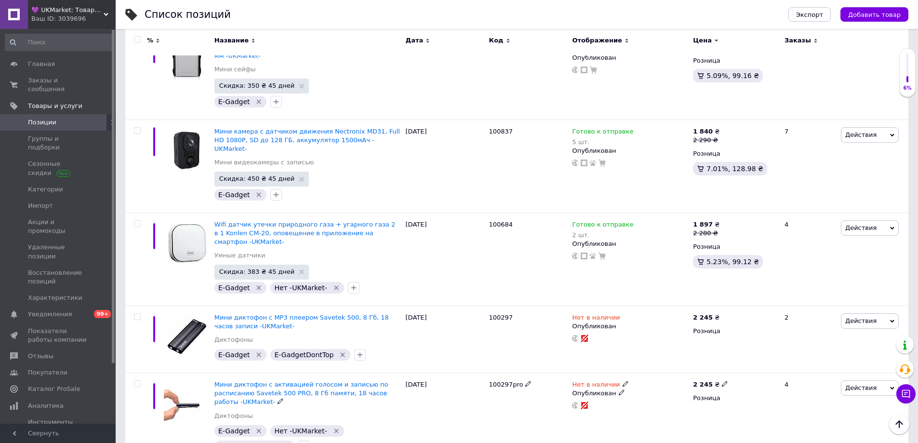
scroll to position [5493, 0]
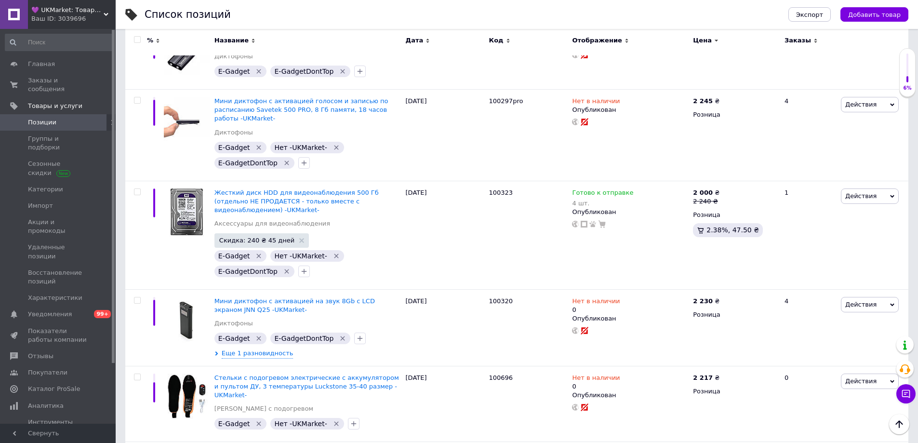
scroll to position [5782, 0]
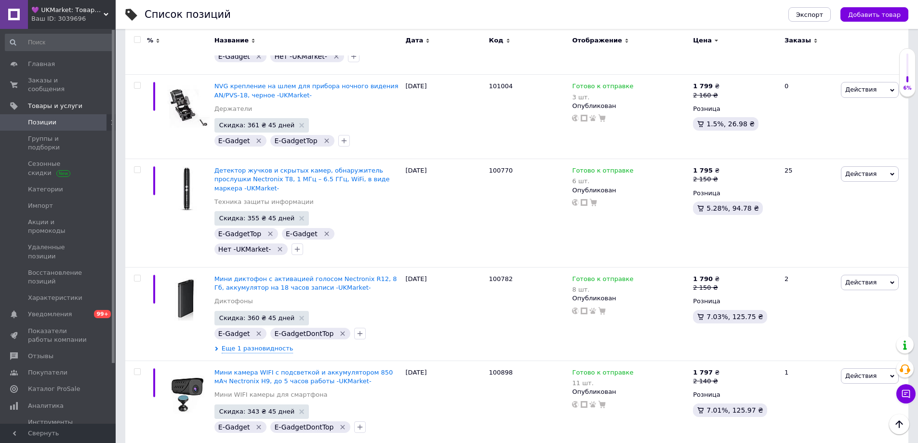
scroll to position [7131, 0]
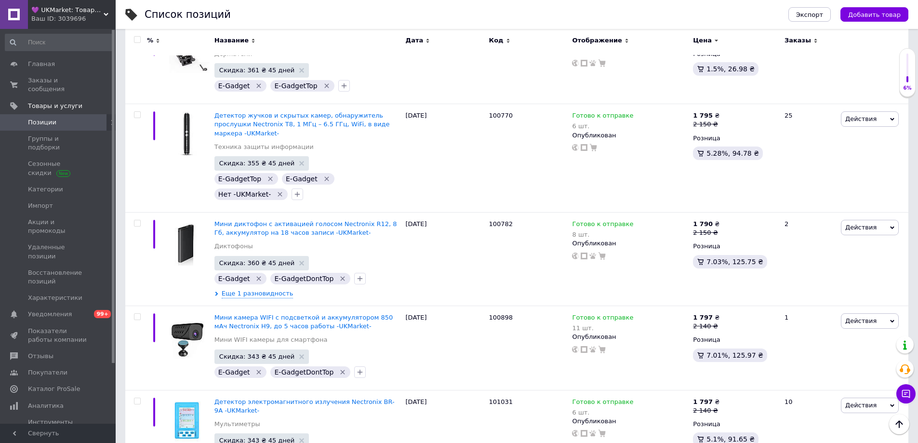
scroll to position [7227, 0]
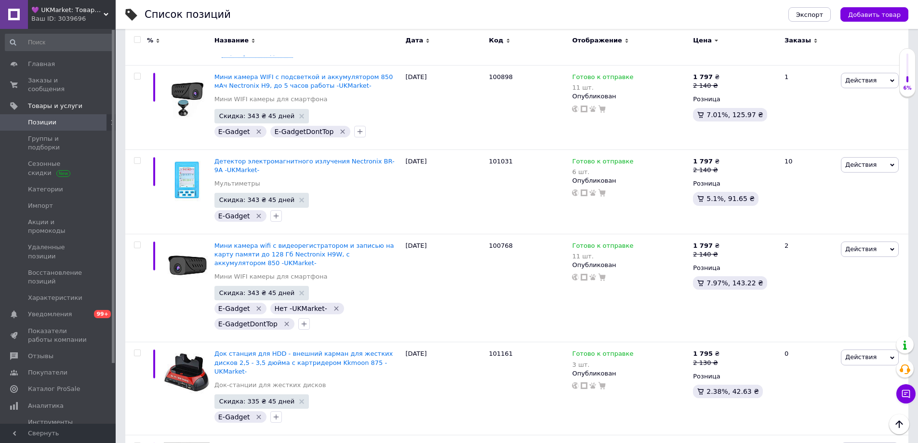
scroll to position [7420, 0]
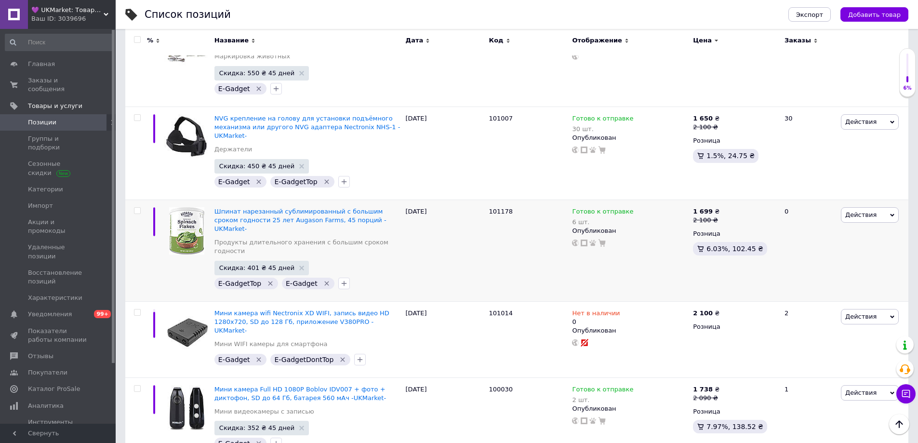
scroll to position [8094, 0]
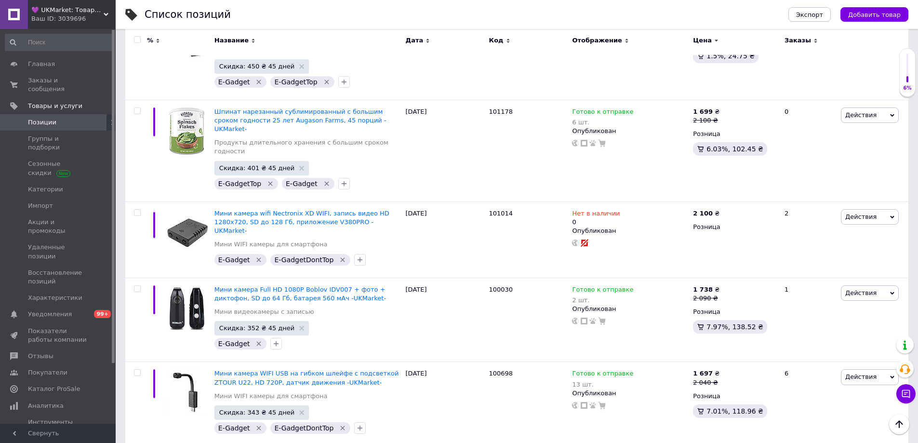
scroll to position [8191, 0]
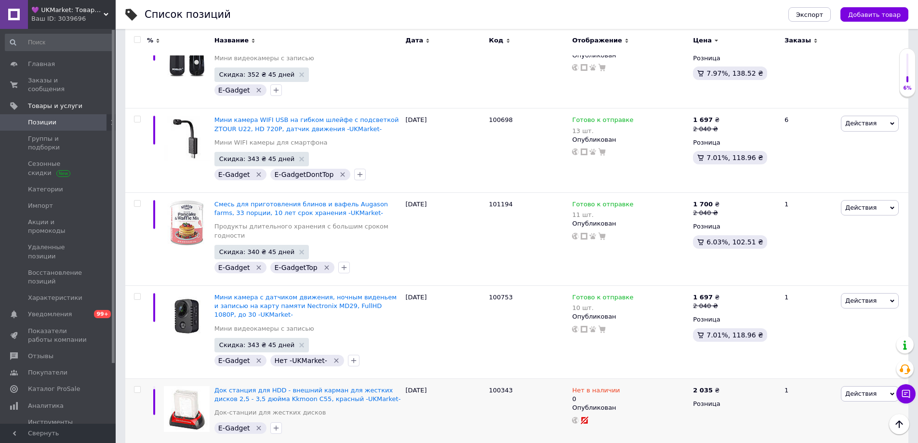
scroll to position [8440, 0]
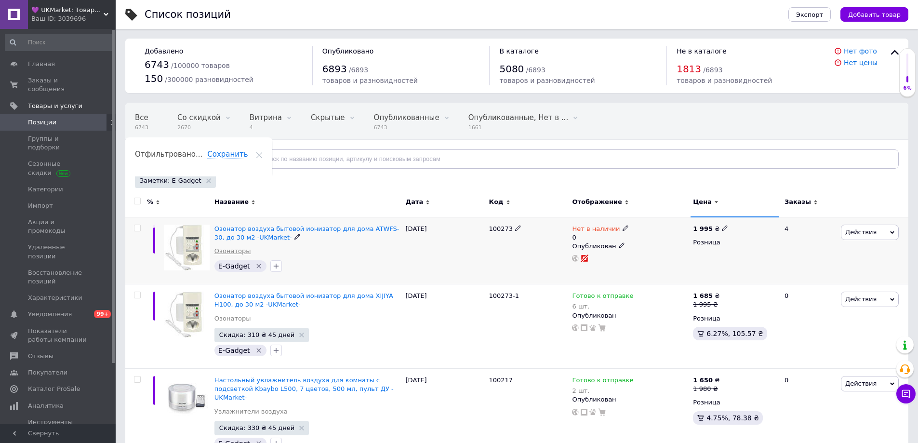
click at [221, 251] on link "Озонаторы" at bounding box center [232, 251] width 37 height 9
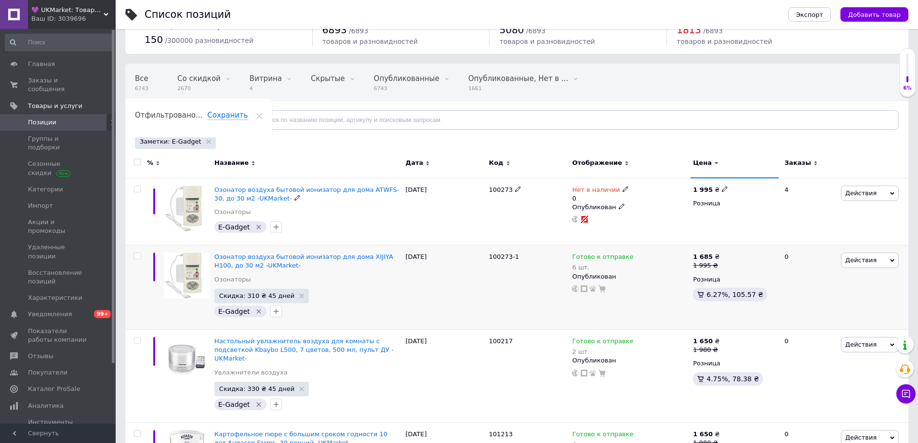
scroll to position [96, 0]
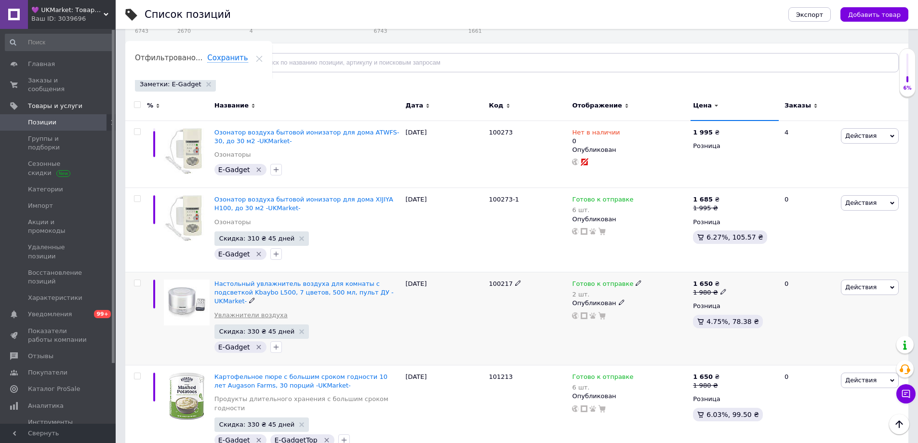
click at [225, 311] on link "Увлажнители воздуха" at bounding box center [250, 315] width 73 height 9
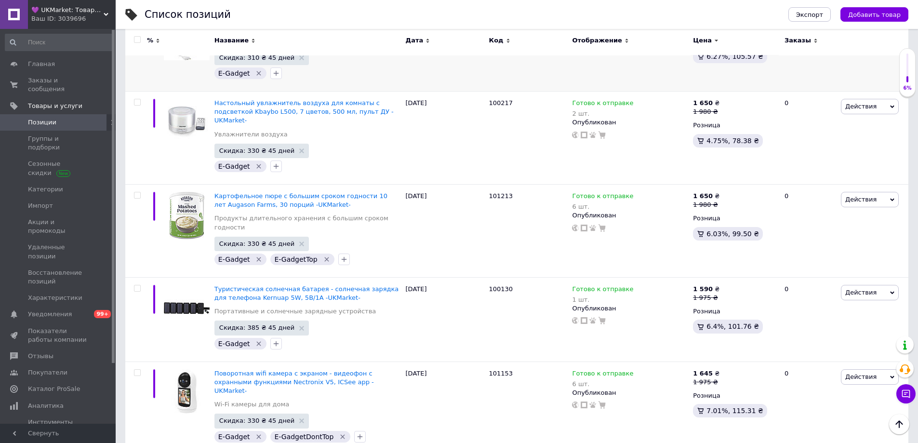
scroll to position [289, 0]
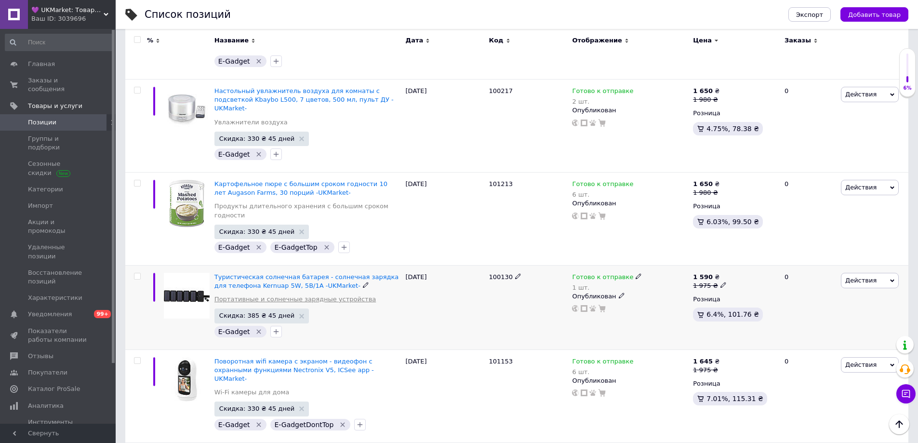
click at [235, 295] on link "Портативные и солнечные зарядные устройства" at bounding box center [294, 299] width 161 height 9
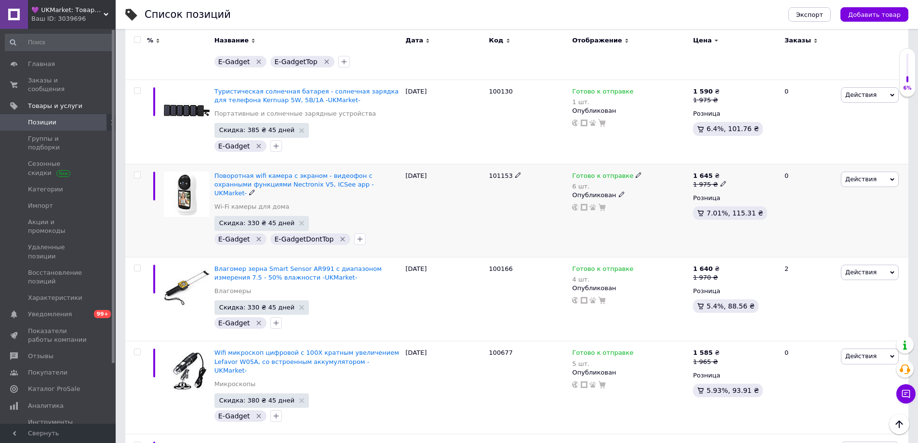
scroll to position [482, 0]
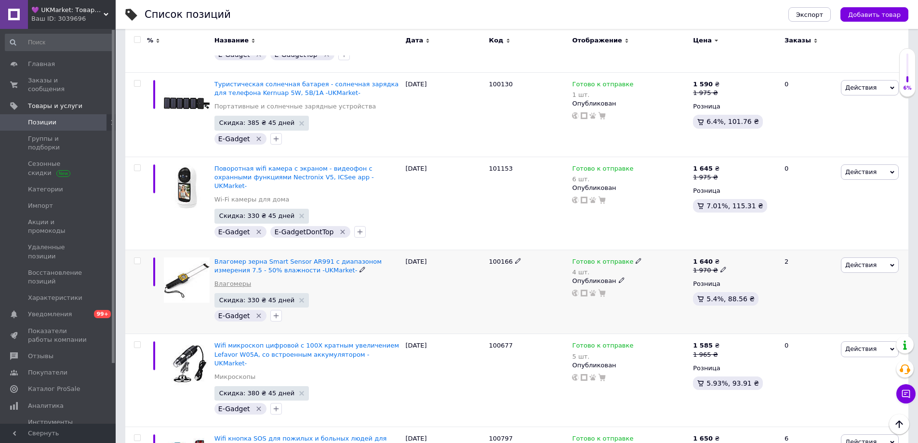
click at [228, 279] on link "Влагомеры" at bounding box center [232, 283] width 37 height 9
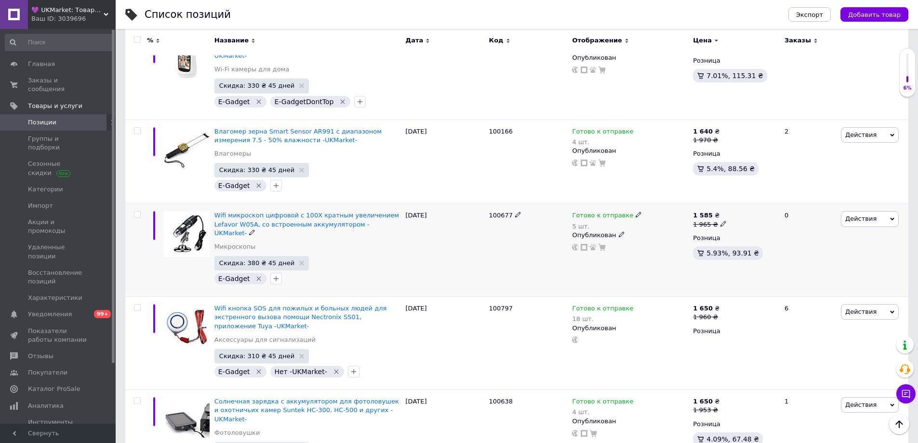
scroll to position [626, 0]
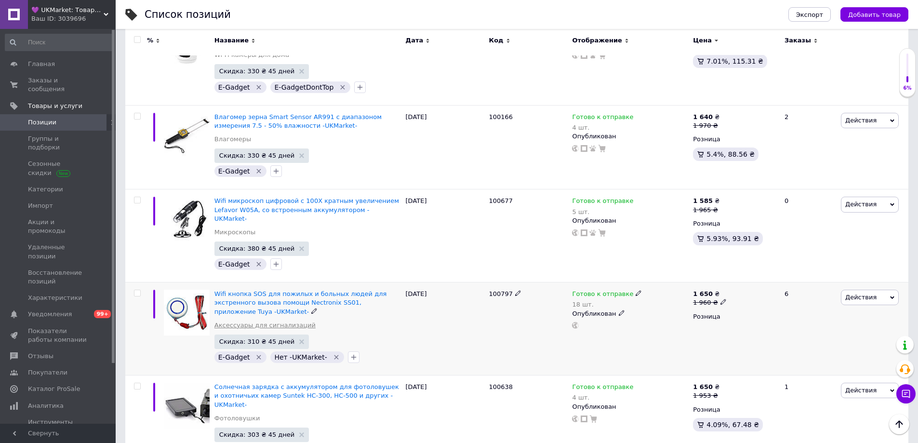
click at [232, 321] on link "Аксессуары для сигнализаций" at bounding box center [264, 325] width 101 height 9
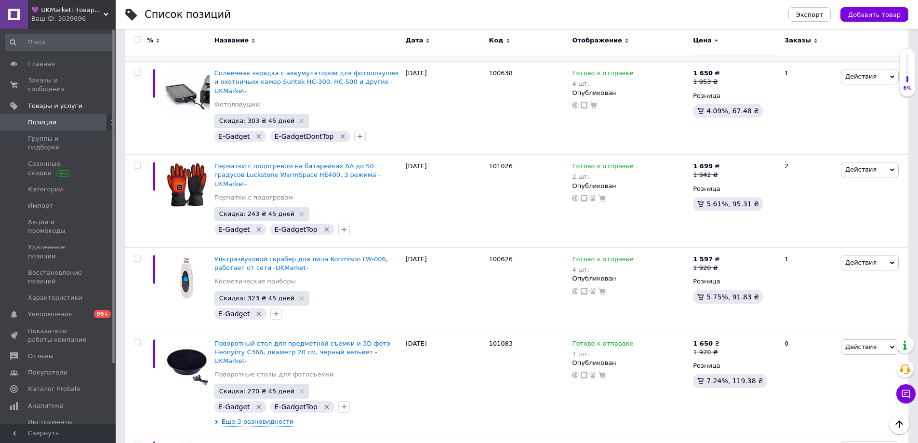
scroll to position [964, 0]
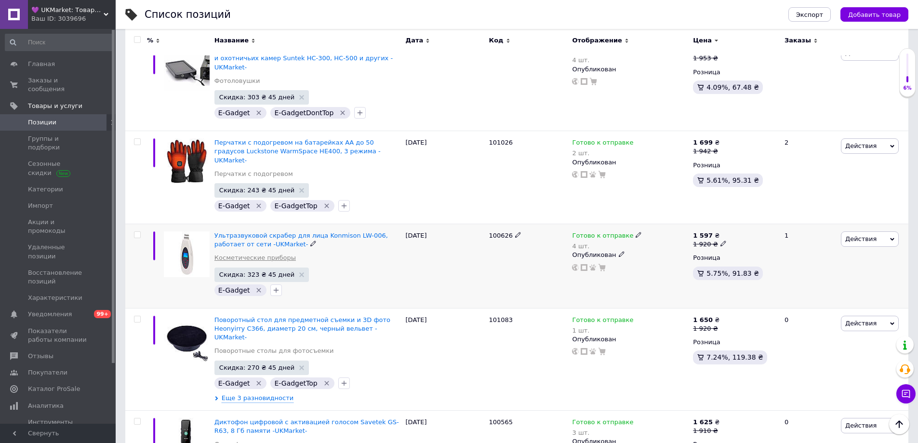
click at [248, 253] on link "Косметические приборы" at bounding box center [254, 257] width 81 height 9
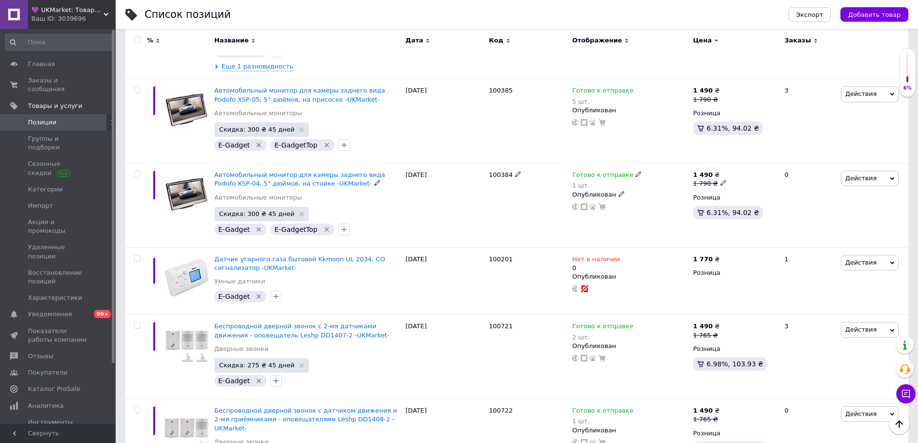
scroll to position [3132, 0]
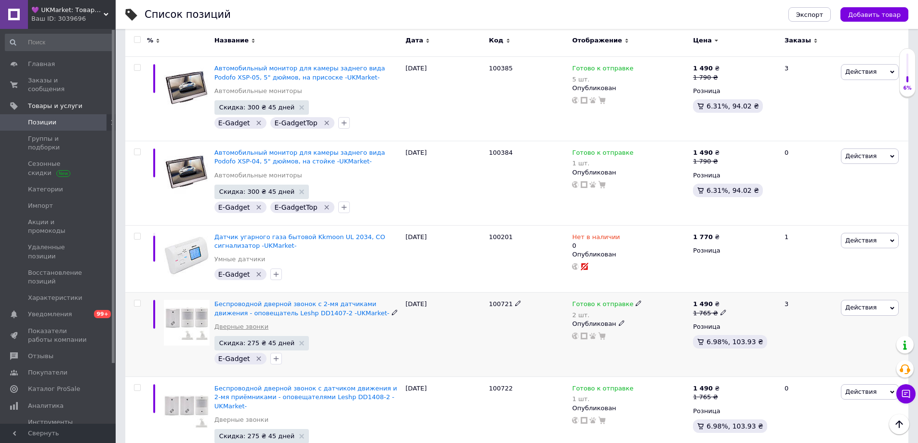
click at [230, 322] on link "Дверные звонки" at bounding box center [241, 326] width 54 height 9
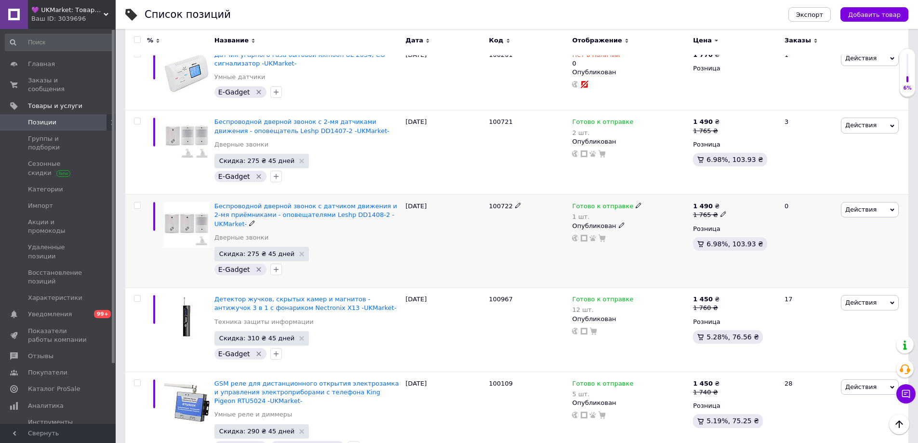
scroll to position [3325, 0]
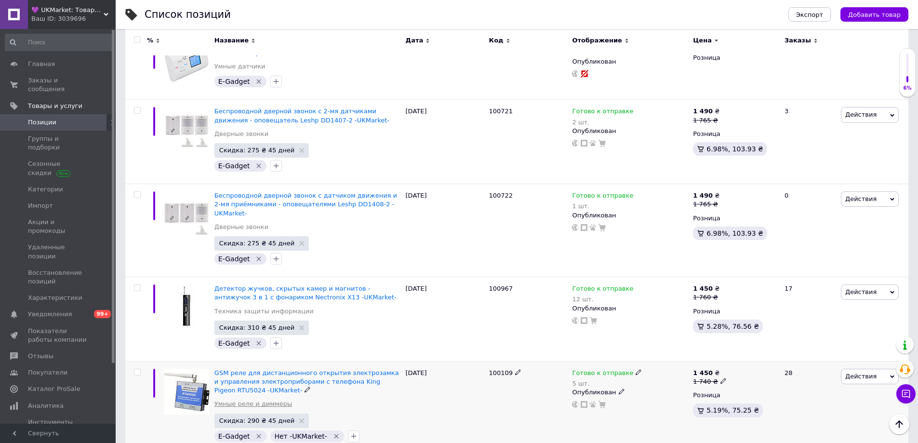
click at [222, 399] on link "Умные реле и диммеры" at bounding box center [253, 403] width 78 height 9
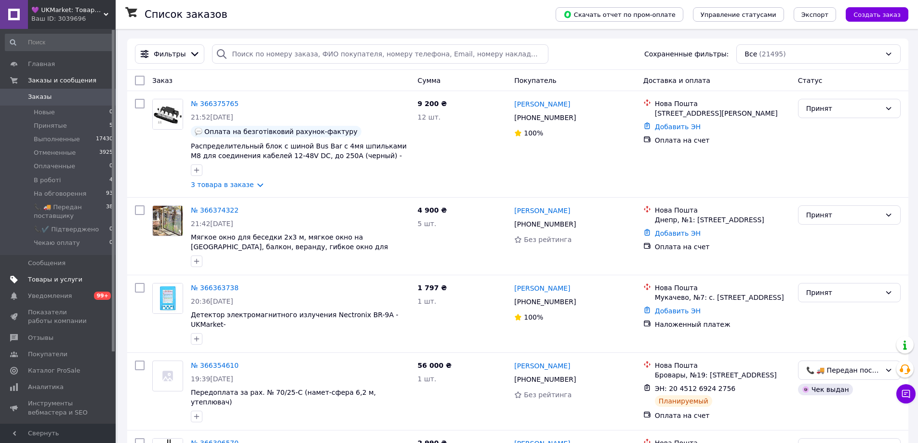
click at [37, 278] on span "Товары и услуги" at bounding box center [55, 279] width 54 height 9
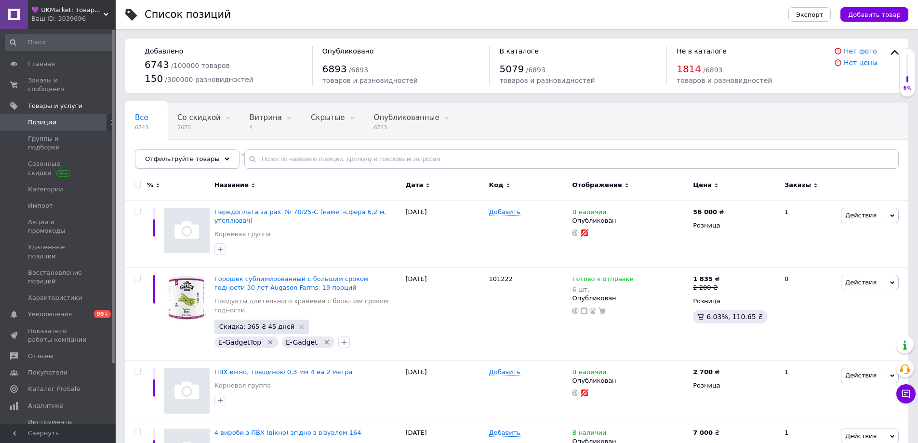
click at [158, 163] on div "Отфильтруйте товары" at bounding box center [187, 158] width 105 height 19
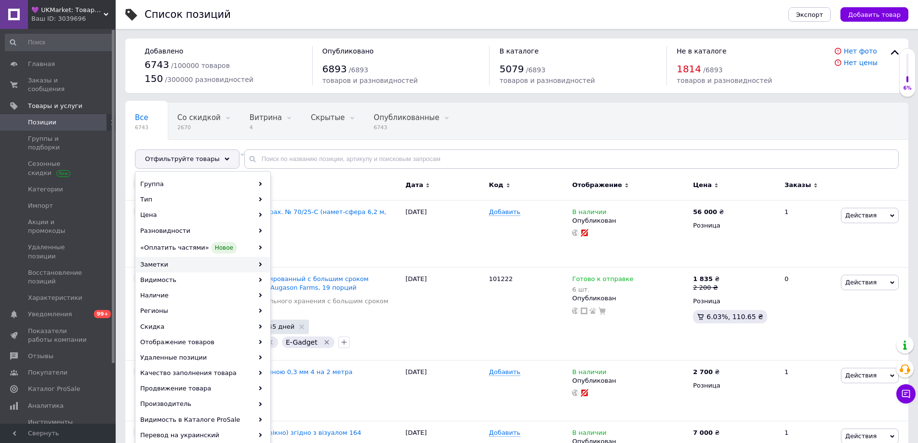
click at [189, 264] on div "Заметки" at bounding box center [203, 264] width 134 height 15
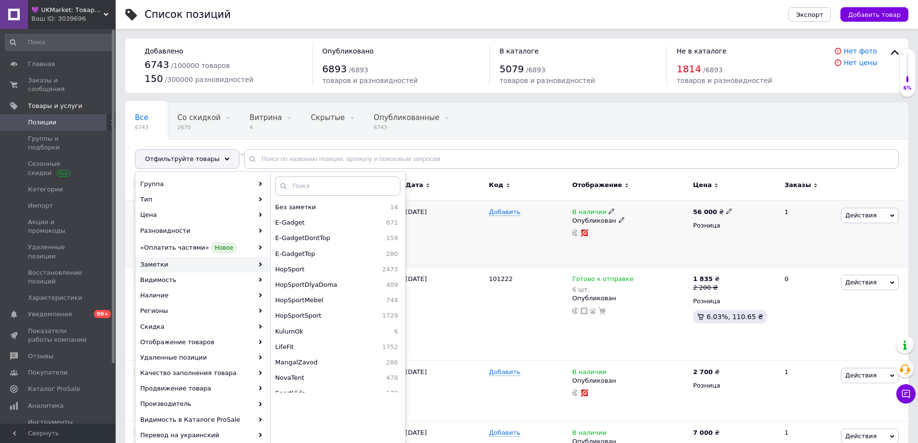
click at [453, 228] on div "[DATE]" at bounding box center [444, 233] width 83 height 67
